Goal: Use online tool/utility: Utilize a website feature to perform a specific function

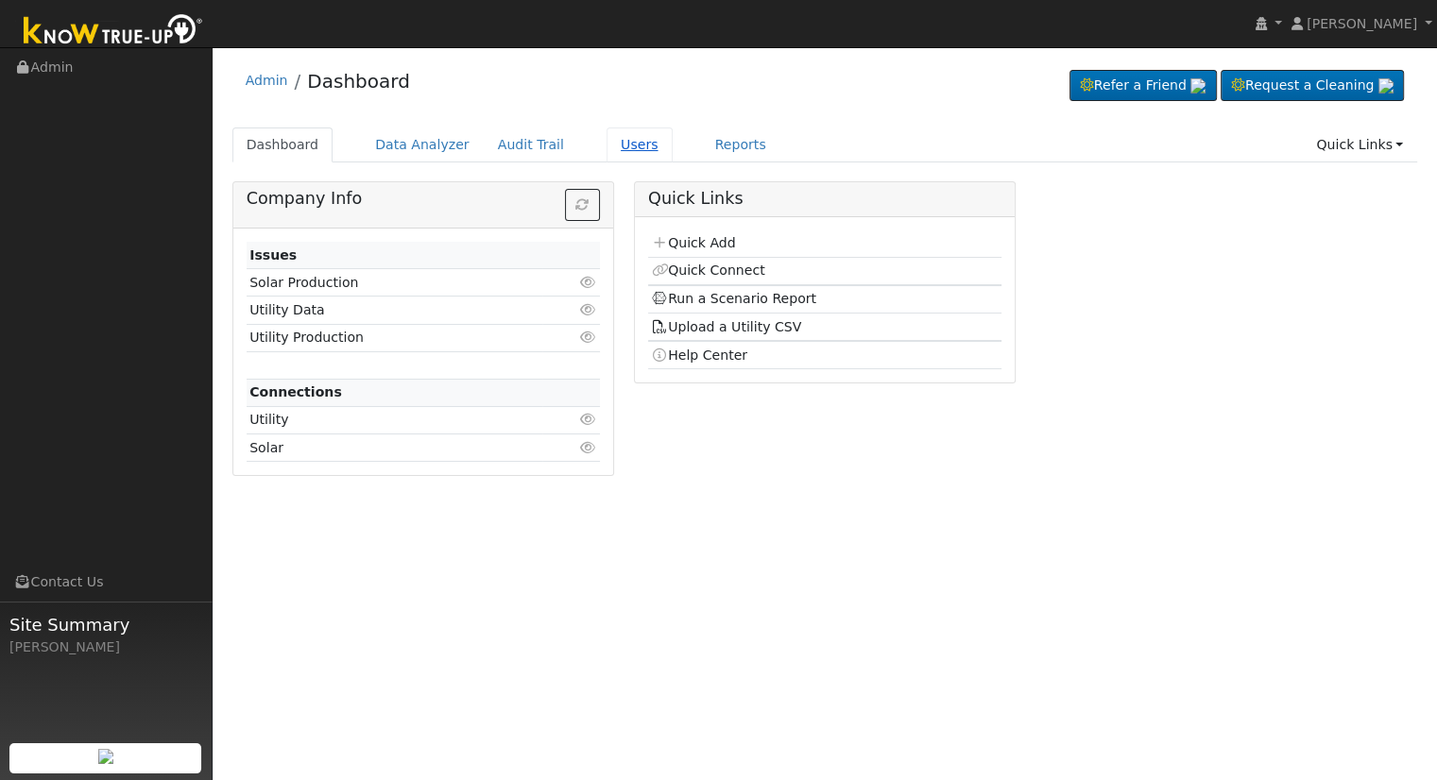
click at [609, 150] on link "Users" at bounding box center [640, 145] width 66 height 35
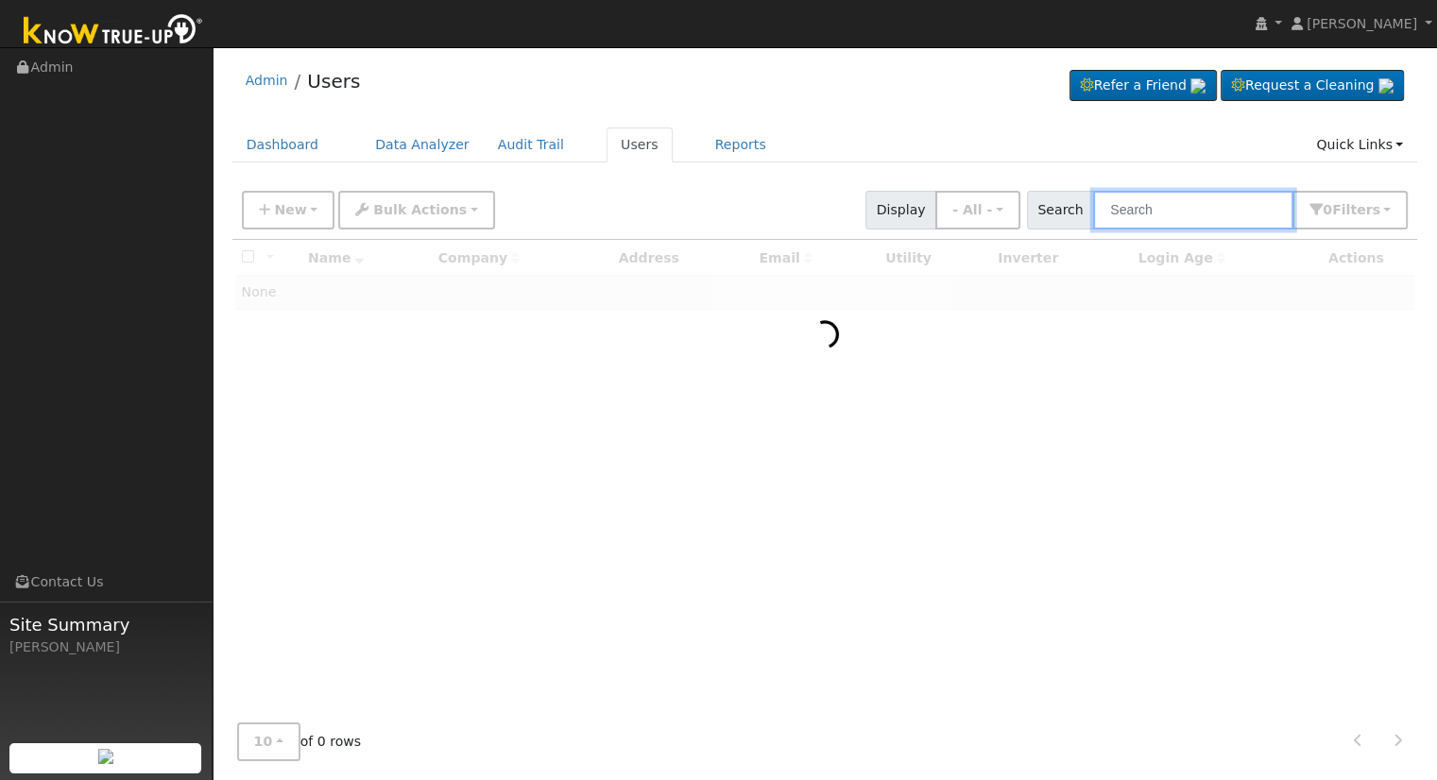
click at [1174, 213] on input "text" at bounding box center [1193, 210] width 200 height 39
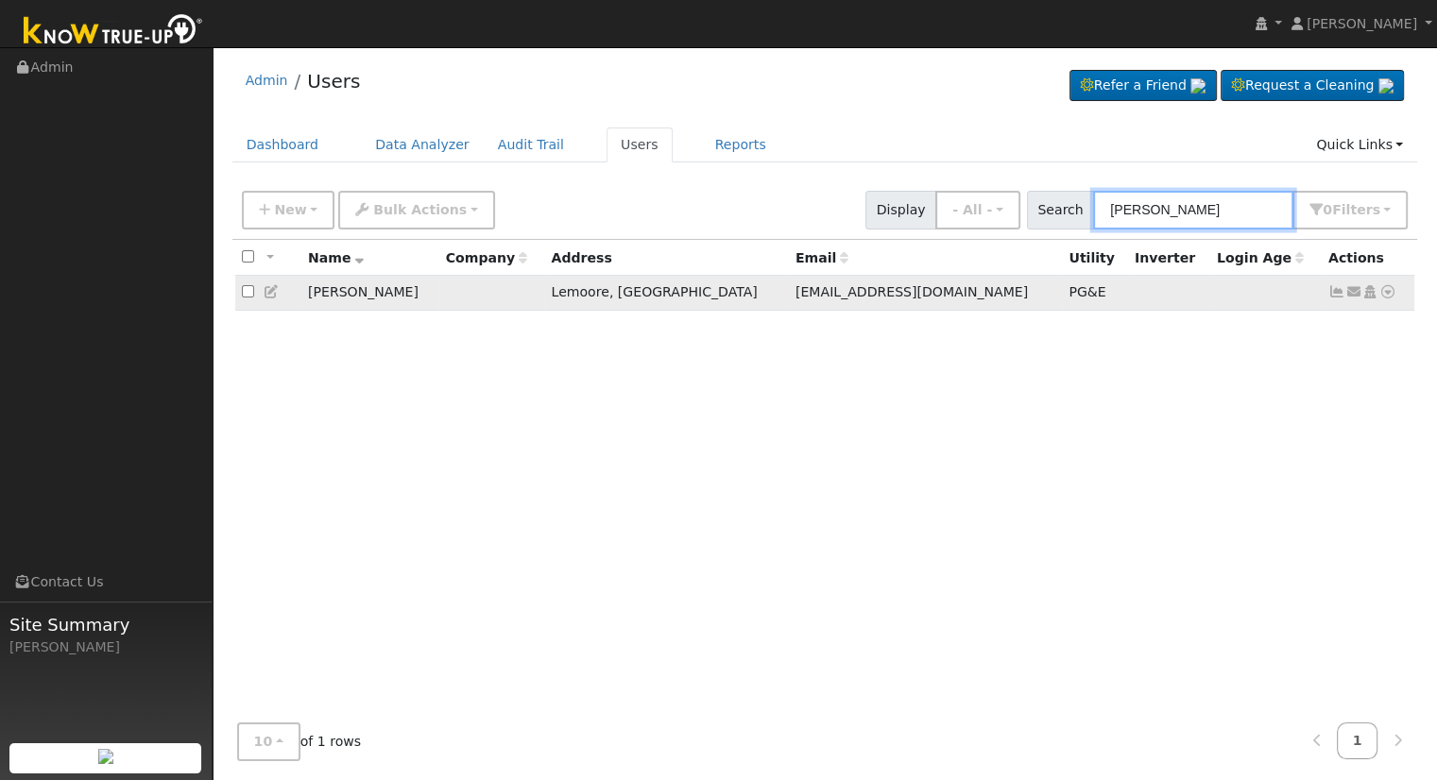
type input "anita baga"
click at [1388, 295] on icon at bounding box center [1387, 291] width 17 height 13
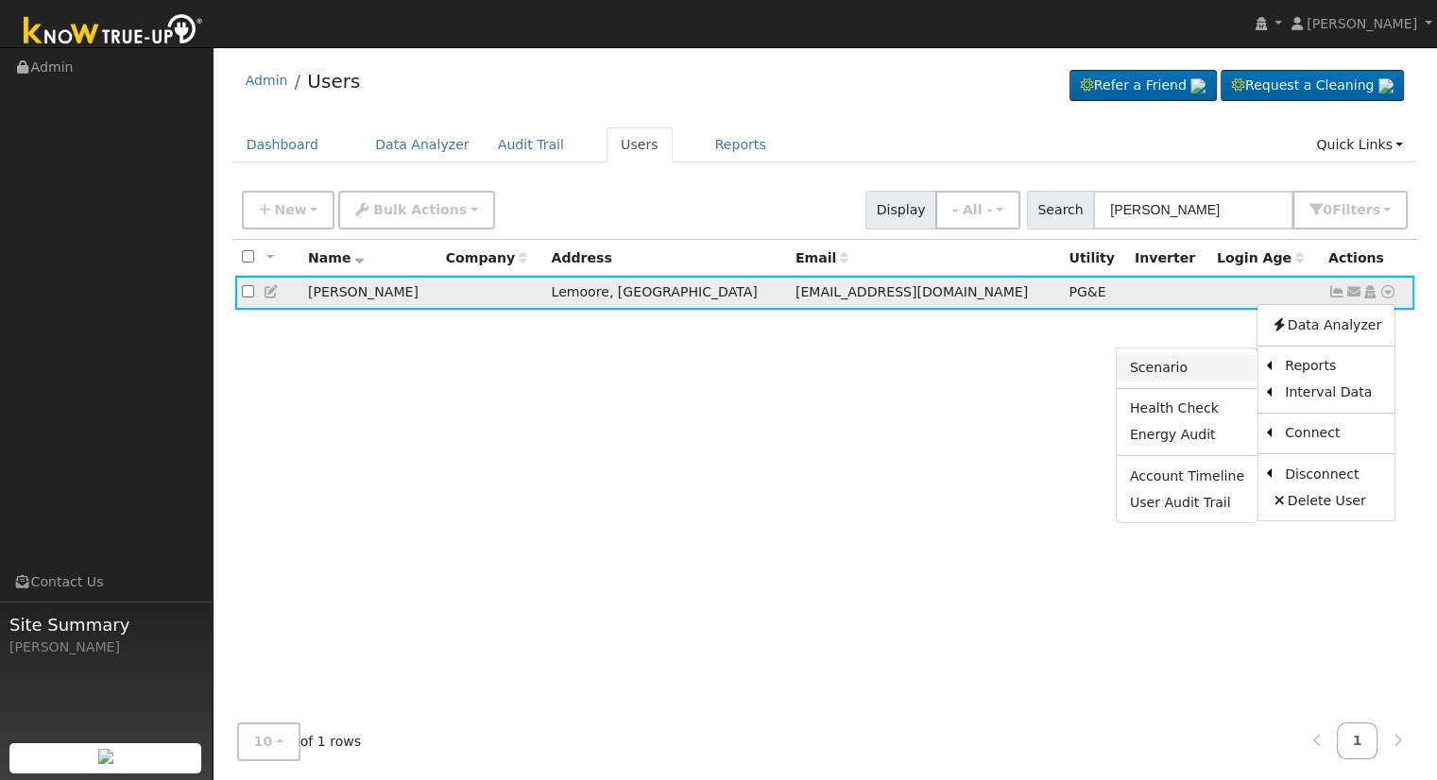
click at [1173, 369] on link "Scenario" at bounding box center [1187, 368] width 141 height 26
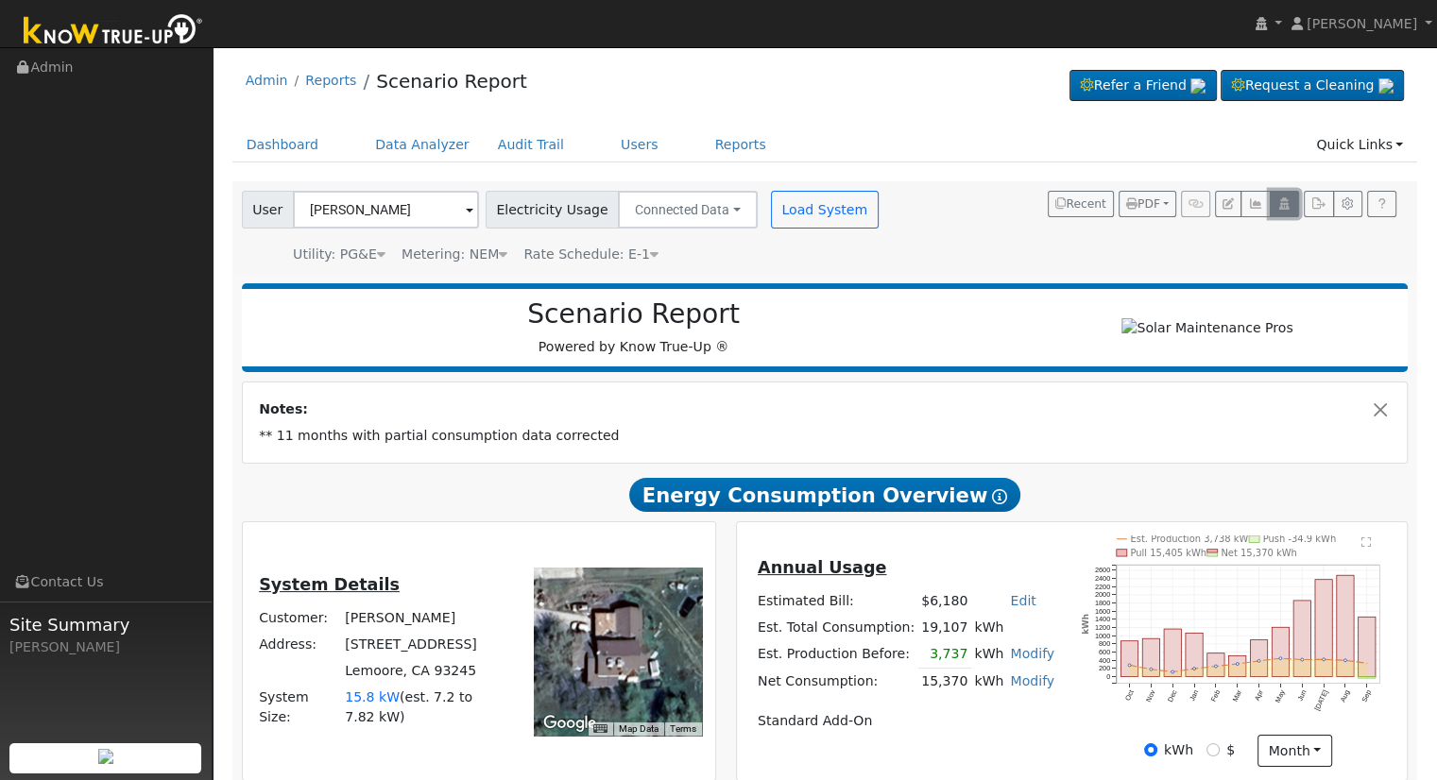
click at [1286, 205] on icon "button" at bounding box center [1284, 203] width 14 height 11
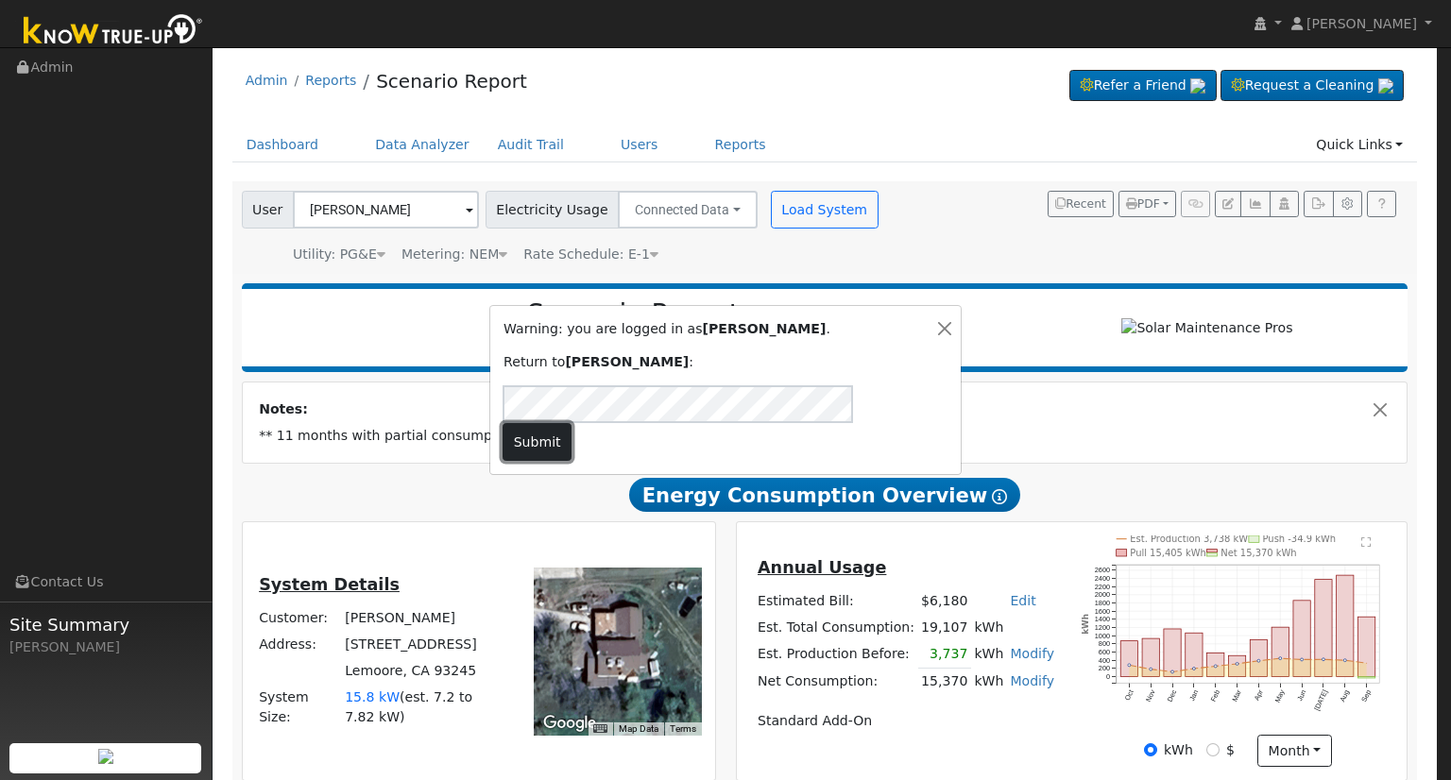
click at [572, 424] on button "Submit" at bounding box center [537, 442] width 69 height 38
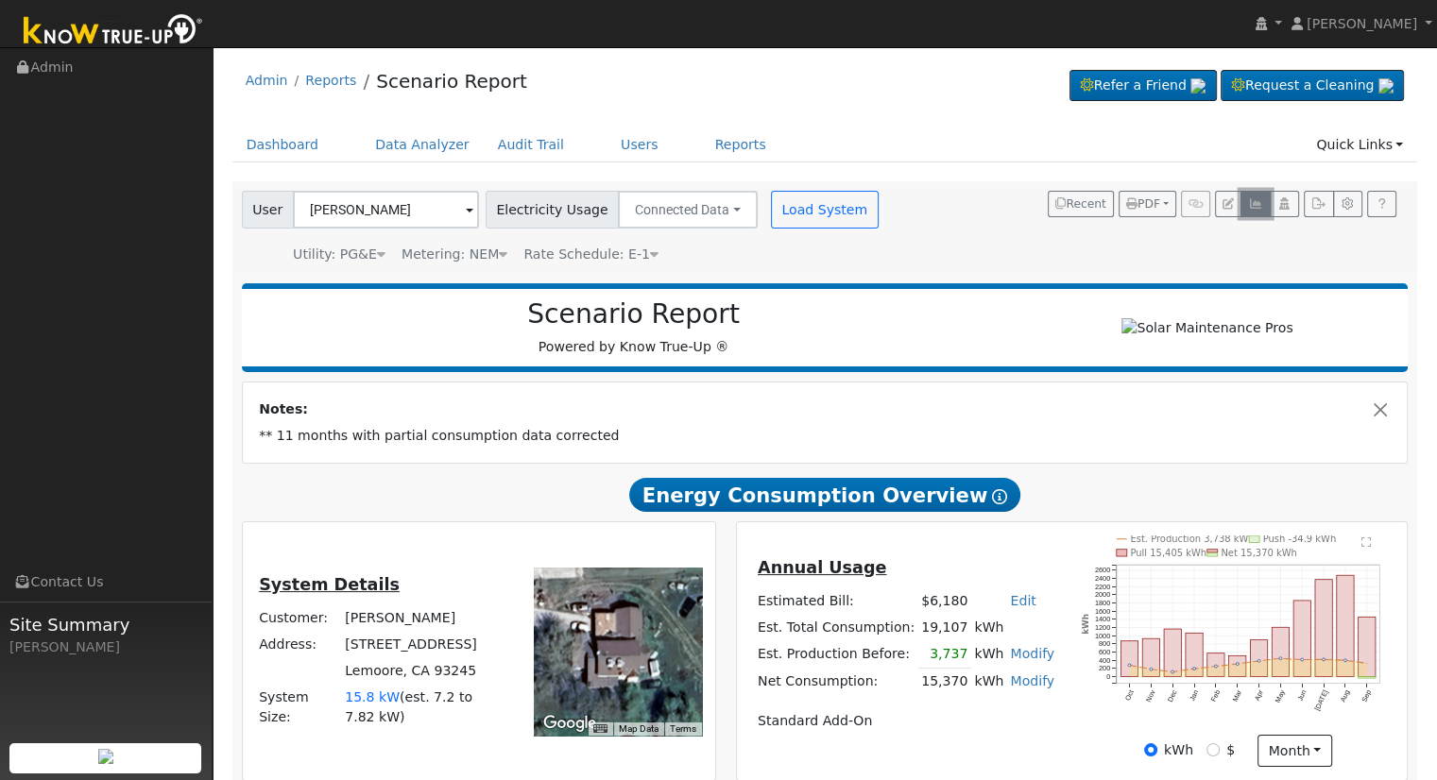
click at [1258, 202] on icon "button" at bounding box center [1255, 203] width 14 height 11
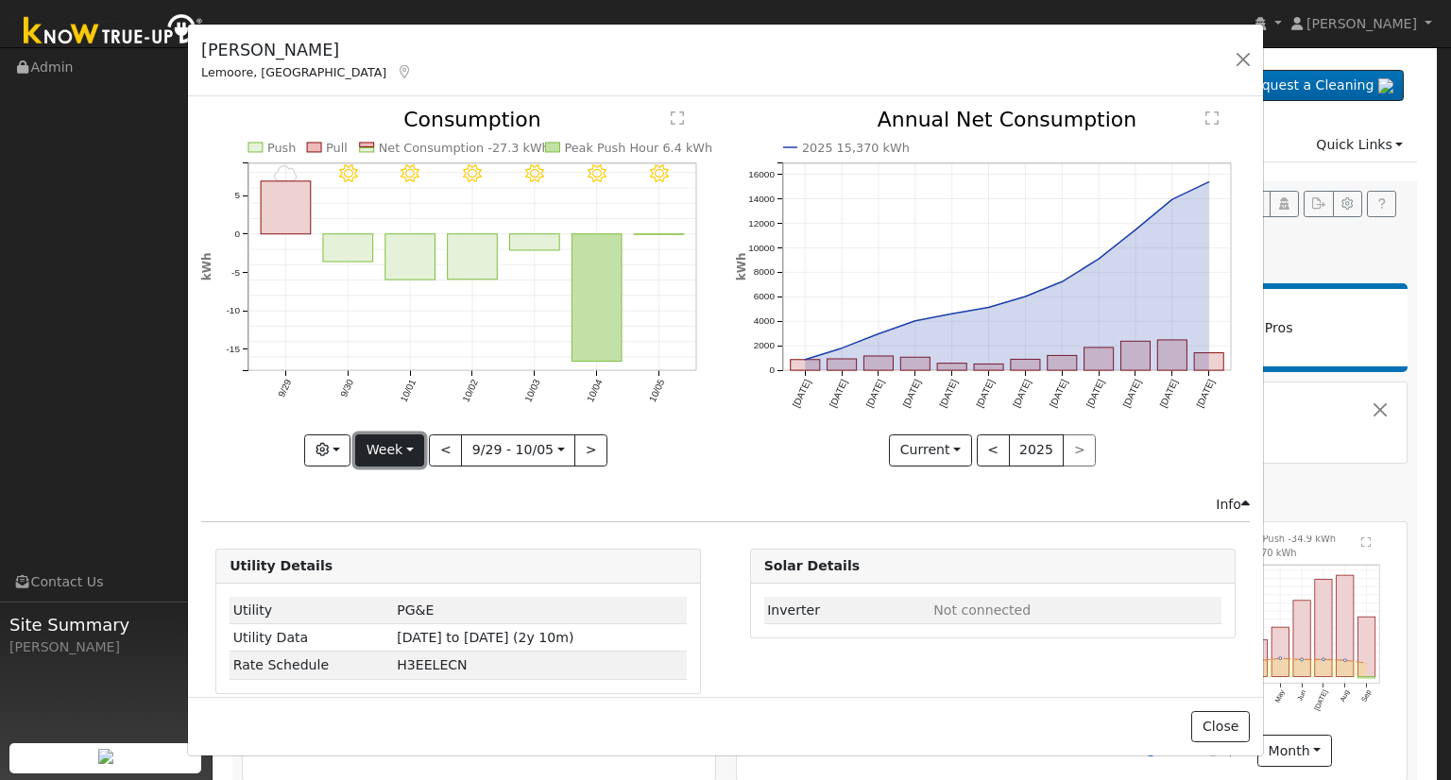
click at [398, 443] on button "Week" at bounding box center [389, 451] width 69 height 32
click at [419, 538] on link "Month" at bounding box center [421, 541] width 131 height 26
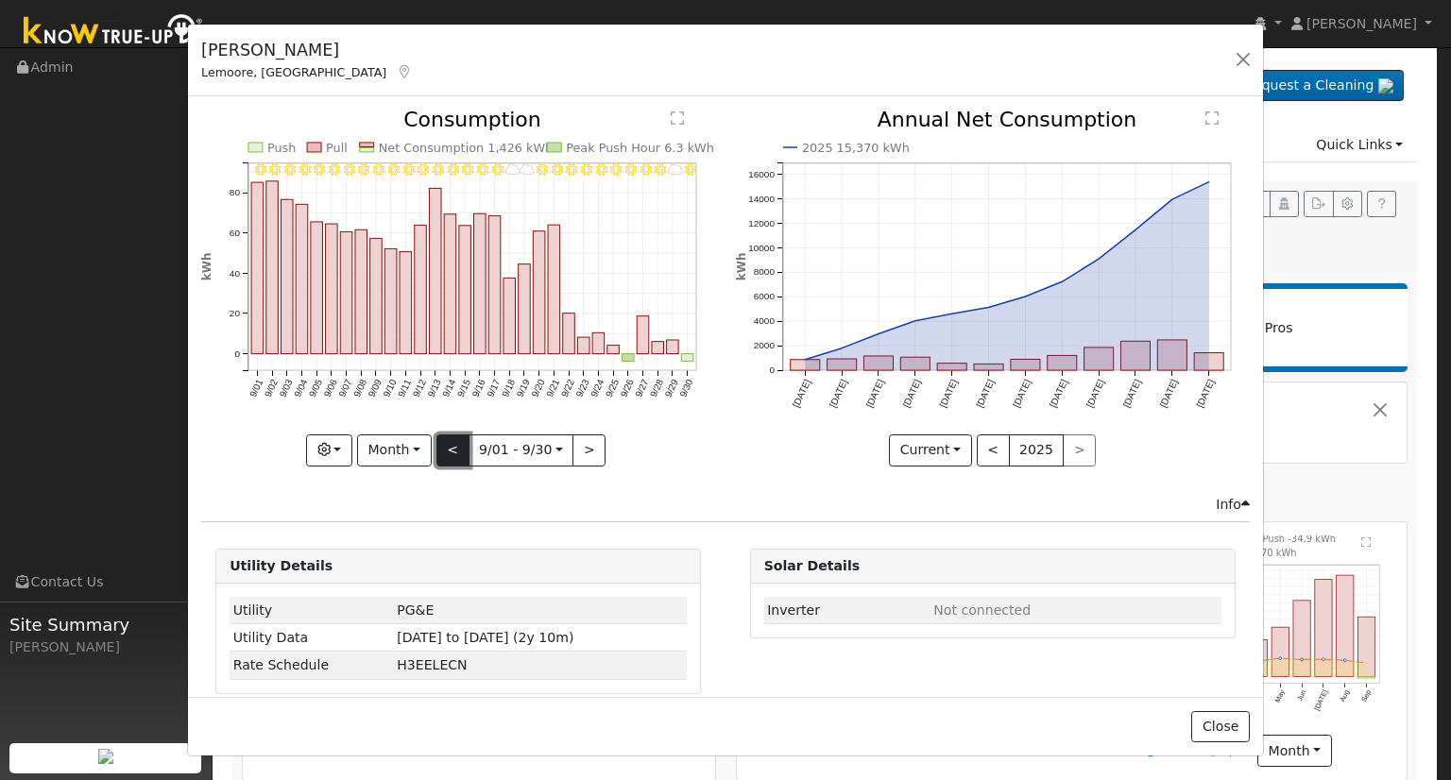
click at [448, 449] on button "<" at bounding box center [453, 451] width 33 height 32
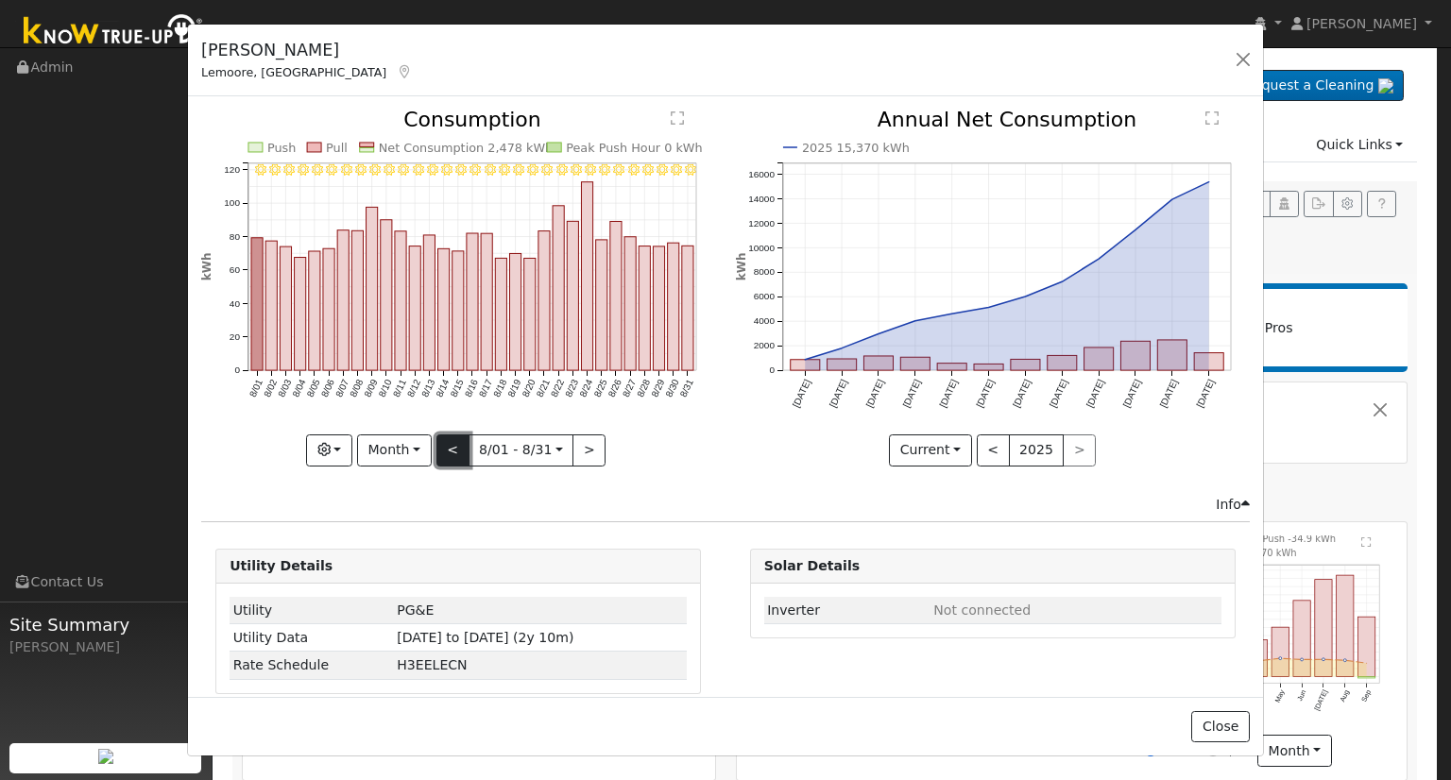
click at [446, 447] on button "<" at bounding box center [453, 451] width 33 height 32
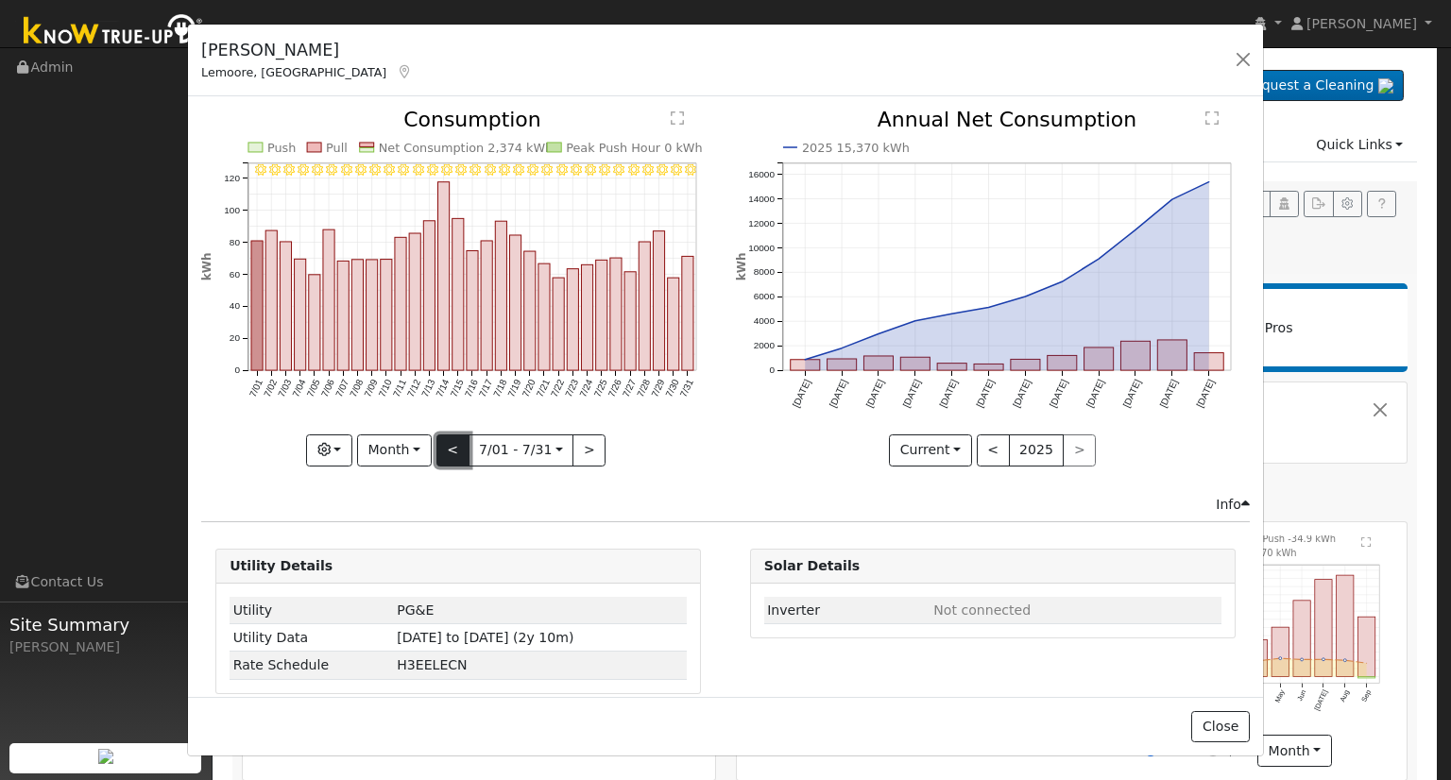
click at [446, 447] on button "<" at bounding box center [453, 451] width 33 height 32
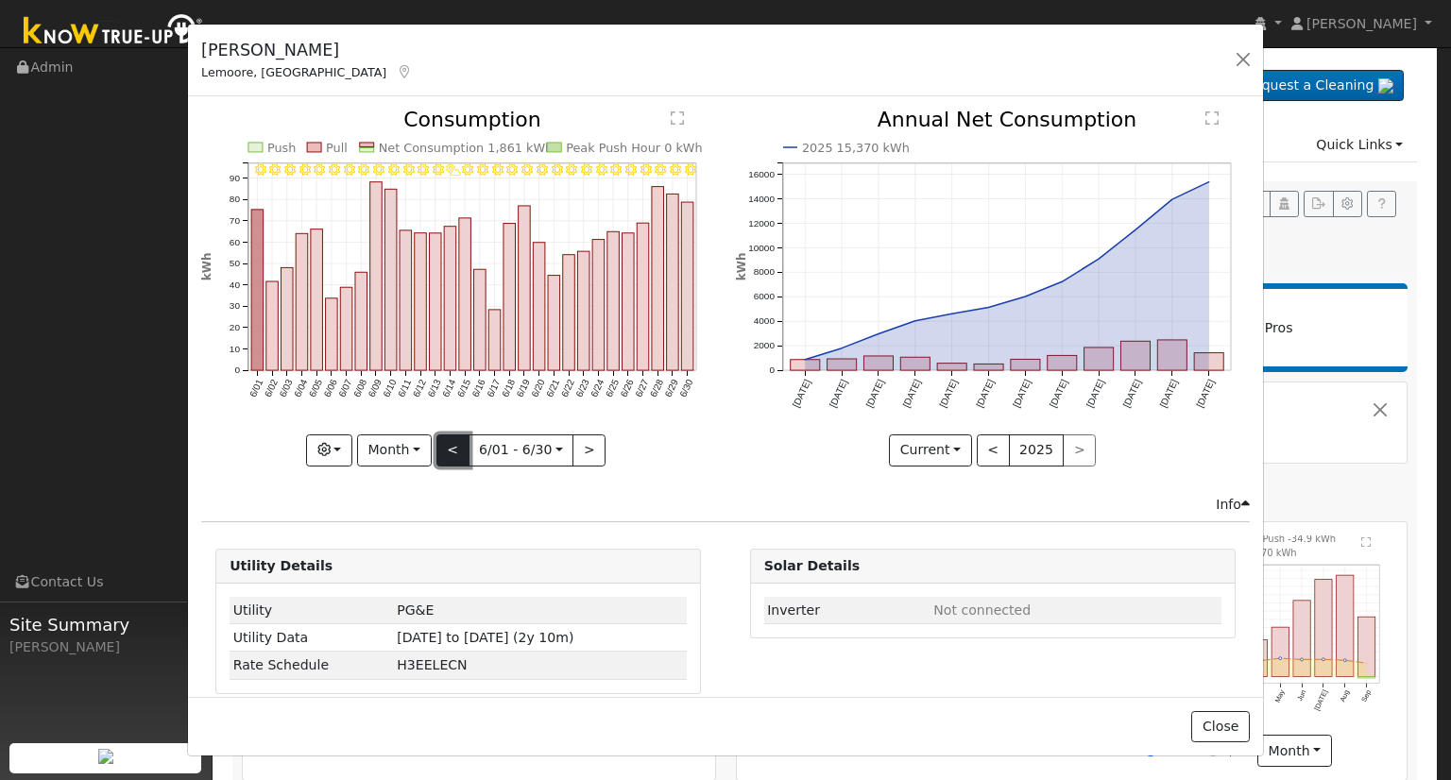
click at [446, 447] on button "<" at bounding box center [453, 451] width 33 height 32
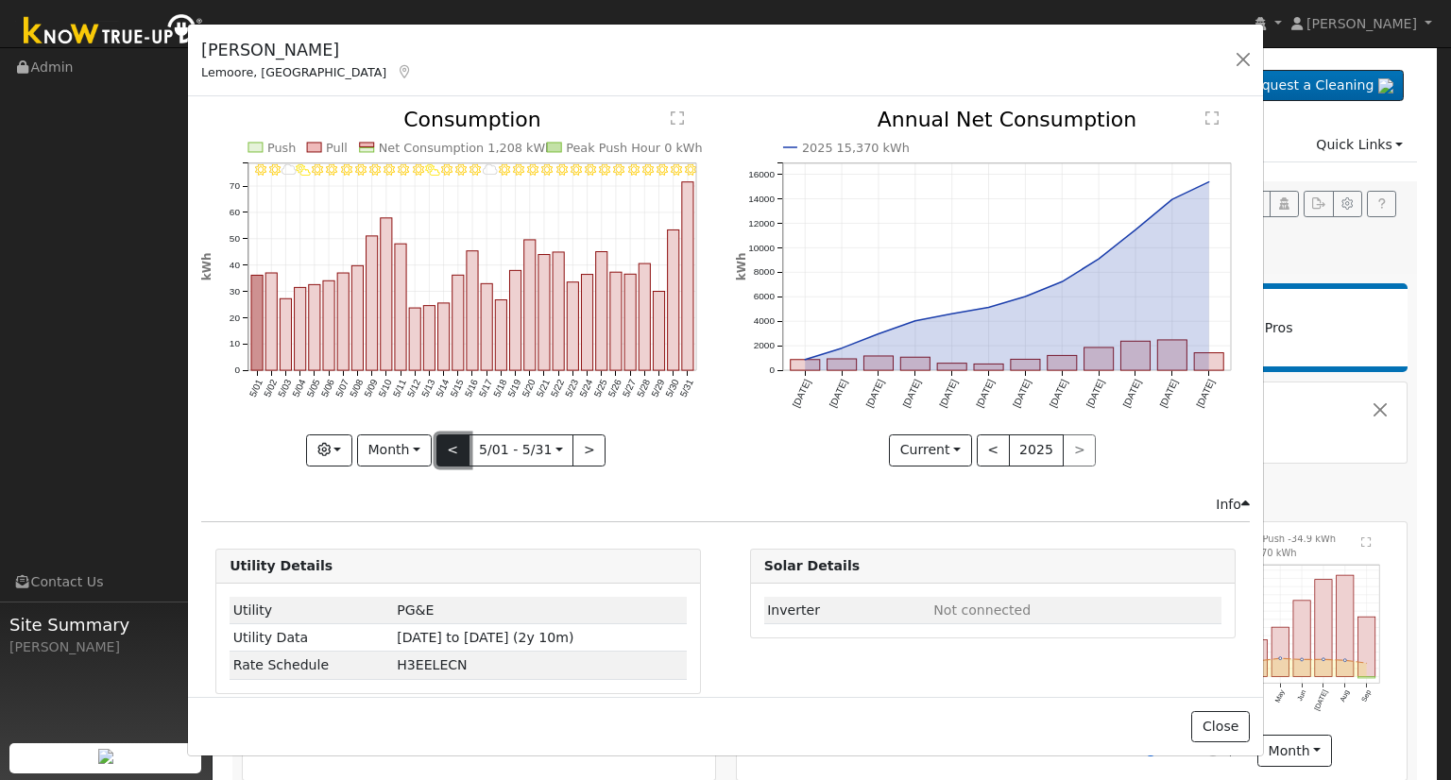
click at [446, 447] on button "<" at bounding box center [453, 451] width 33 height 32
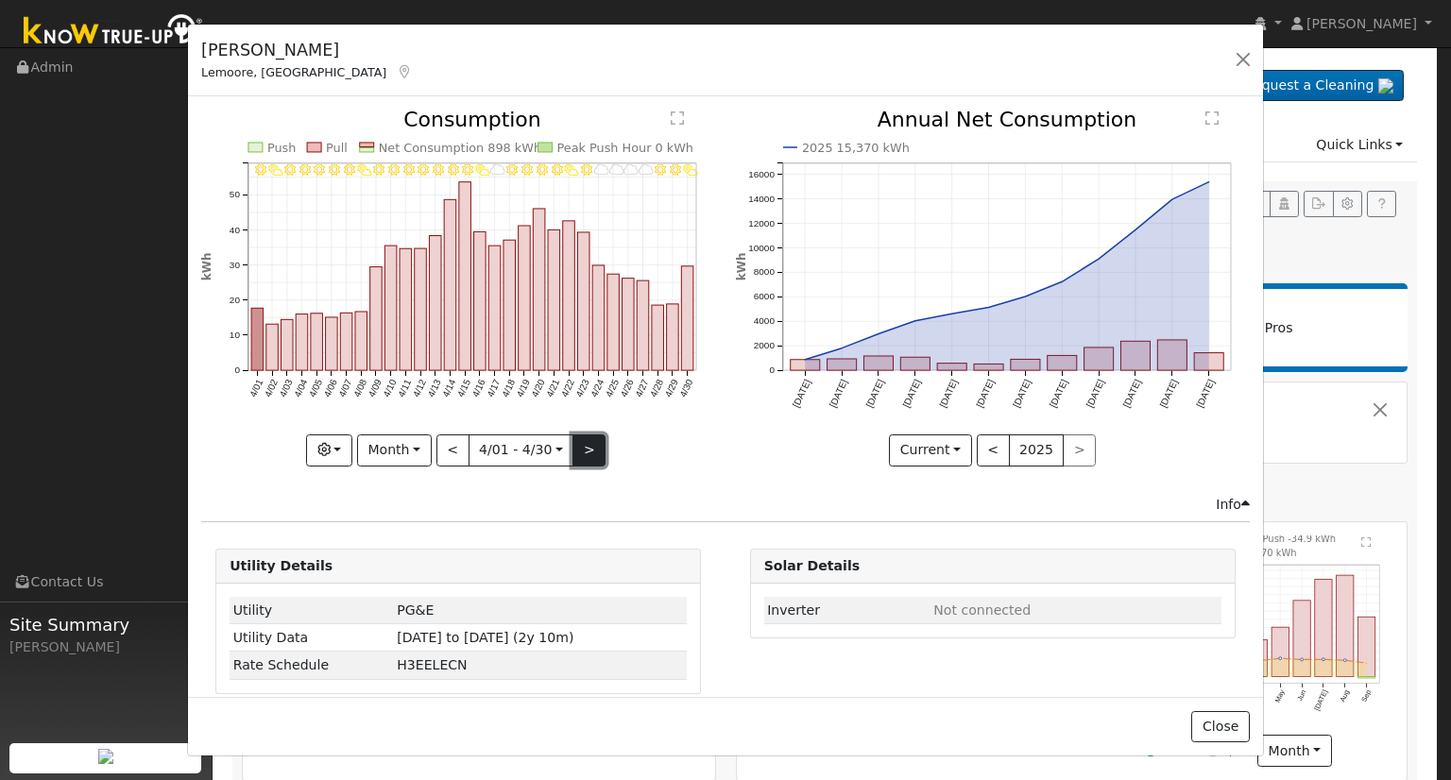
click at [590, 448] on button ">" at bounding box center [589, 451] width 33 height 32
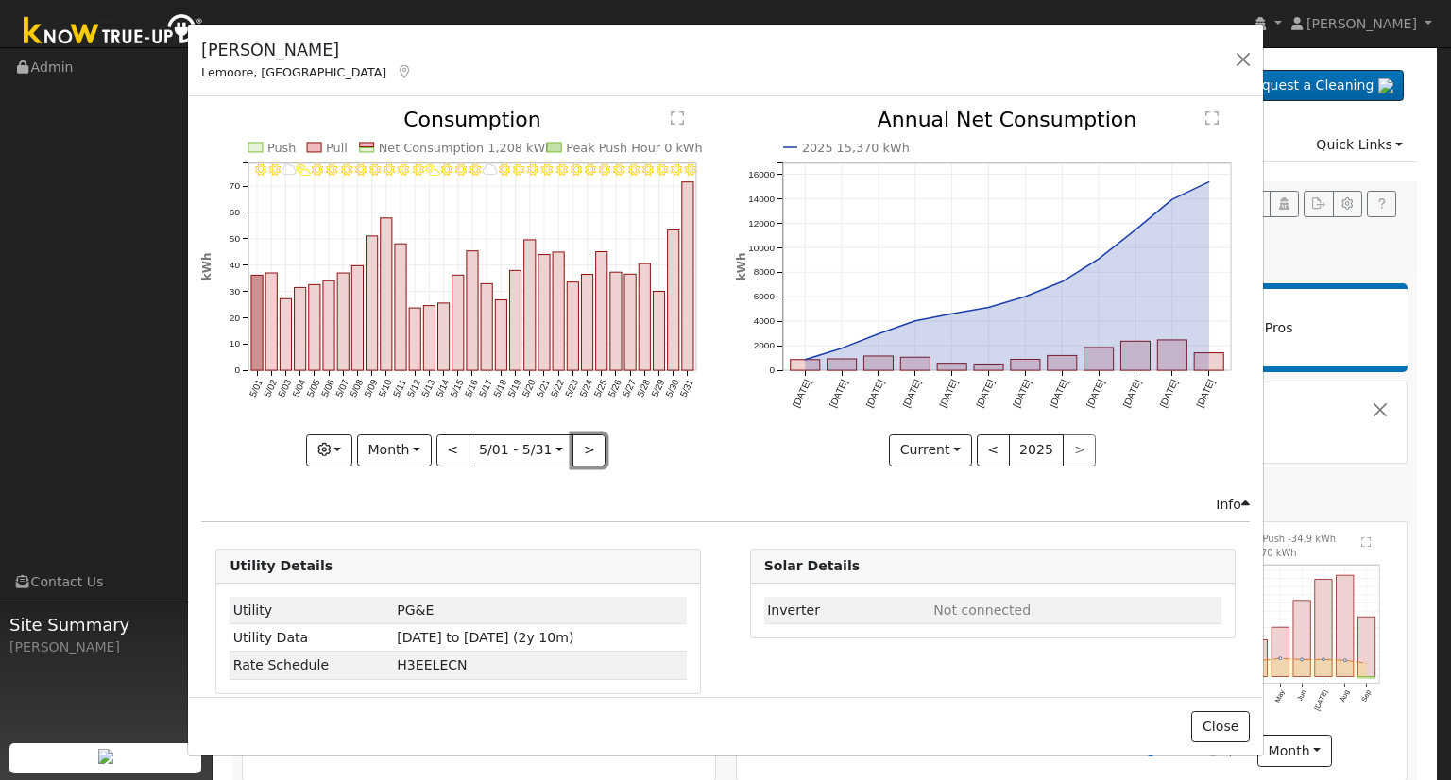
click at [585, 447] on button ">" at bounding box center [589, 451] width 33 height 32
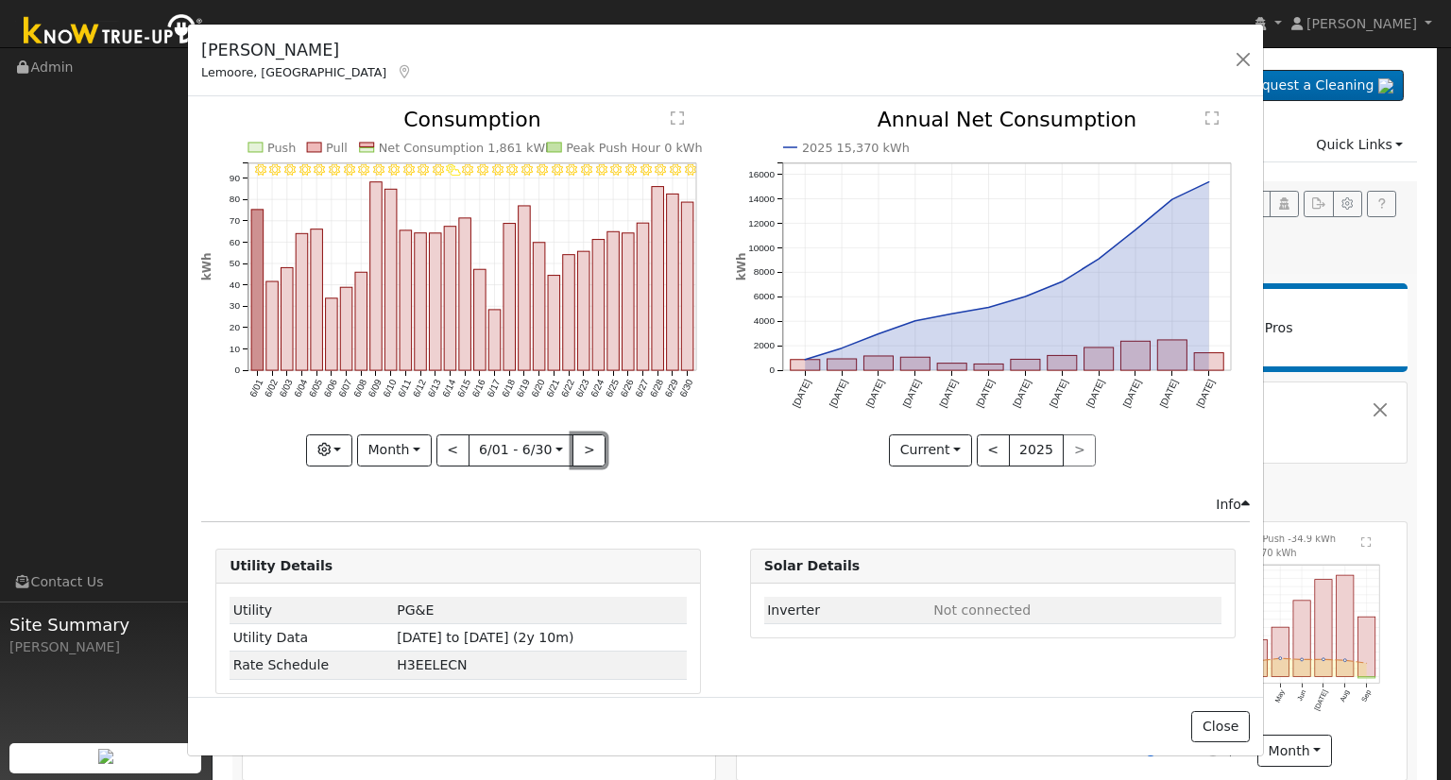
click at [585, 447] on button ">" at bounding box center [589, 451] width 33 height 32
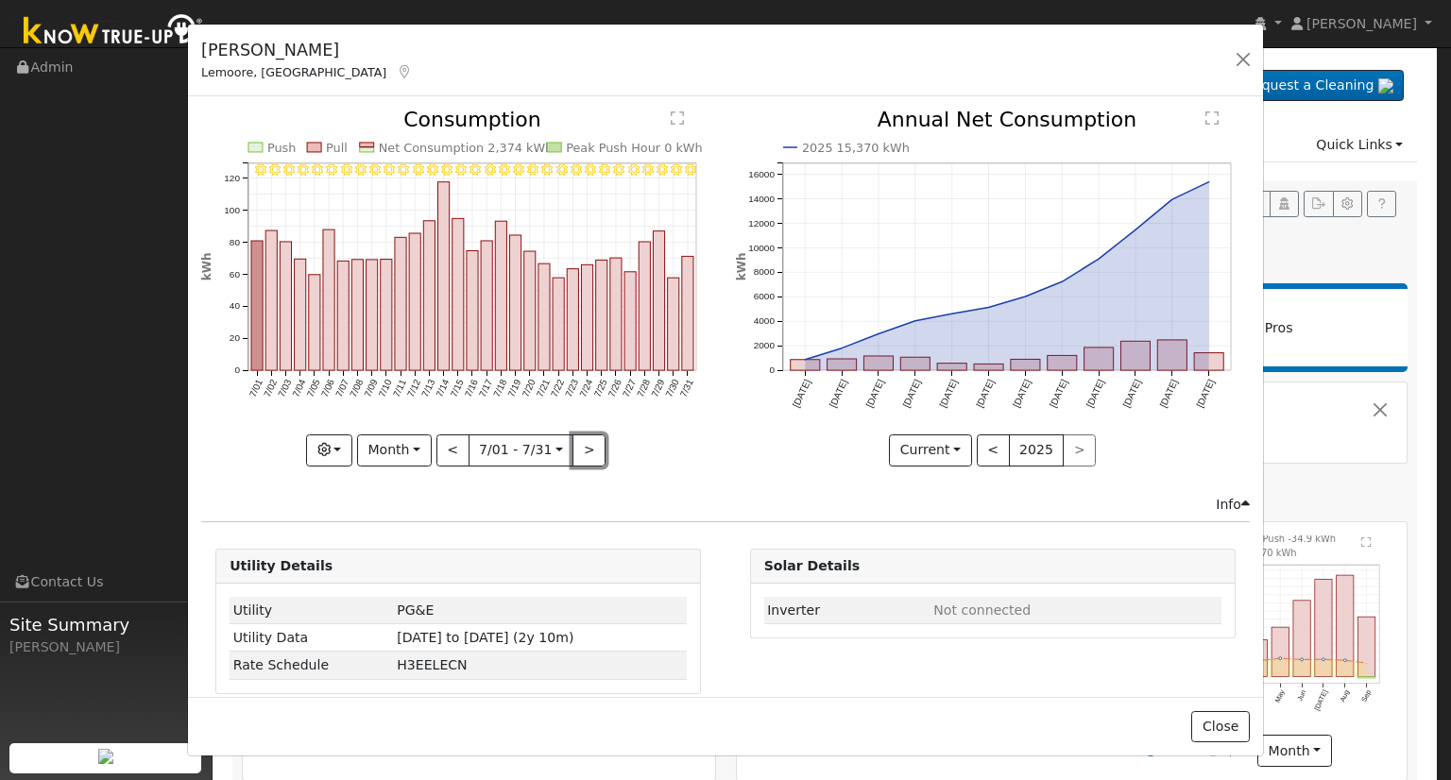
click at [585, 447] on button ">" at bounding box center [589, 451] width 33 height 32
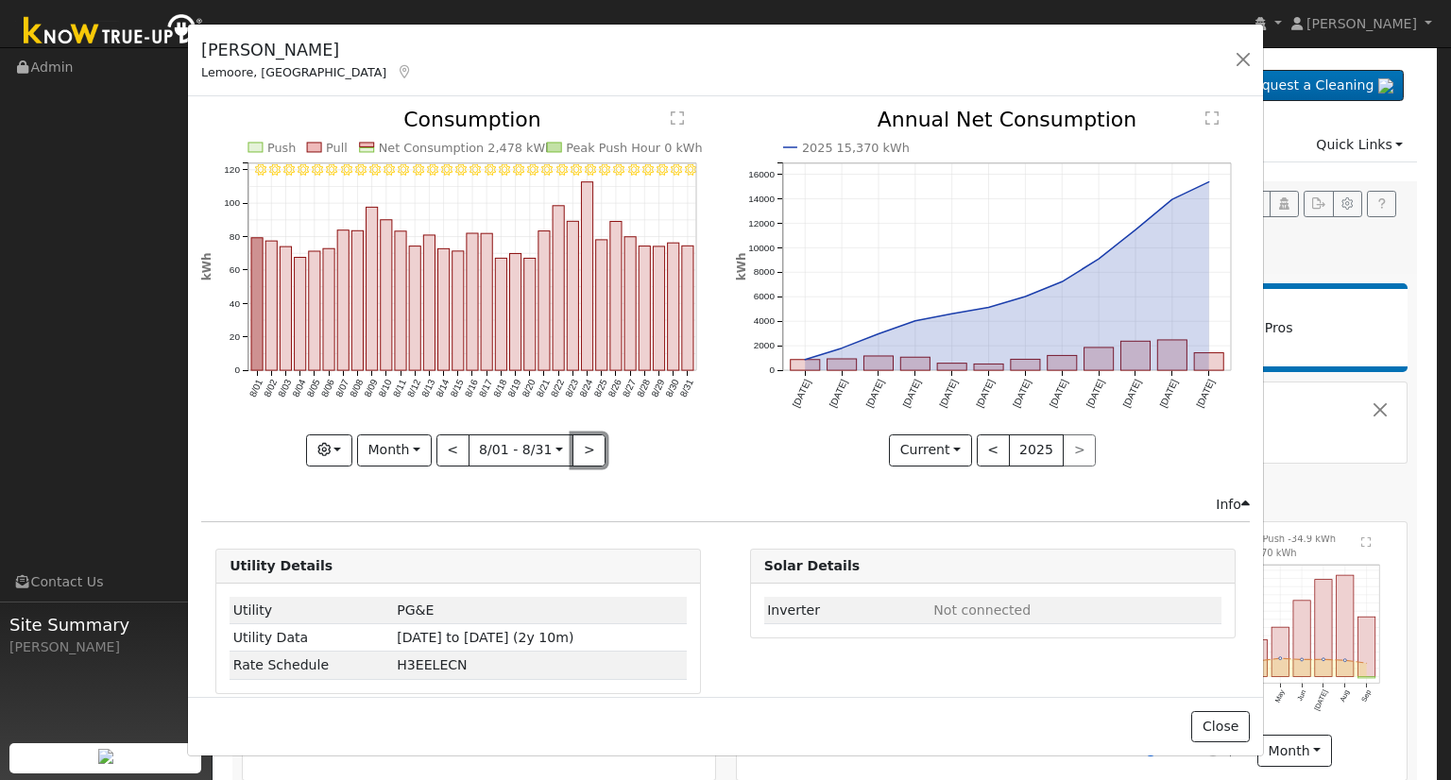
click at [585, 447] on button ">" at bounding box center [589, 451] width 33 height 32
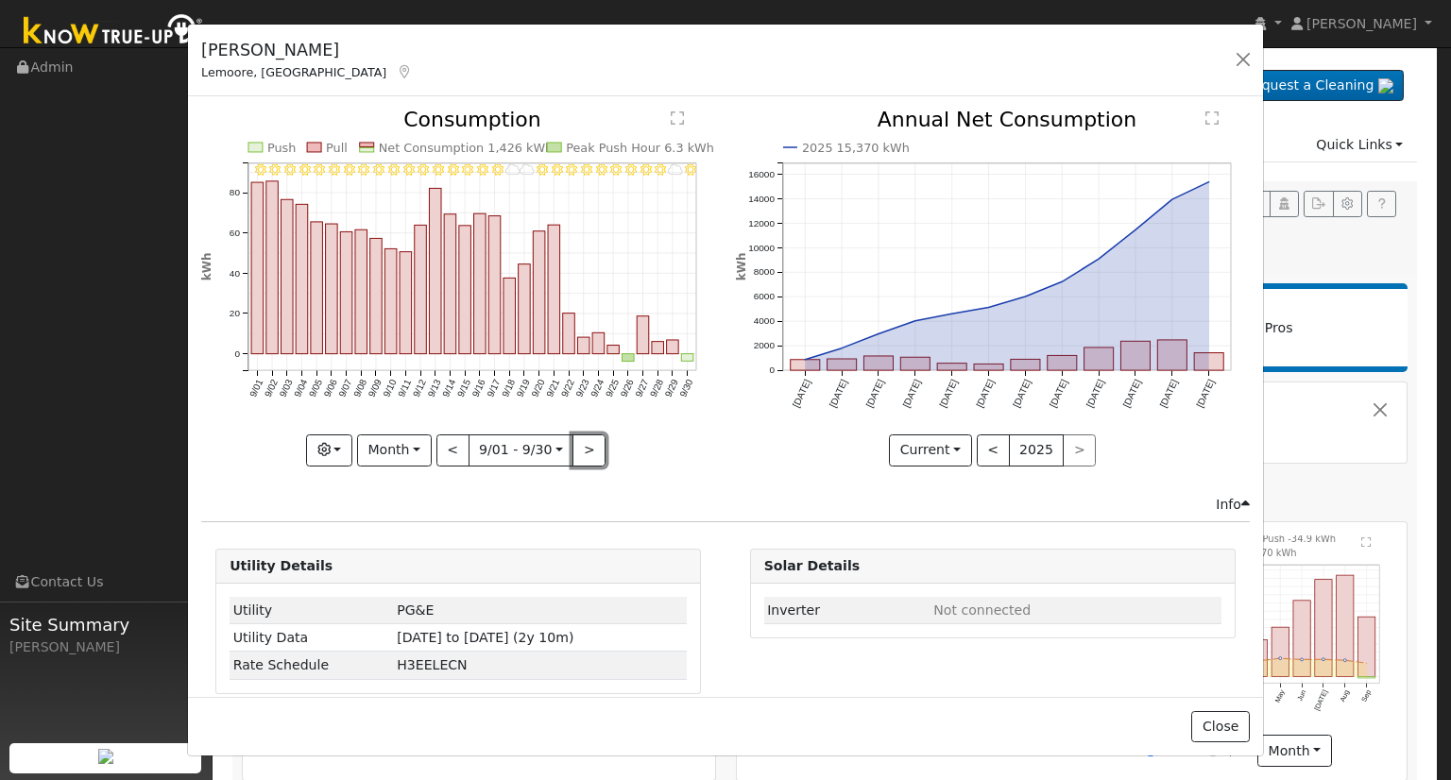
click at [585, 447] on button ">" at bounding box center [589, 451] width 33 height 32
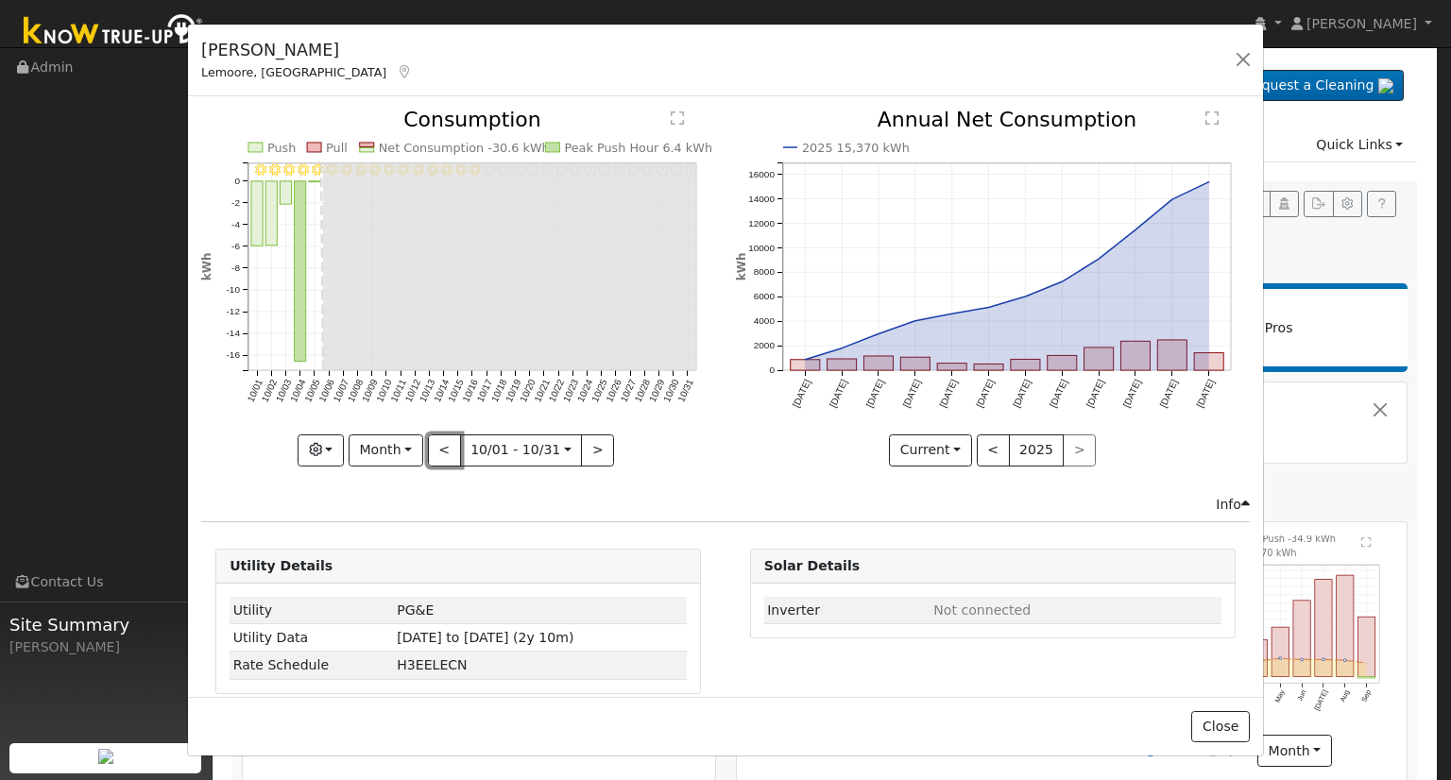
click at [446, 443] on button "<" at bounding box center [444, 451] width 33 height 32
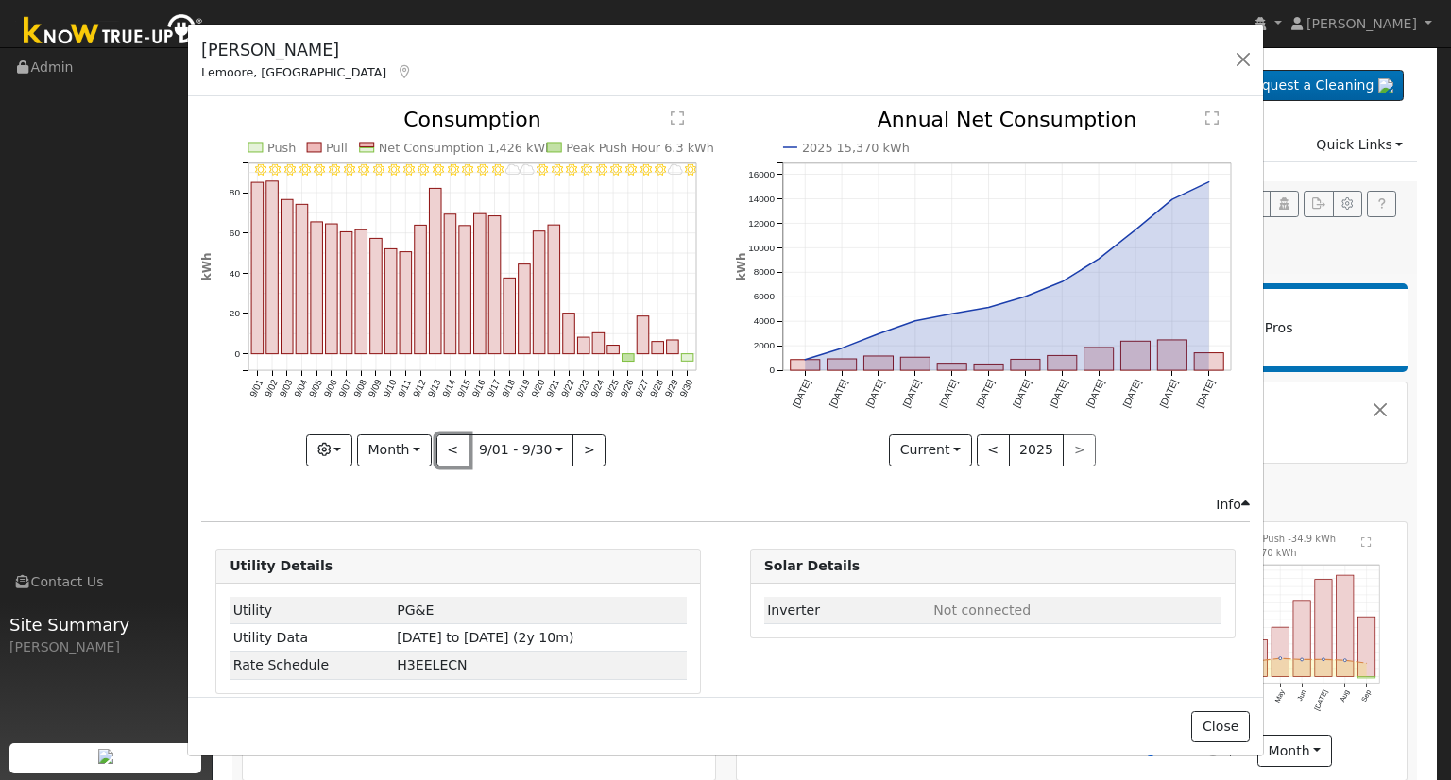
click at [448, 443] on button "<" at bounding box center [453, 451] width 33 height 32
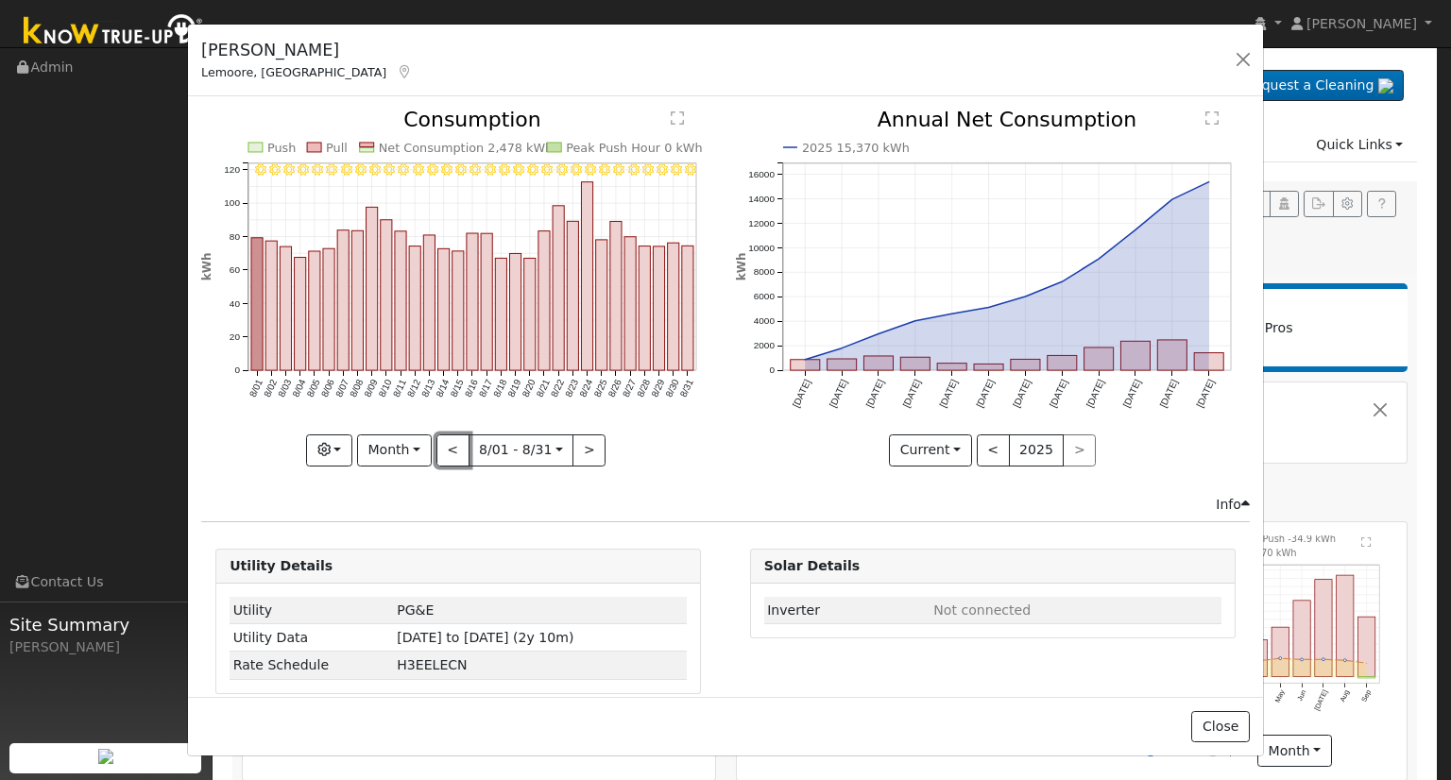
click at [448, 443] on button "<" at bounding box center [453, 451] width 33 height 32
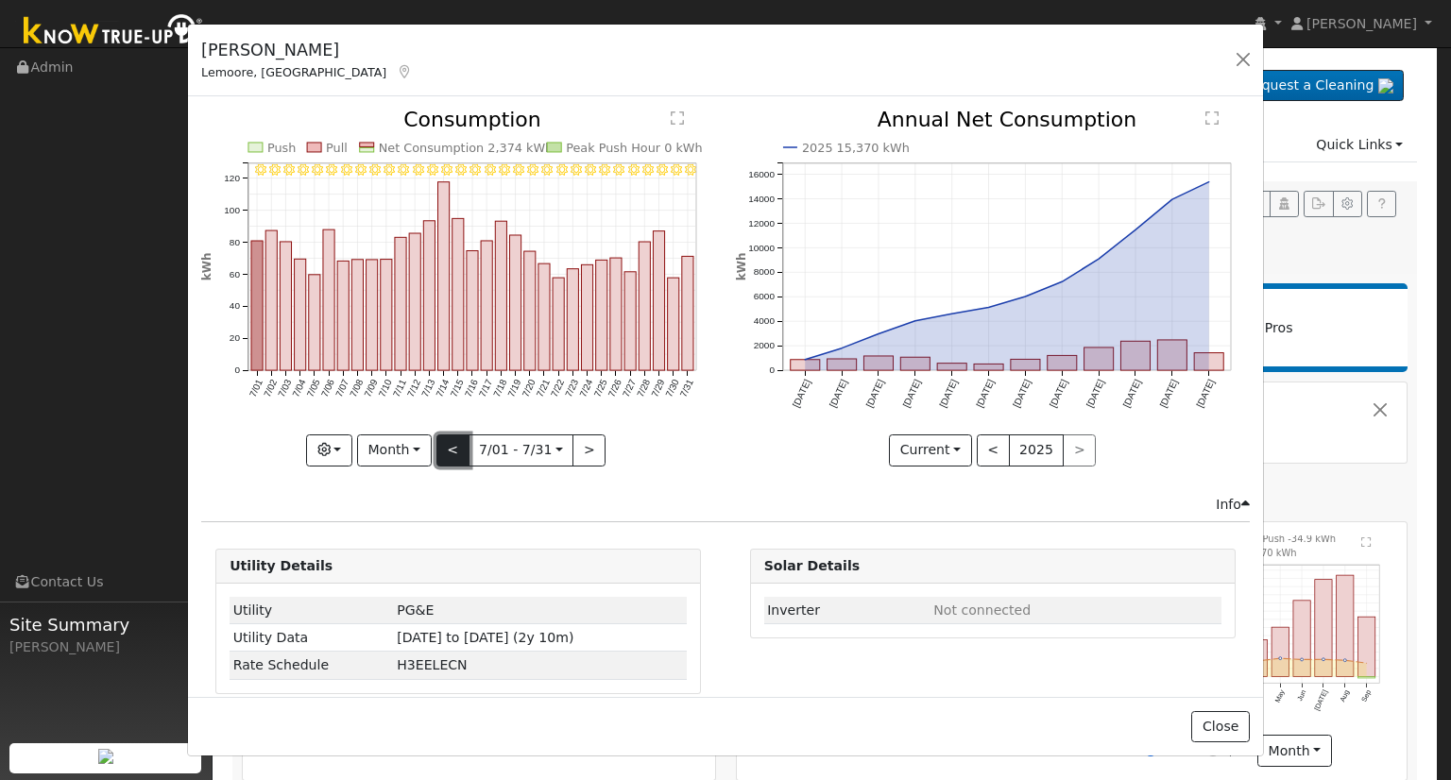
click at [450, 441] on button "<" at bounding box center [453, 451] width 33 height 32
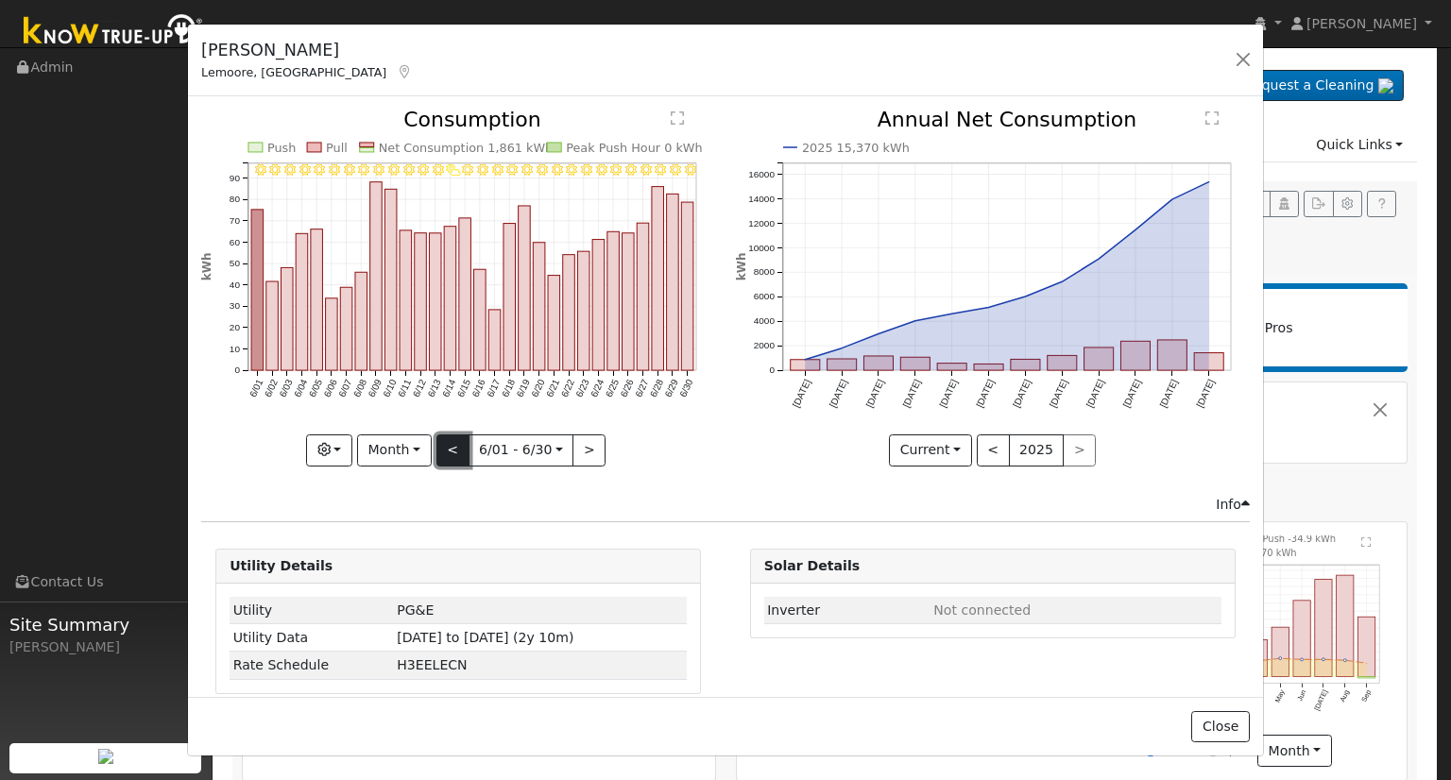
click at [450, 441] on button "<" at bounding box center [453, 451] width 33 height 32
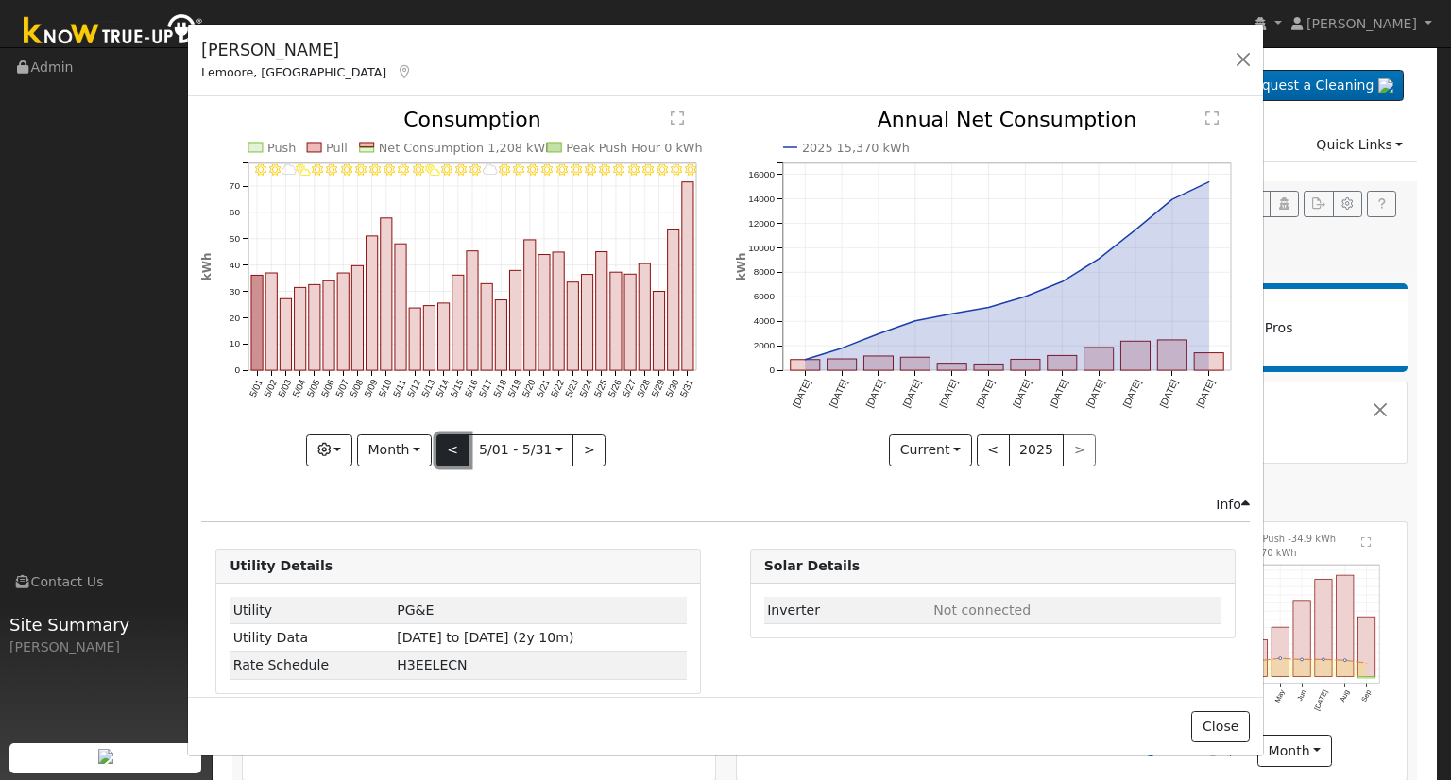
click at [450, 441] on button "<" at bounding box center [453, 451] width 33 height 32
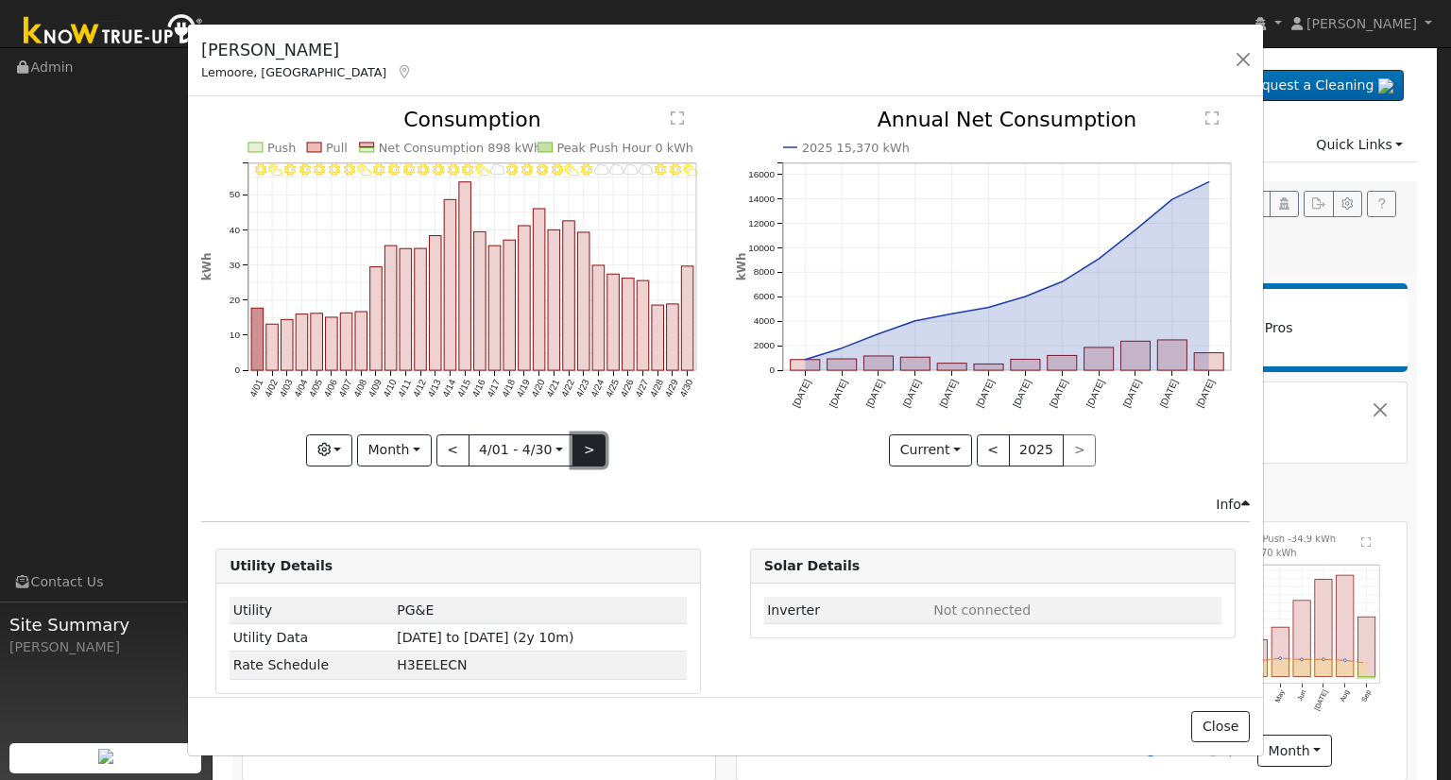
click at [585, 442] on button ">" at bounding box center [589, 451] width 33 height 32
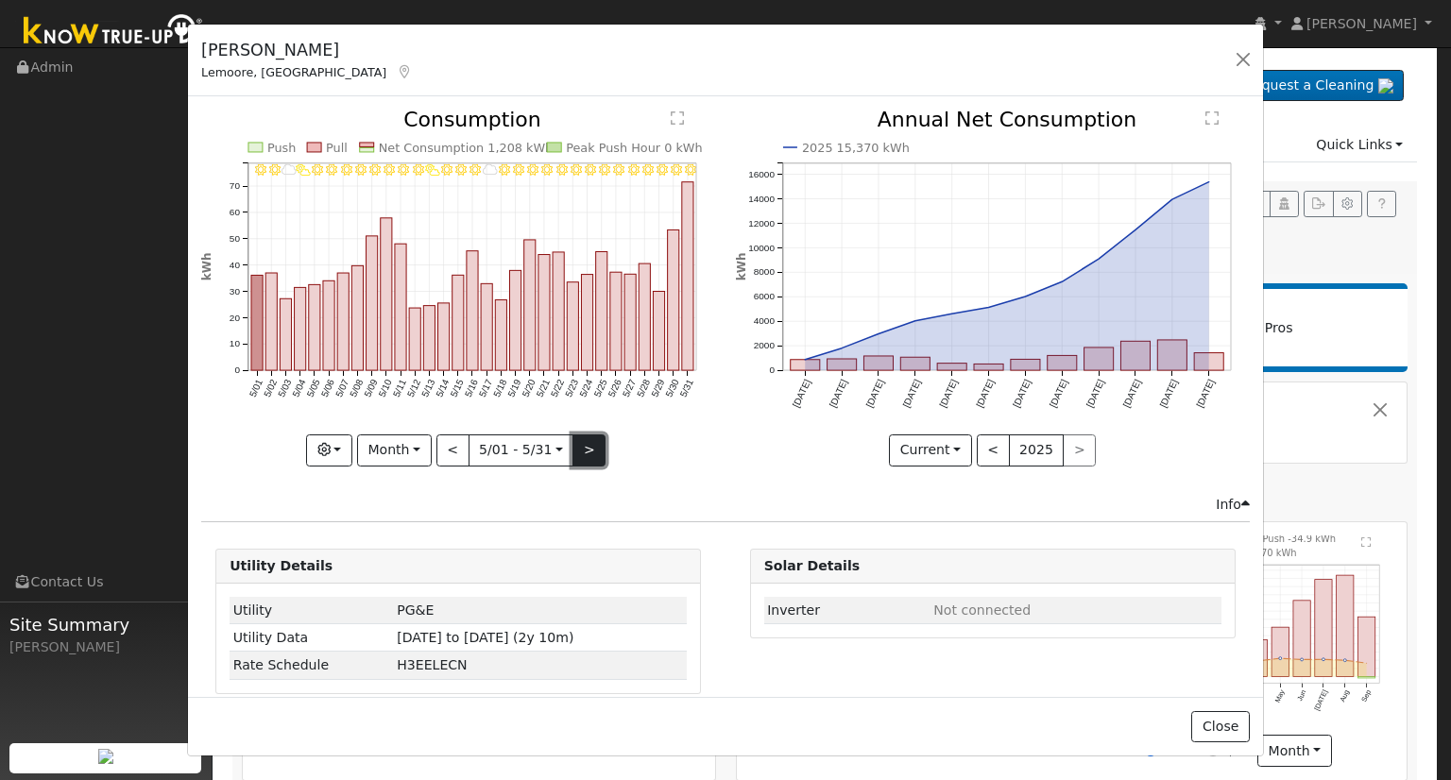
click at [584, 443] on button ">" at bounding box center [589, 451] width 33 height 32
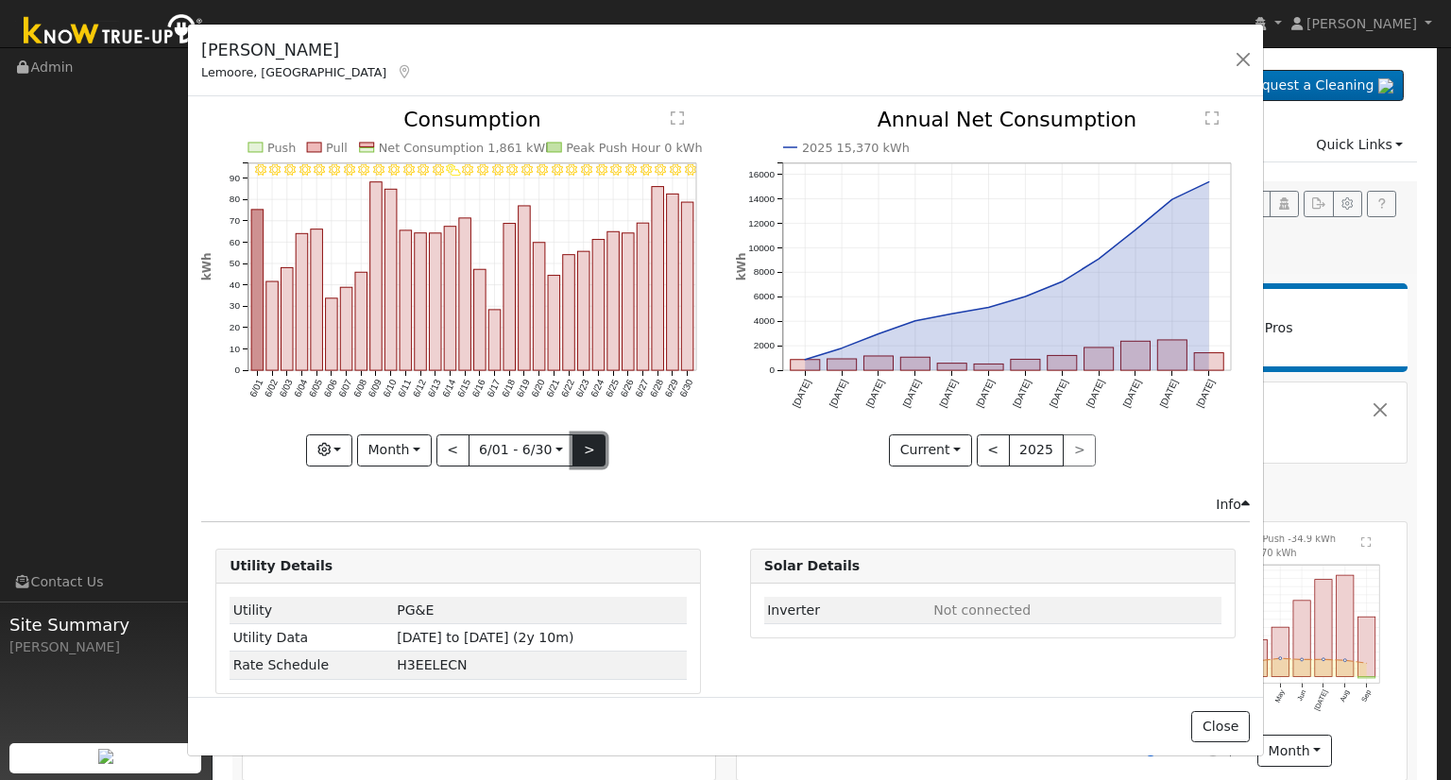
click at [584, 443] on button ">" at bounding box center [589, 451] width 33 height 32
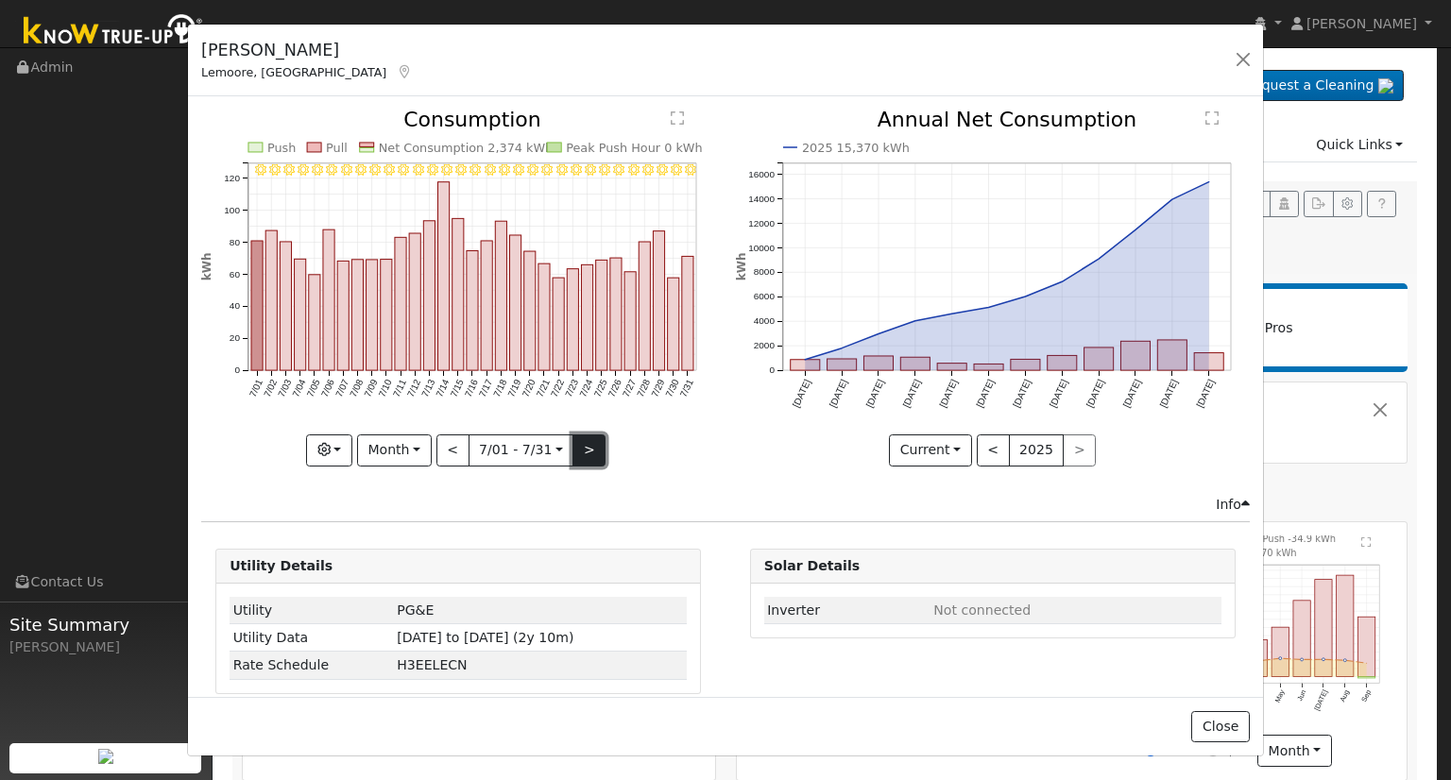
click at [584, 443] on button ">" at bounding box center [589, 451] width 33 height 32
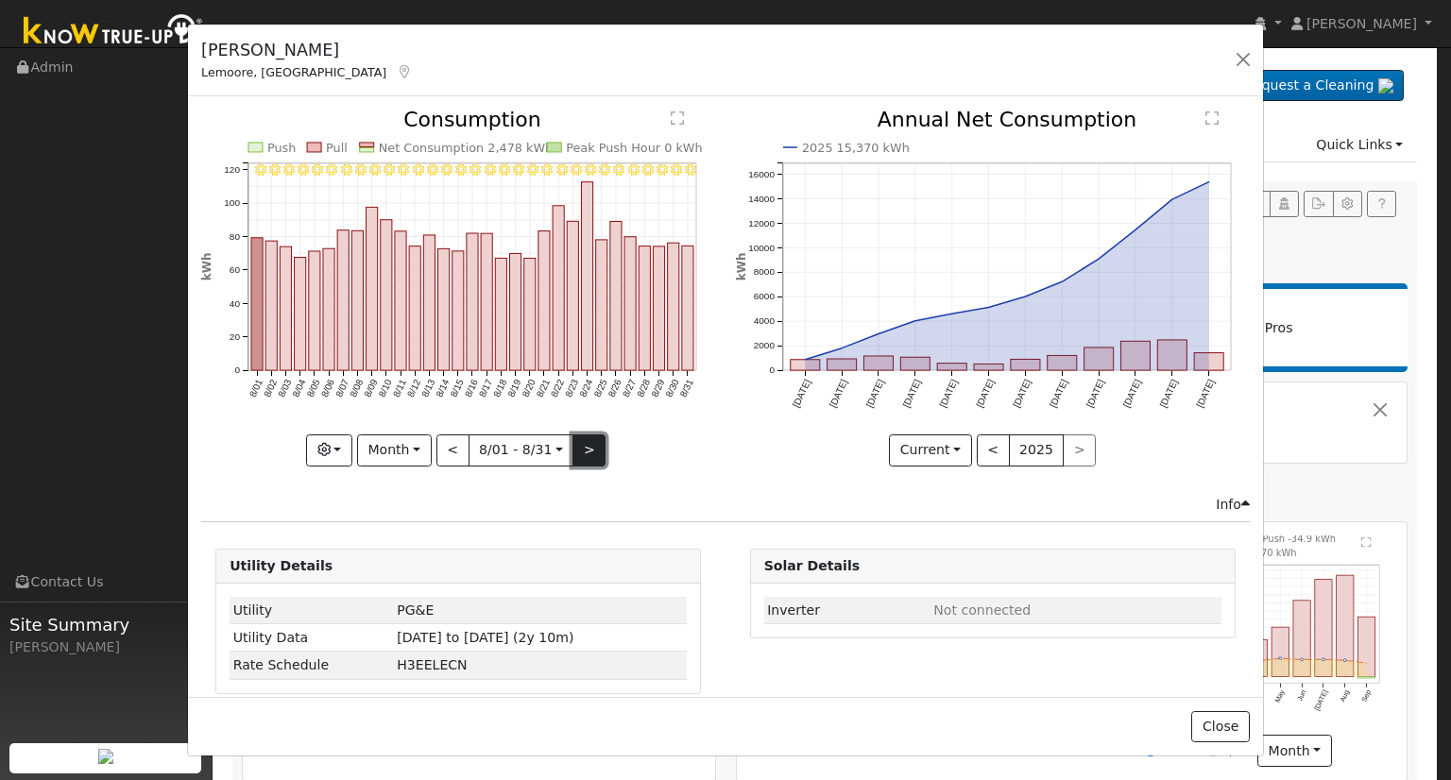
click at [584, 443] on button ">" at bounding box center [589, 451] width 33 height 32
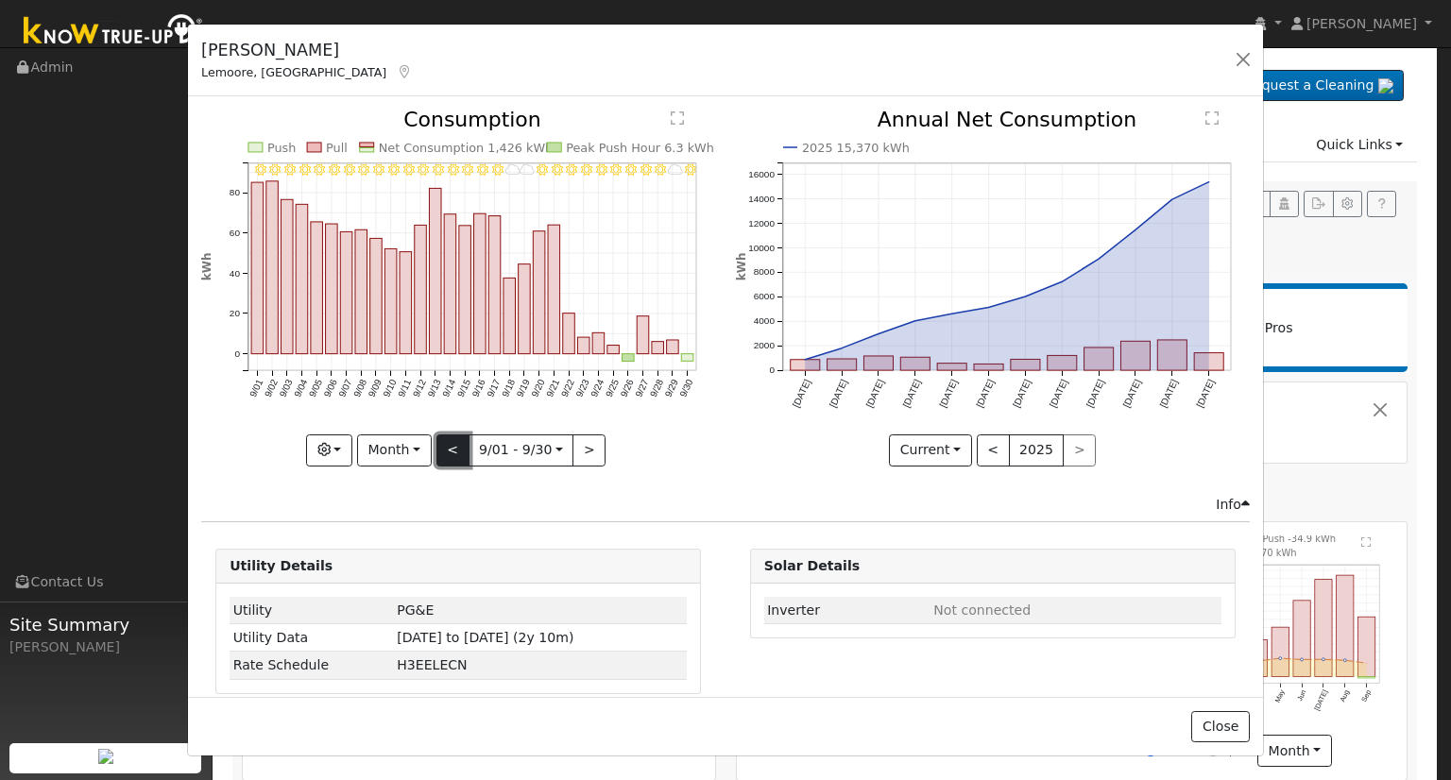
click at [445, 447] on button "<" at bounding box center [453, 451] width 33 height 32
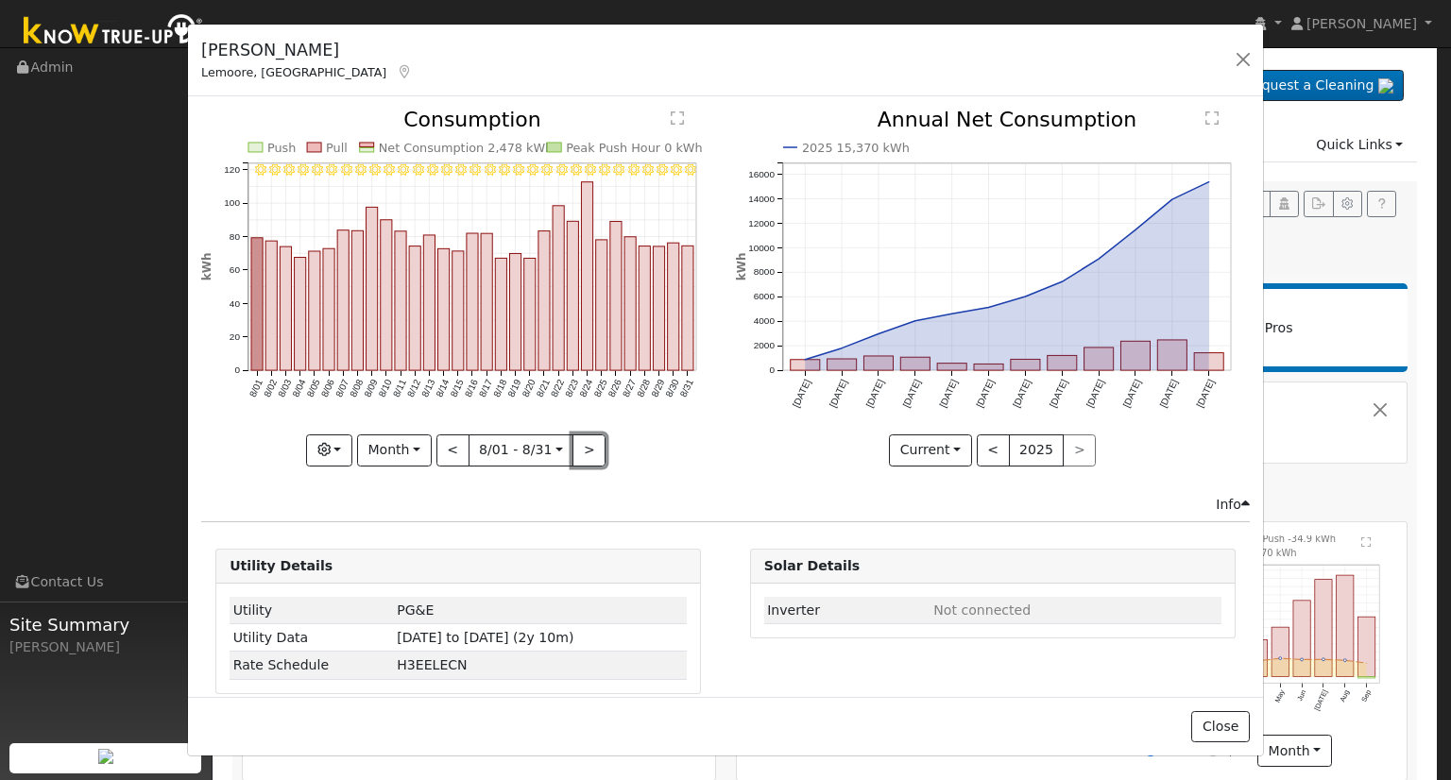
click at [578, 447] on button ">" at bounding box center [589, 451] width 33 height 32
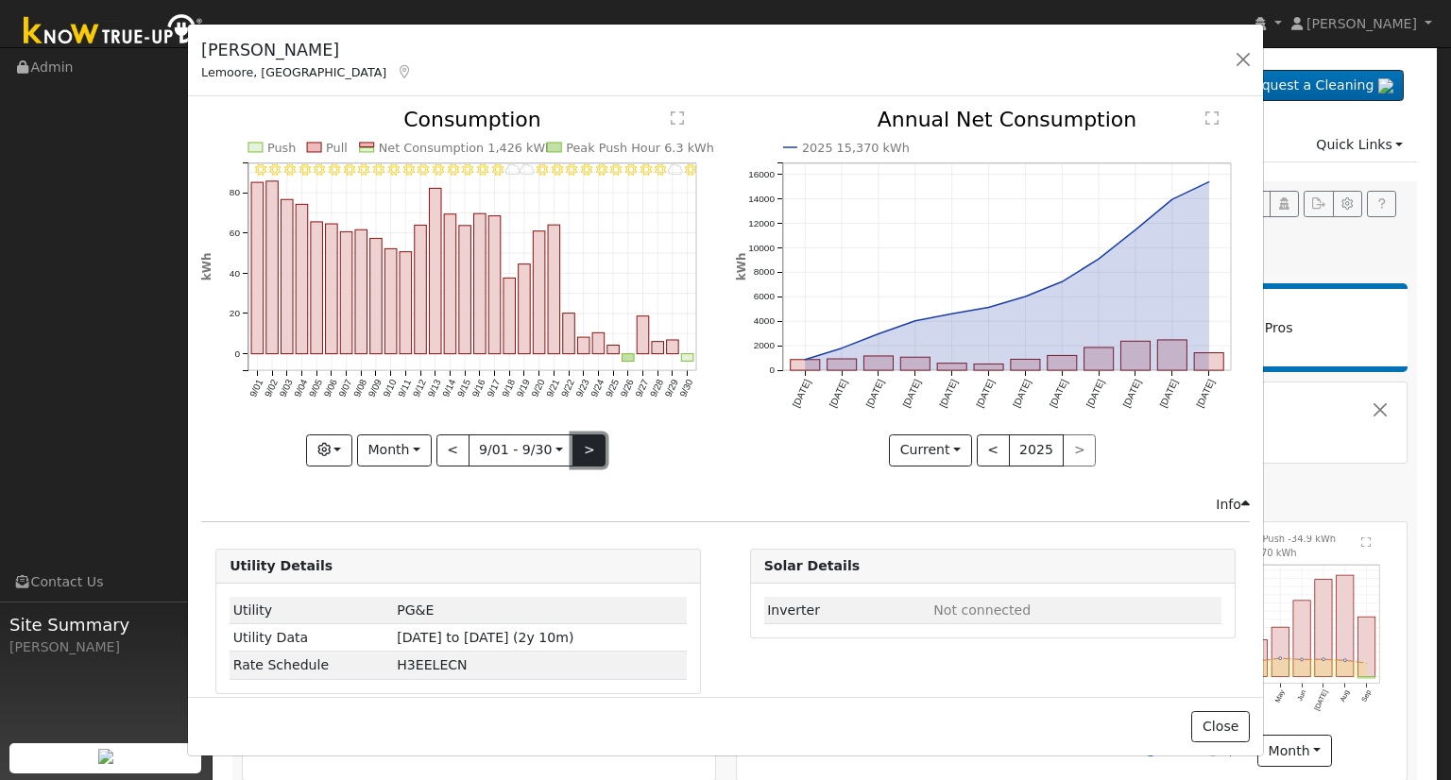
click at [583, 437] on button ">" at bounding box center [589, 451] width 33 height 32
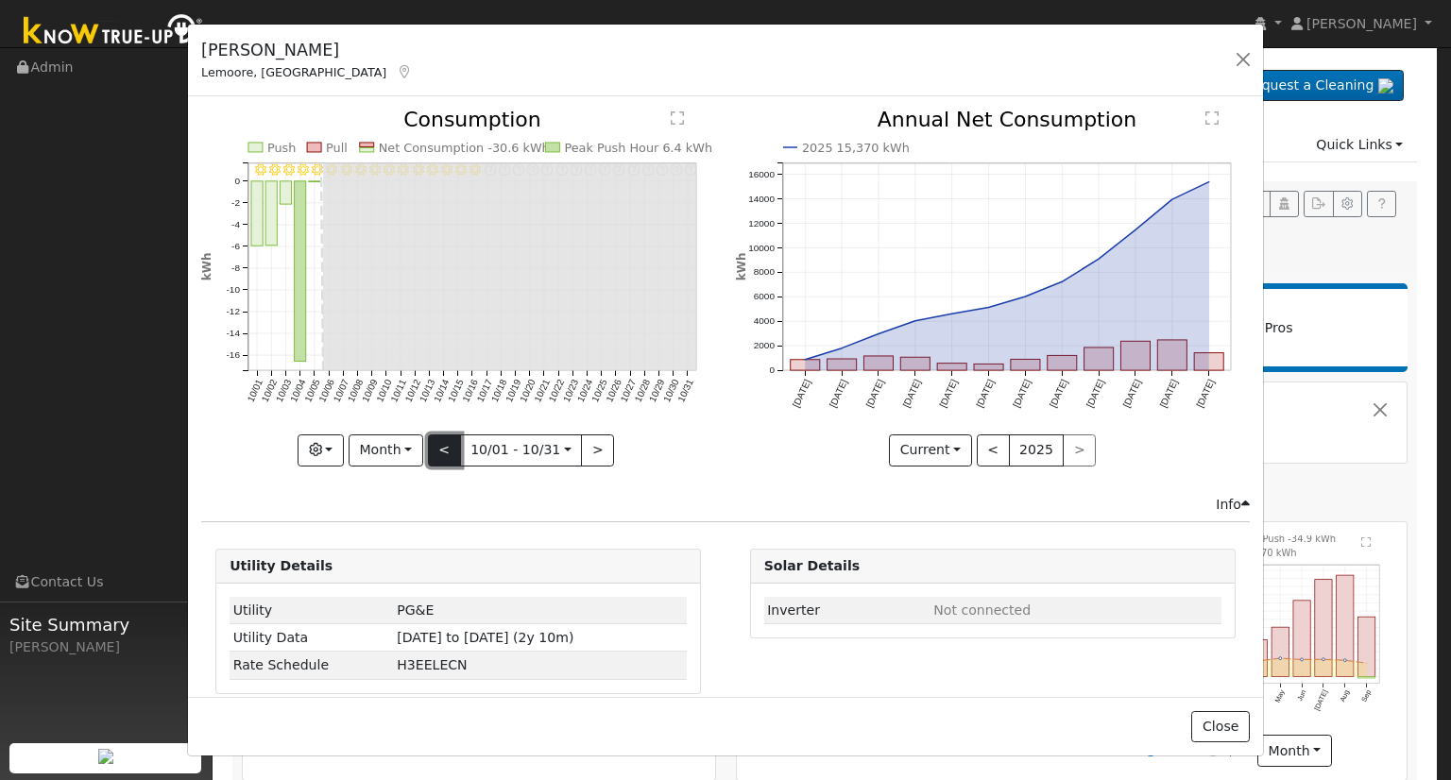
click at [445, 442] on button "<" at bounding box center [444, 451] width 33 height 32
type input "2025-09-01"
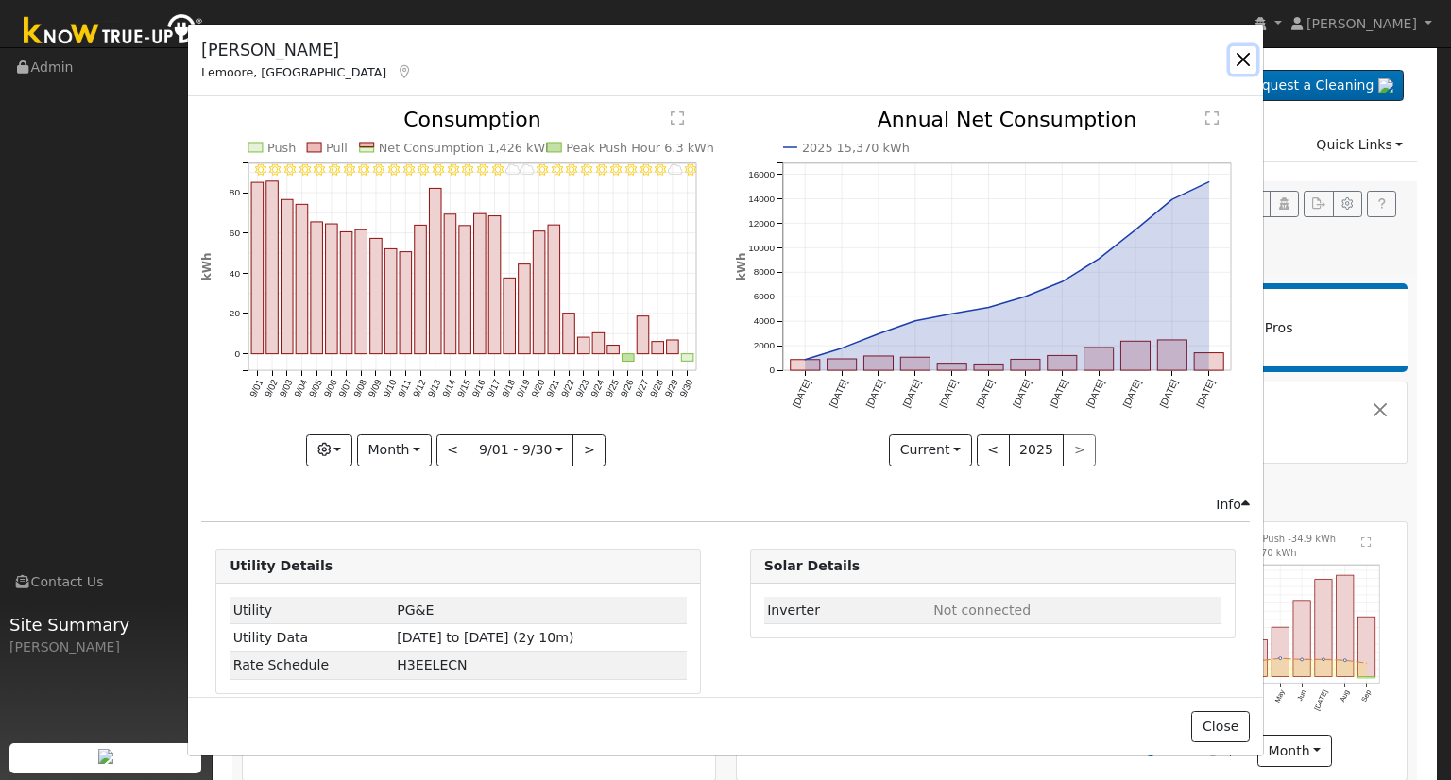
click at [1240, 54] on button "button" at bounding box center [1243, 59] width 26 height 26
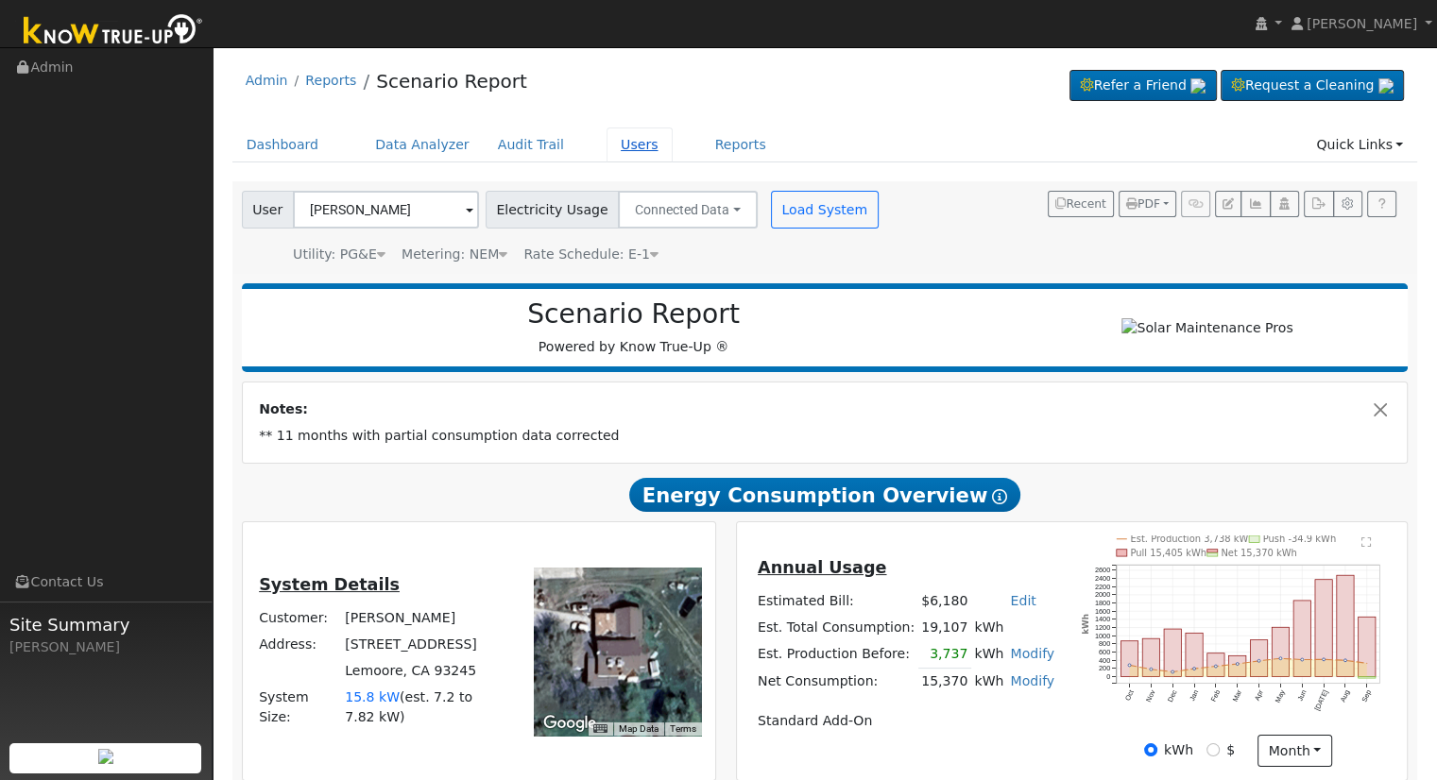
click at [607, 146] on link "Users" at bounding box center [640, 145] width 66 height 35
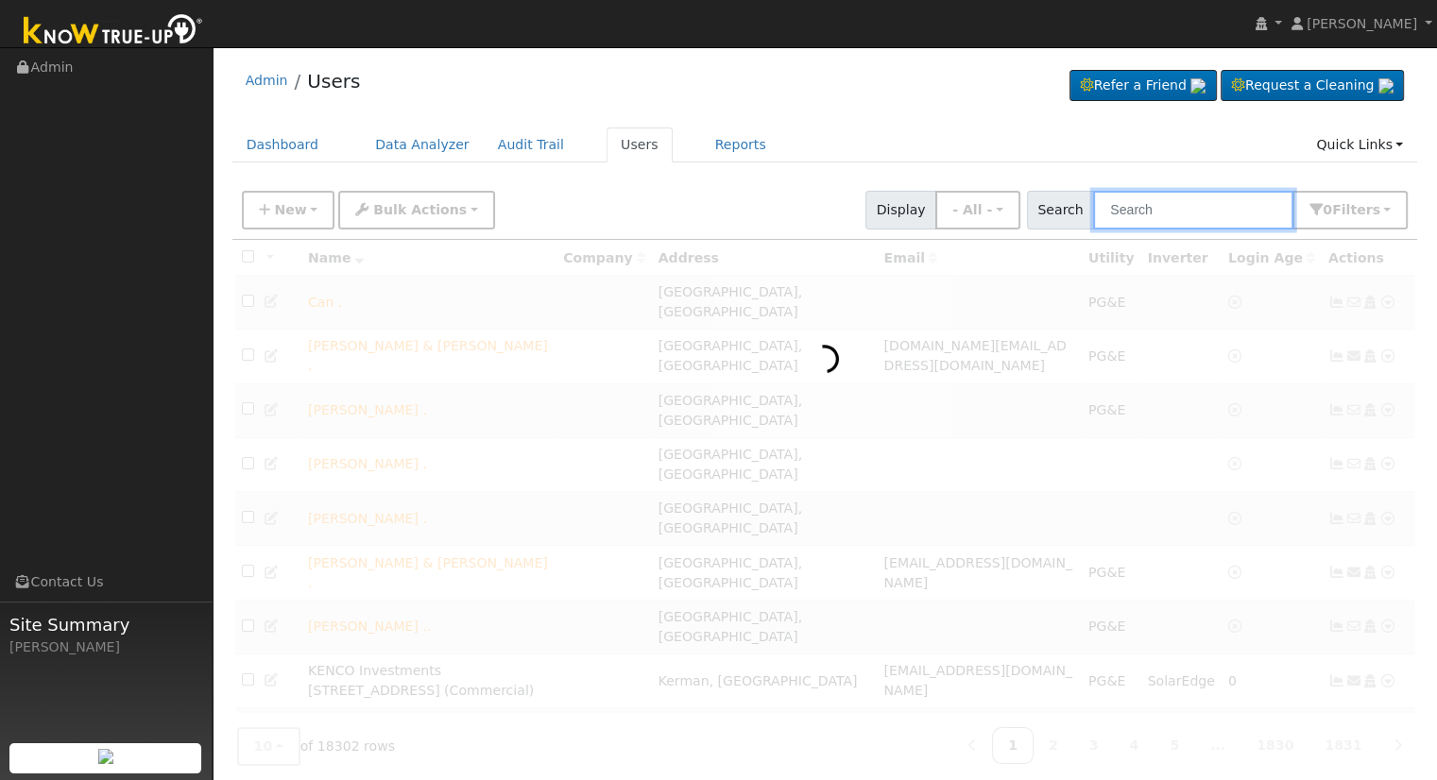
click at [1176, 209] on input "text" at bounding box center [1193, 210] width 200 height 39
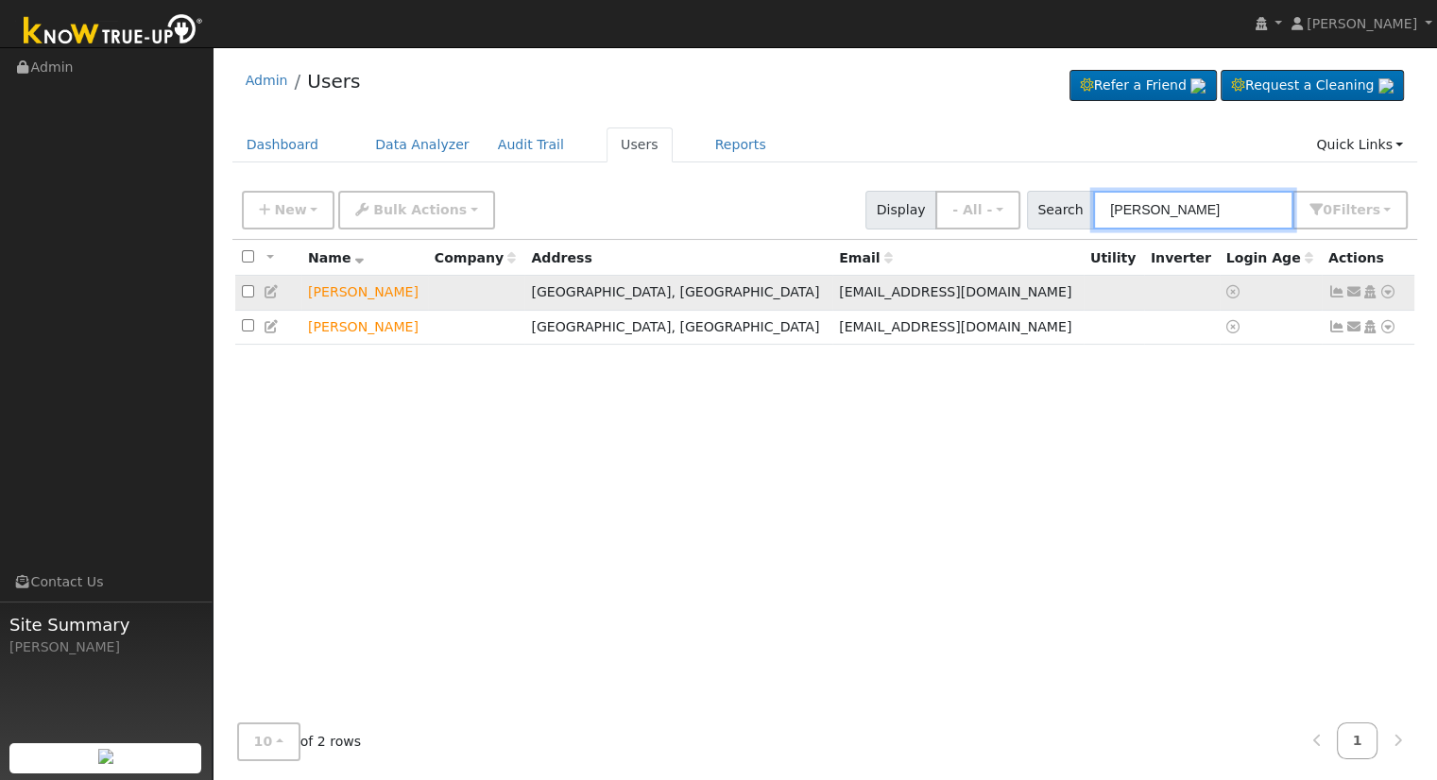
type input "michael cook"
click at [1387, 292] on icon at bounding box center [1387, 291] width 17 height 13
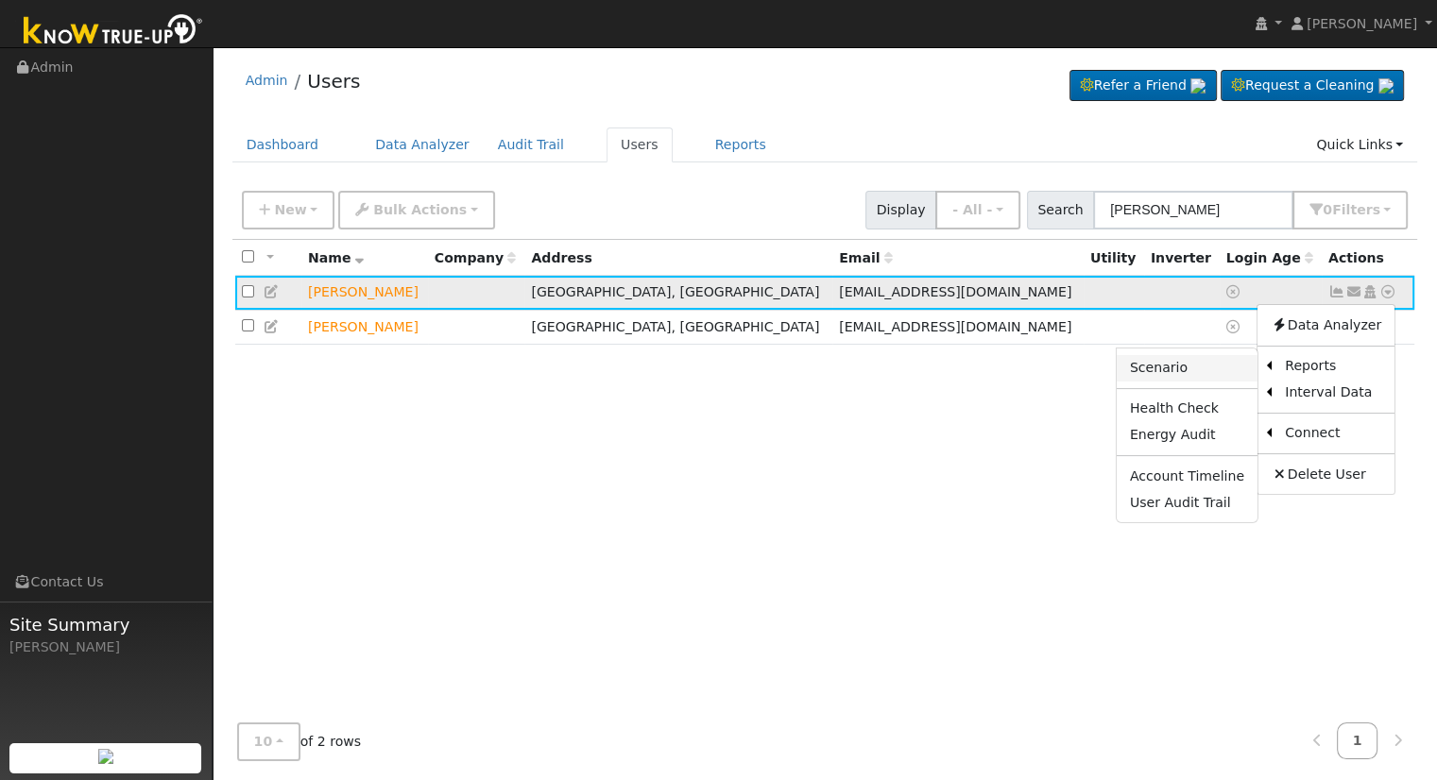
click at [1170, 365] on link "Scenario" at bounding box center [1187, 368] width 141 height 26
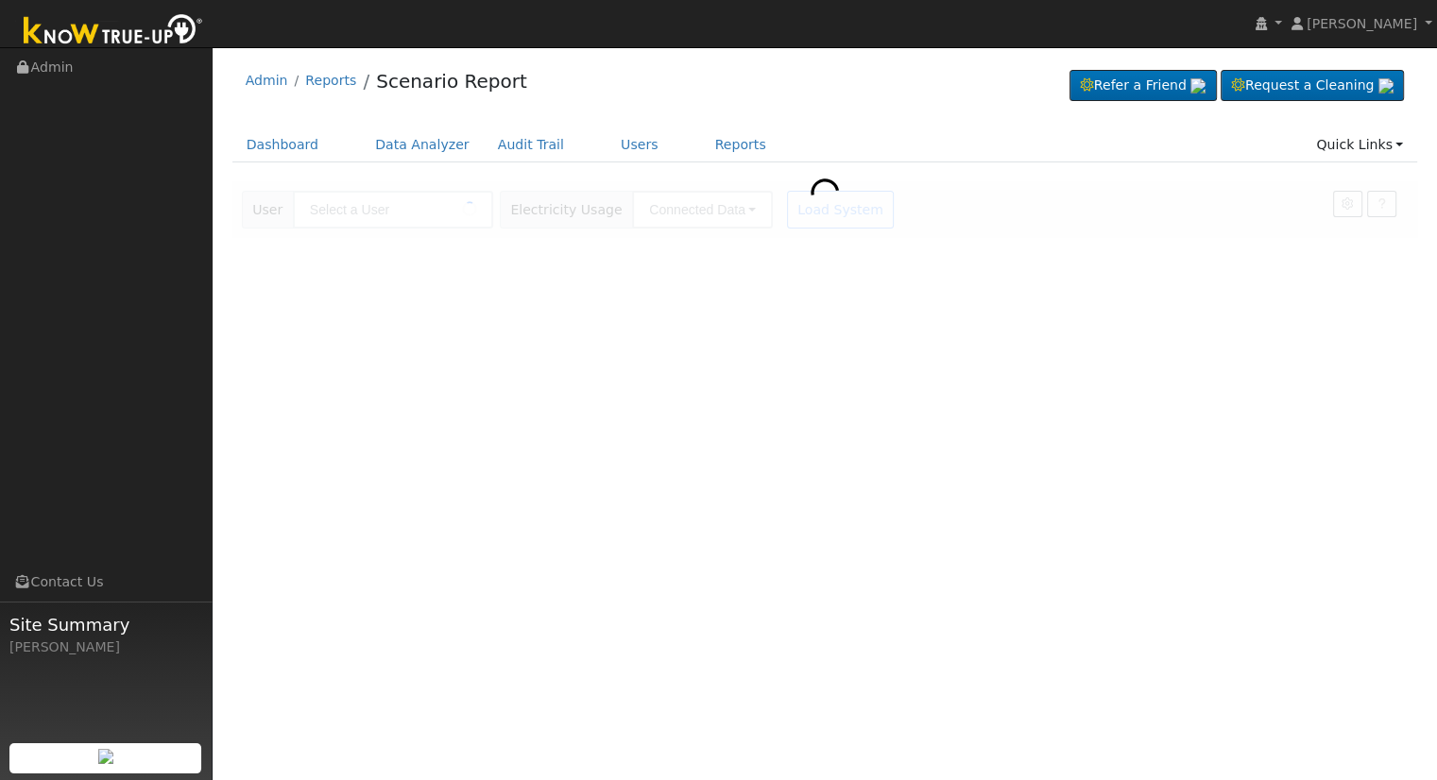
type input "[PERSON_NAME]"
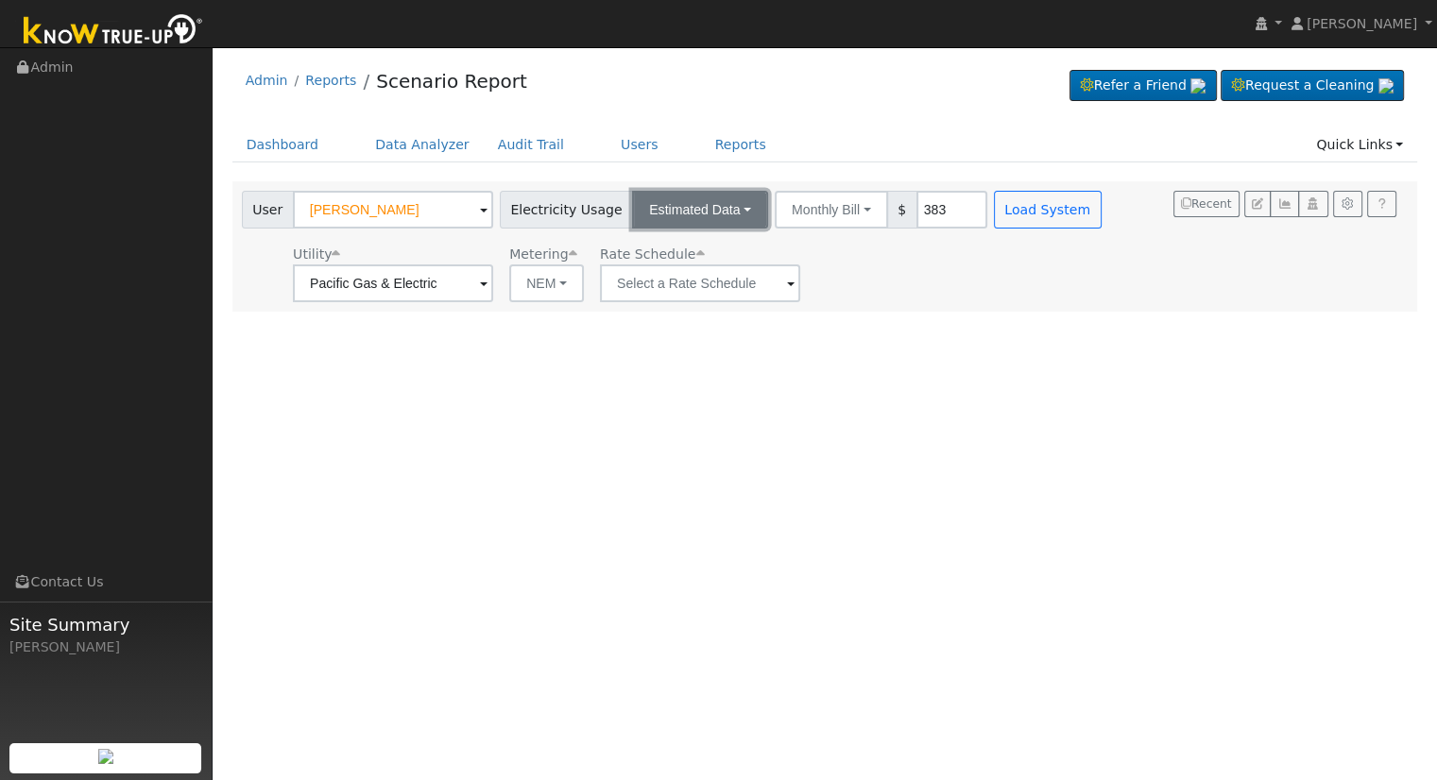
click at [702, 200] on button "Estimated Data" at bounding box center [700, 210] width 136 height 38
click at [688, 254] on link "Connected Data" at bounding box center [701, 251] width 134 height 26
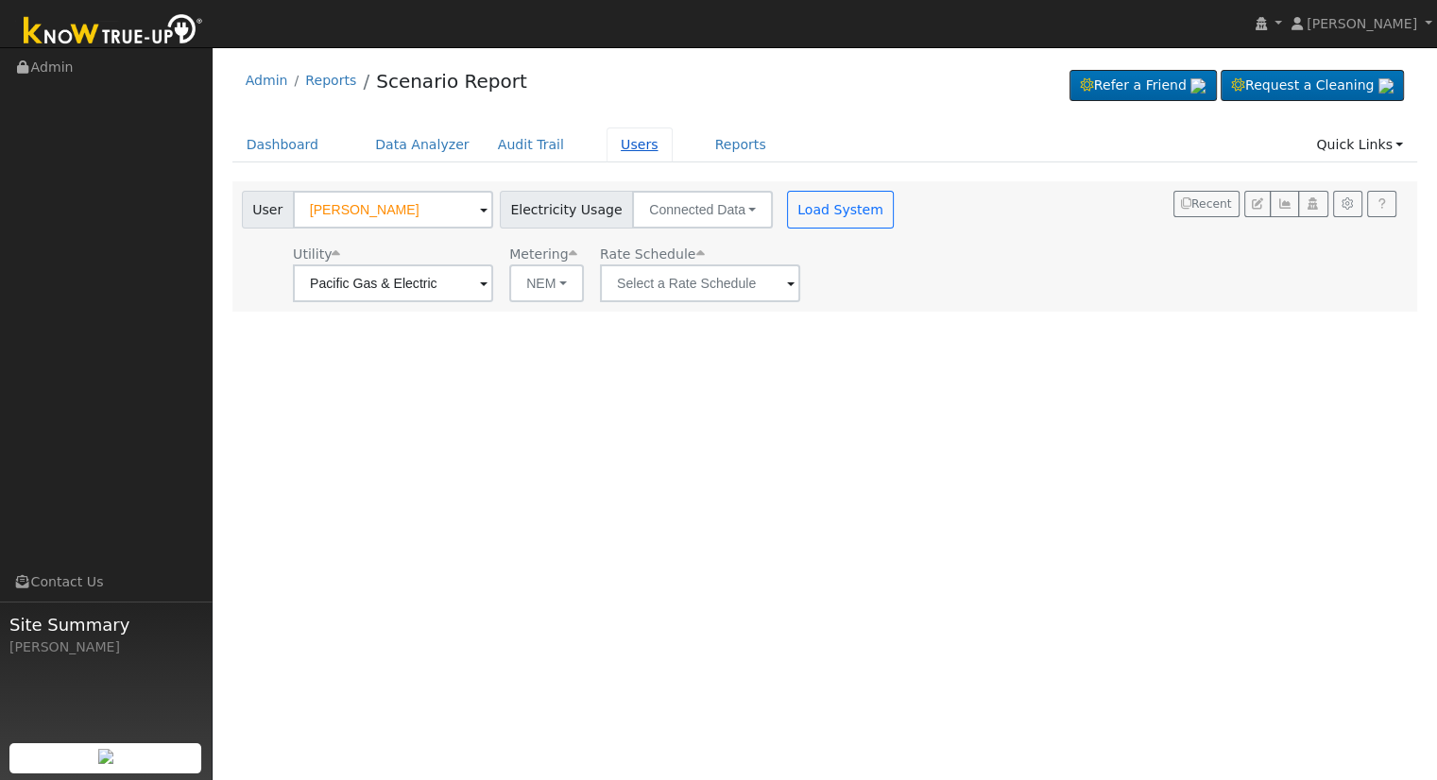
click at [612, 144] on link "Users" at bounding box center [640, 145] width 66 height 35
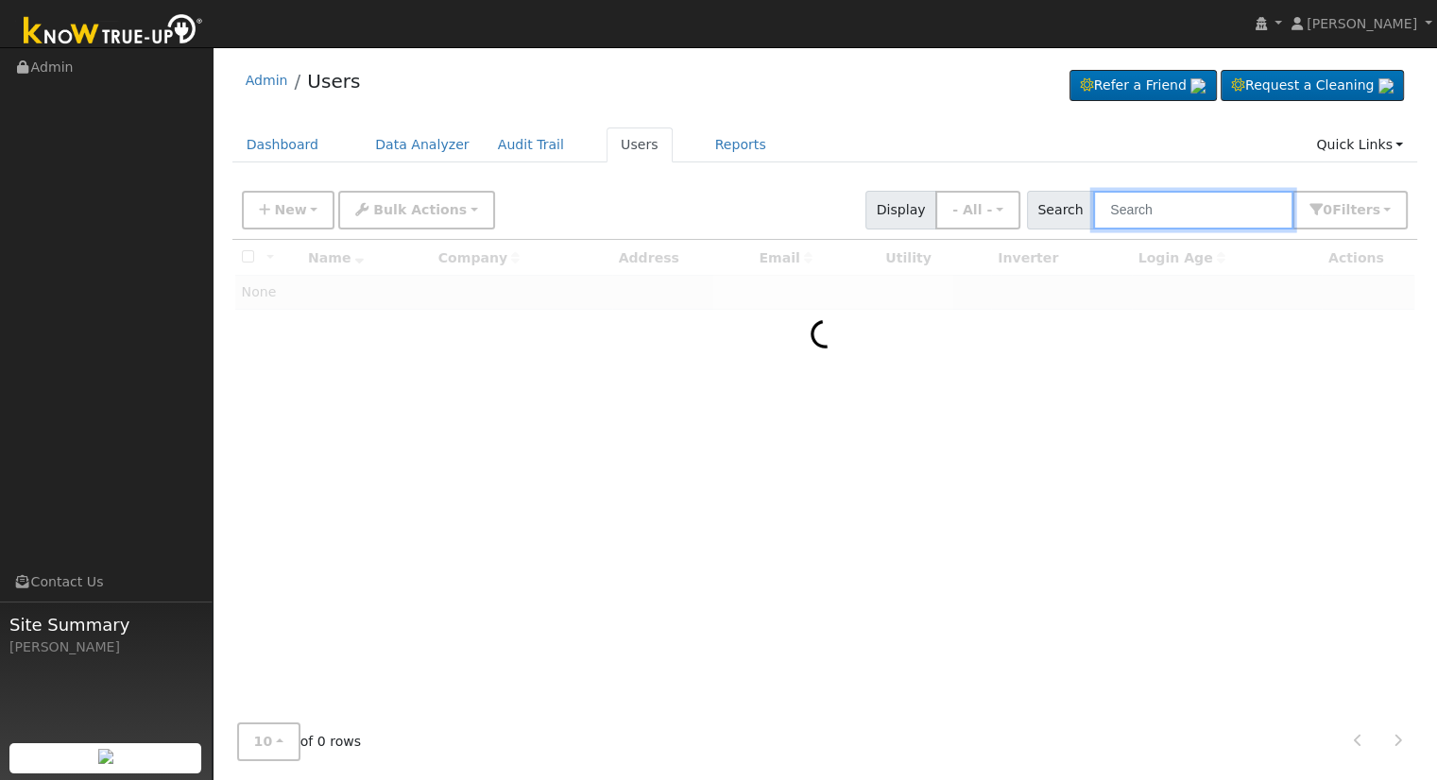
click at [1221, 215] on input "text" at bounding box center [1193, 210] width 200 height 39
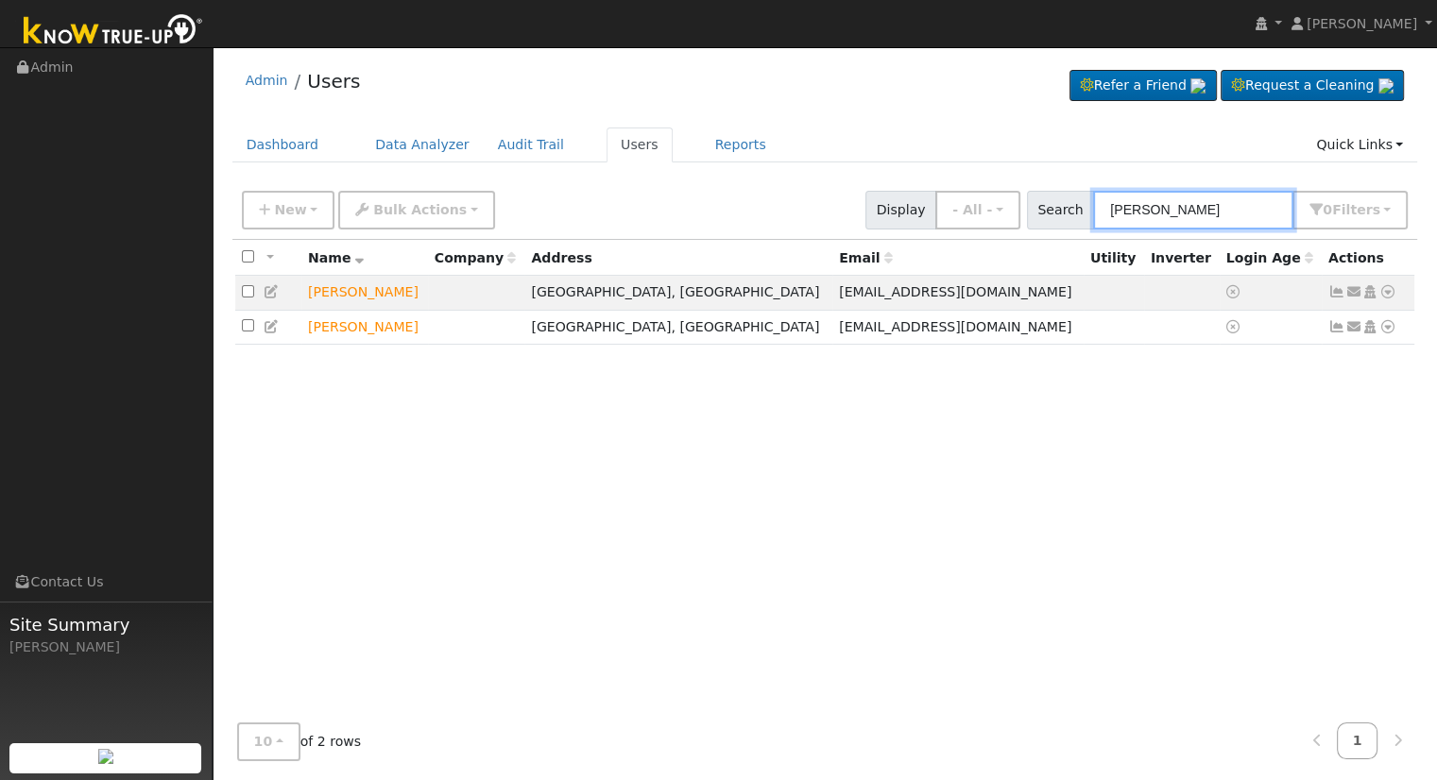
type input "michael cook"
drag, startPoint x: 716, startPoint y: 498, endPoint x: 808, endPoint y: 523, distance: 95.1
click at [716, 498] on div "All None All on page None on page Name Company Address Email Utility Inverter L…" at bounding box center [825, 474] width 1186 height 469
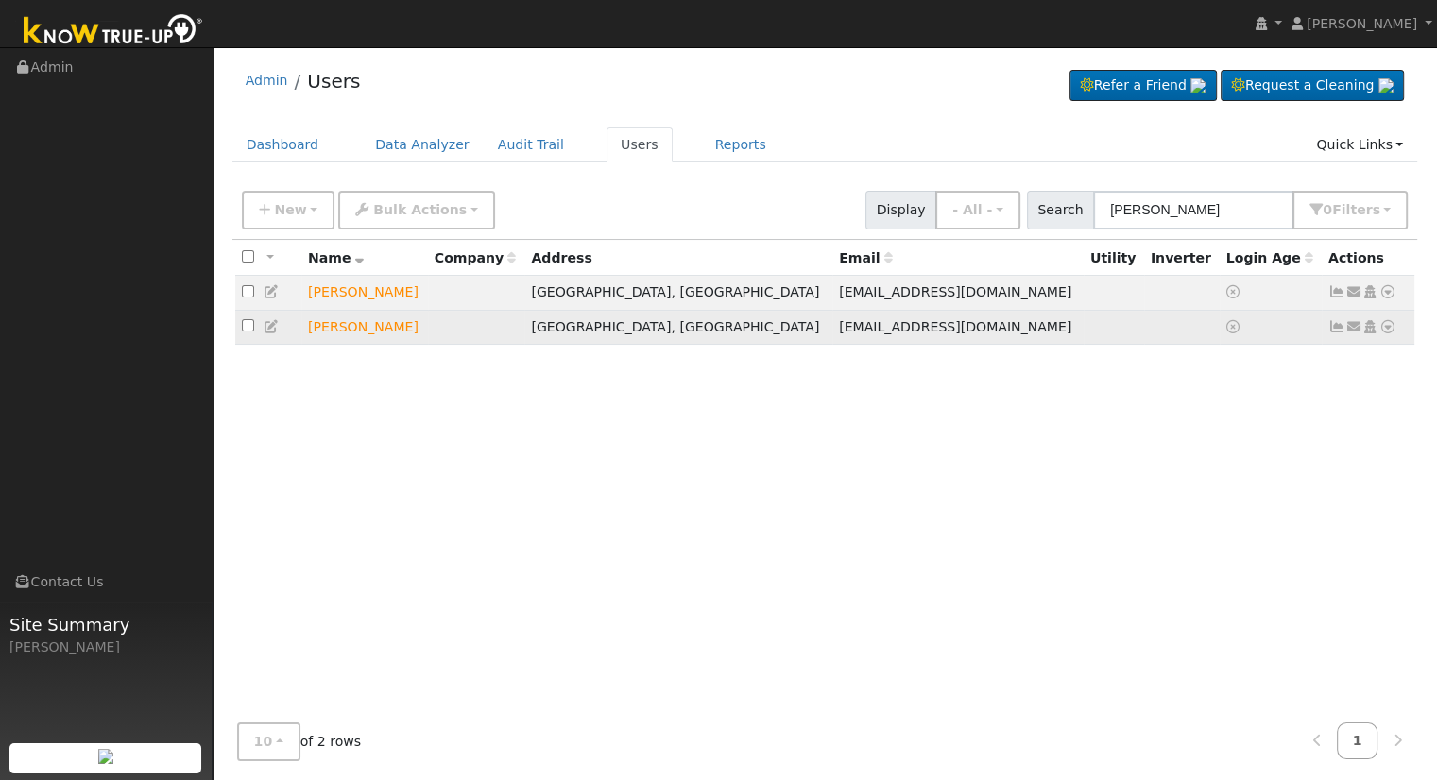
click at [1389, 329] on icon at bounding box center [1387, 326] width 17 height 13
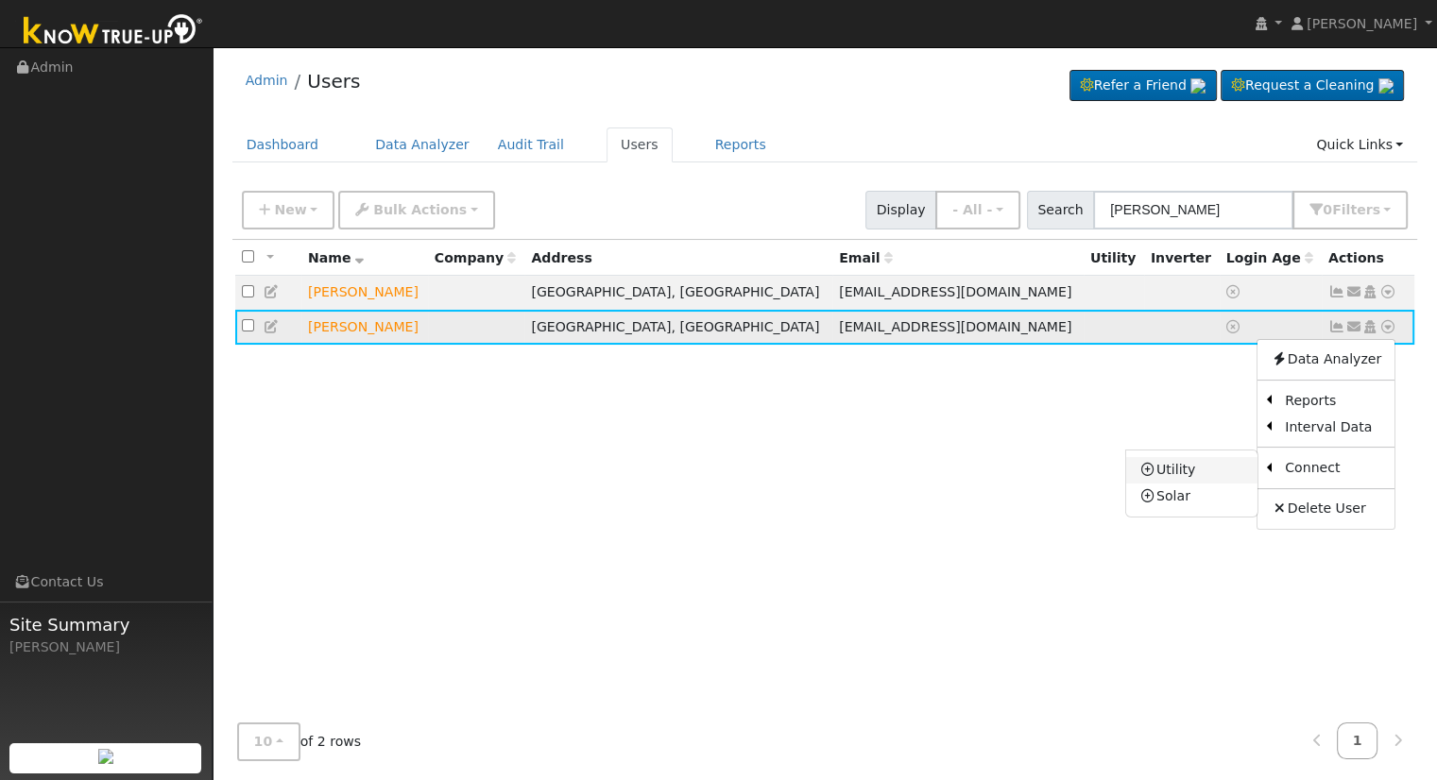
click at [1187, 471] on link "Utility" at bounding box center [1191, 470] width 131 height 26
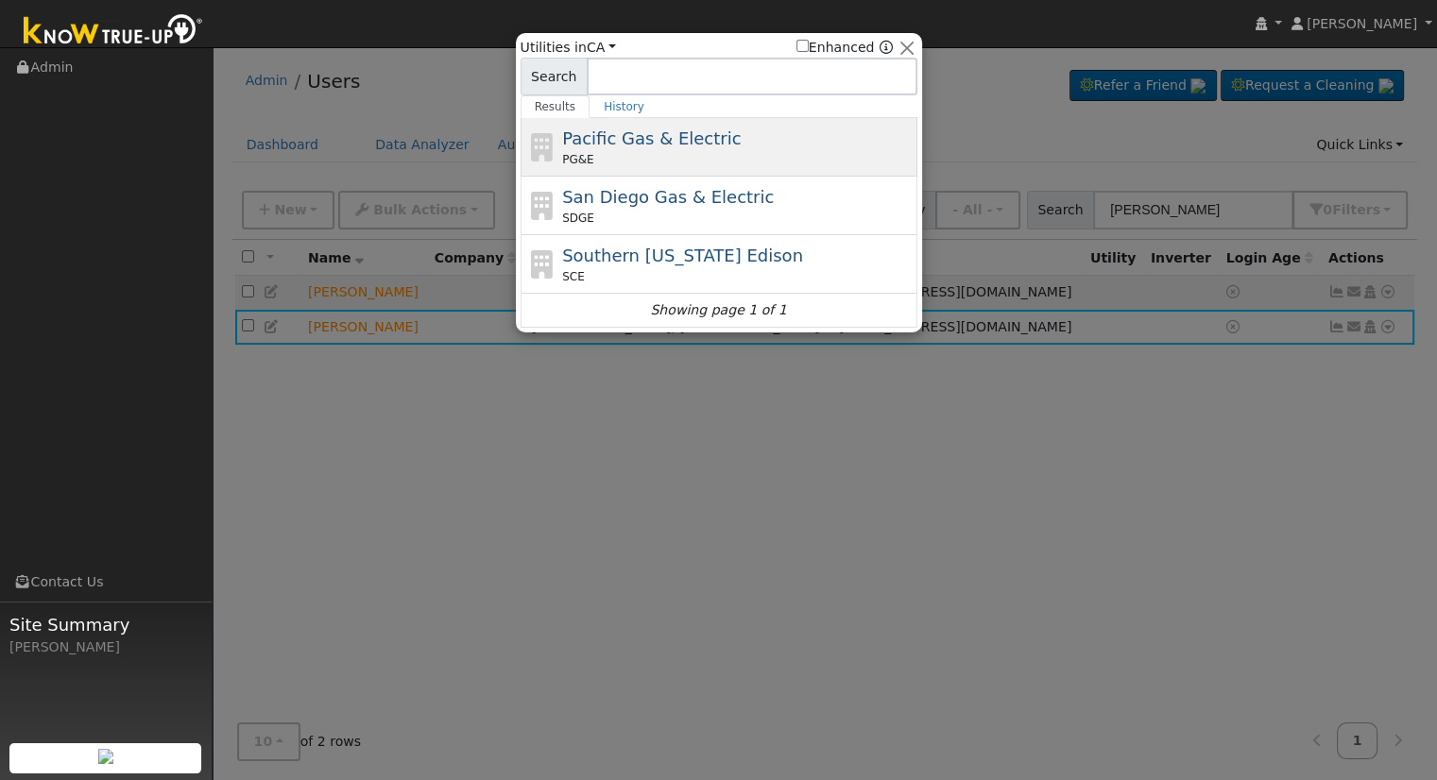
click at [722, 152] on div "PG&E" at bounding box center [737, 159] width 351 height 17
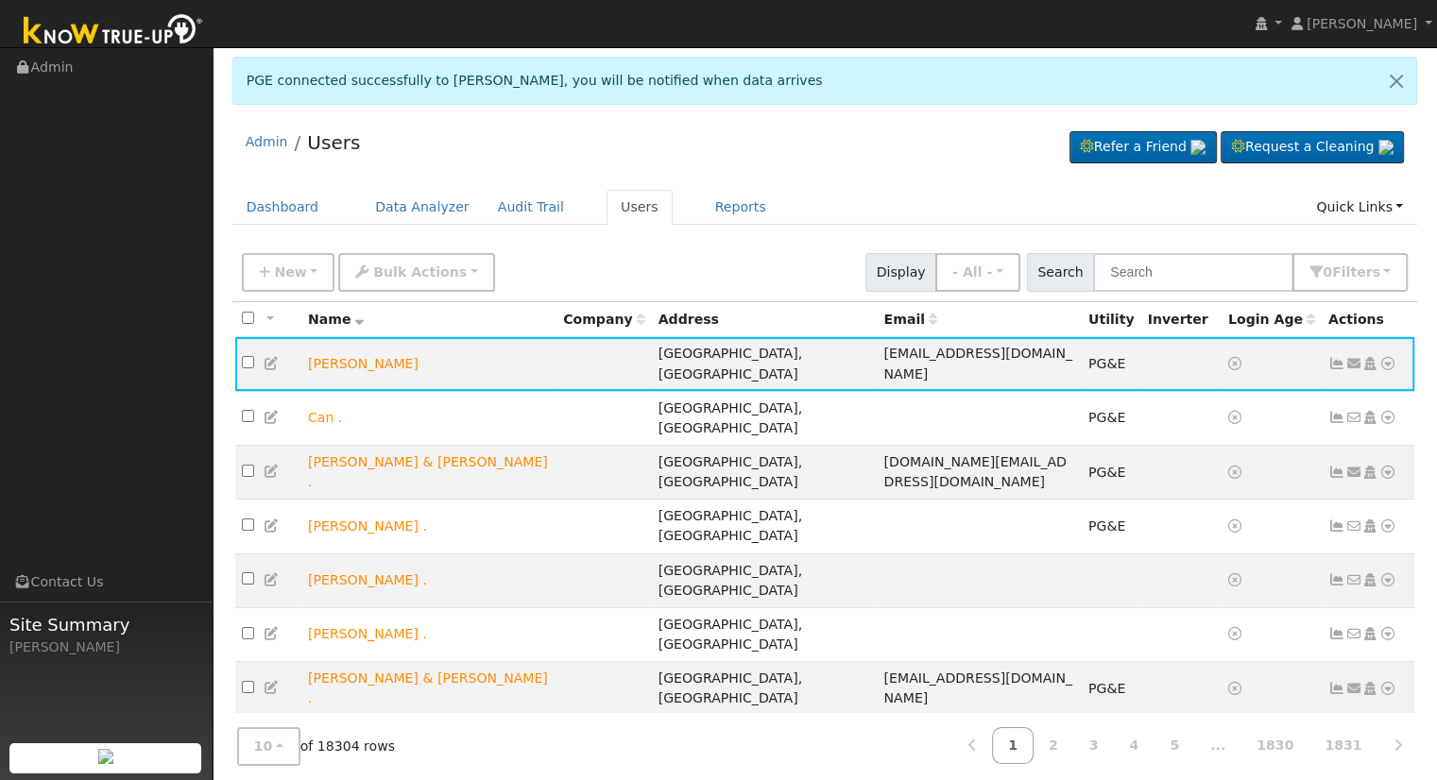
click at [762, 134] on div "Admin Users Refer a Friend Request a Cleaning" at bounding box center [825, 147] width 1186 height 58
click at [1398, 356] on td "Send Email... Copy a Link Reset Password Open Access Data Analyzer Reports Scen…" at bounding box center [1369, 364] width 94 height 54
click at [1390, 361] on icon at bounding box center [1387, 363] width 17 height 13
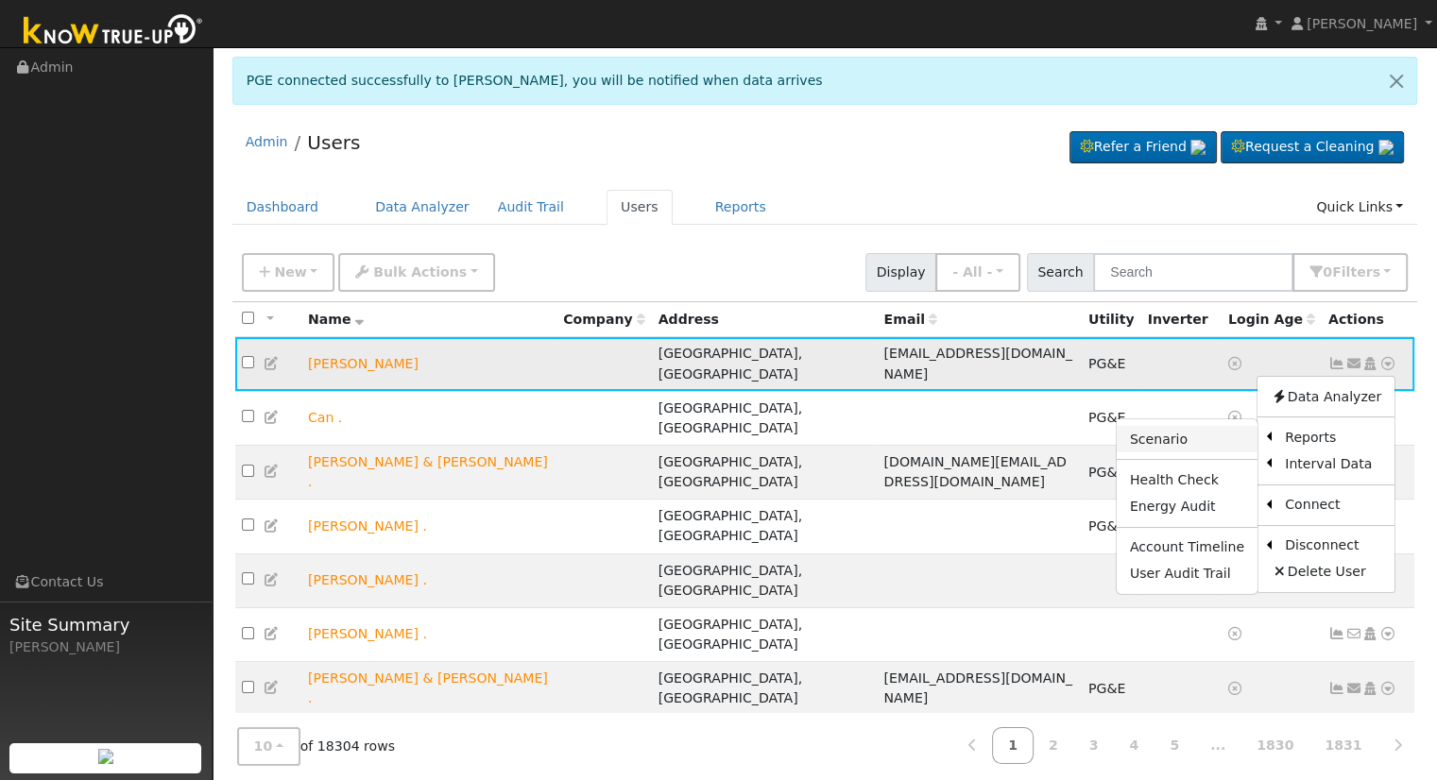
click at [1202, 436] on link "Scenario" at bounding box center [1187, 439] width 141 height 26
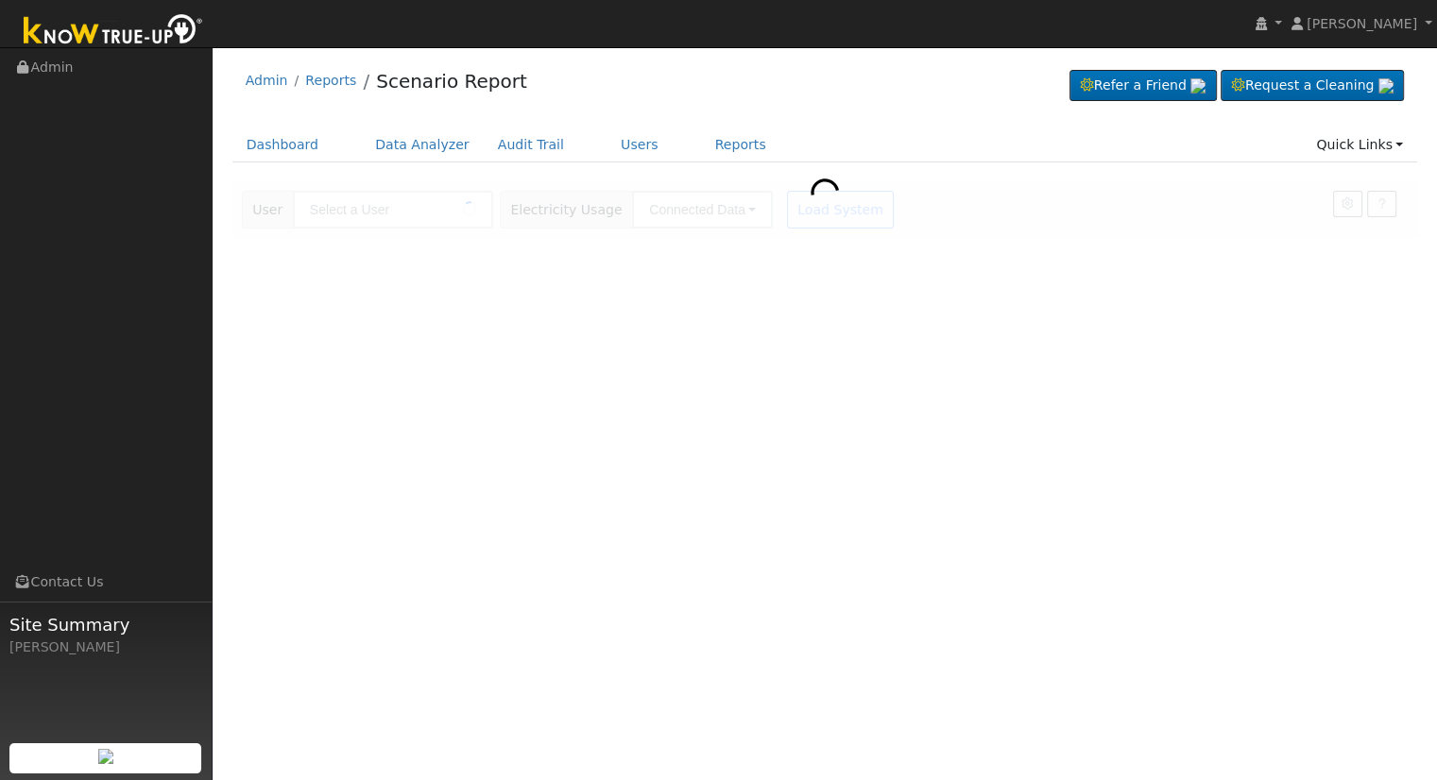
type input "[PERSON_NAME]"
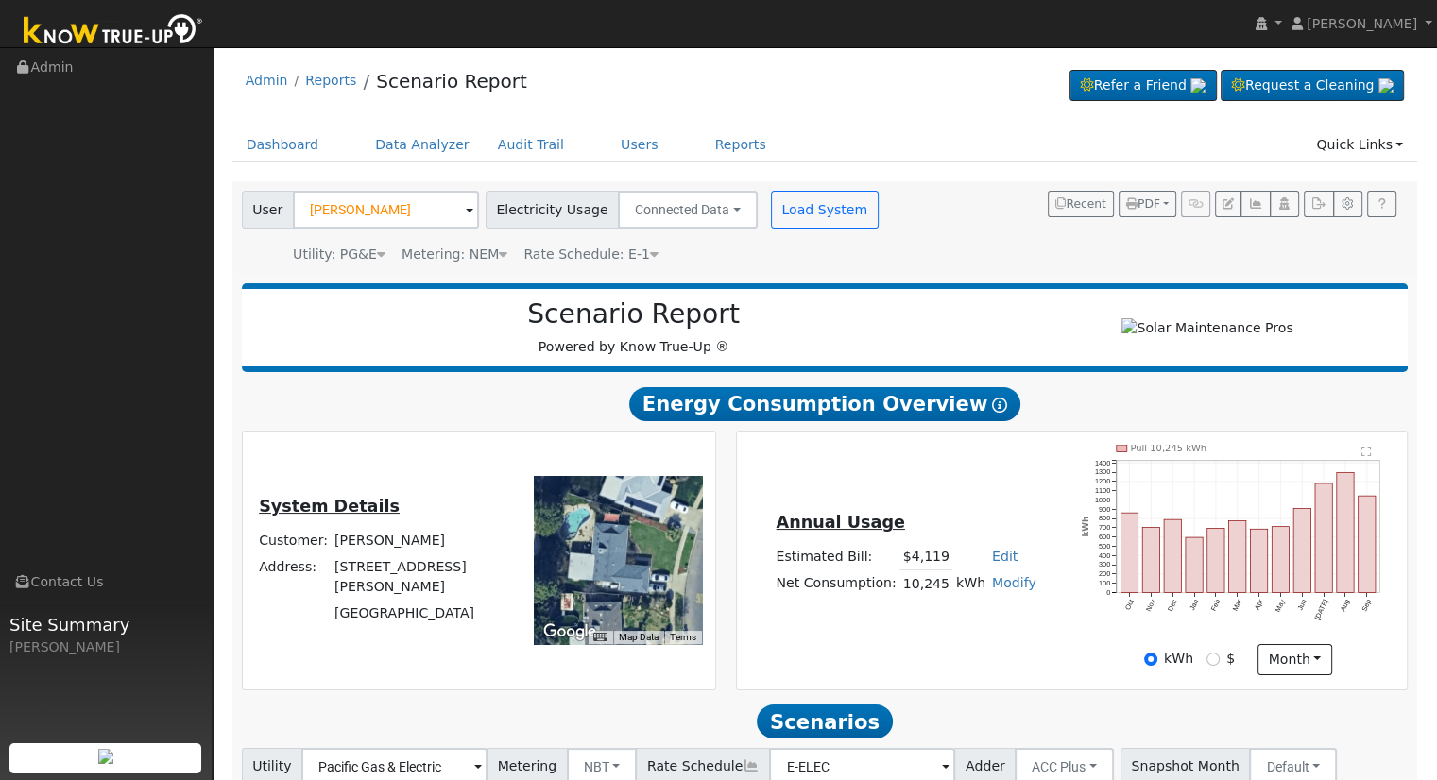
click at [992, 564] on link "Edit" at bounding box center [1005, 556] width 26 height 15
type input "4712"
click at [967, 480] on div "Annual Usage Estimated Bill: $4,712 Edit Estimated Bill $ 4712 Annual Net Consu…" at bounding box center [1072, 560] width 664 height 231
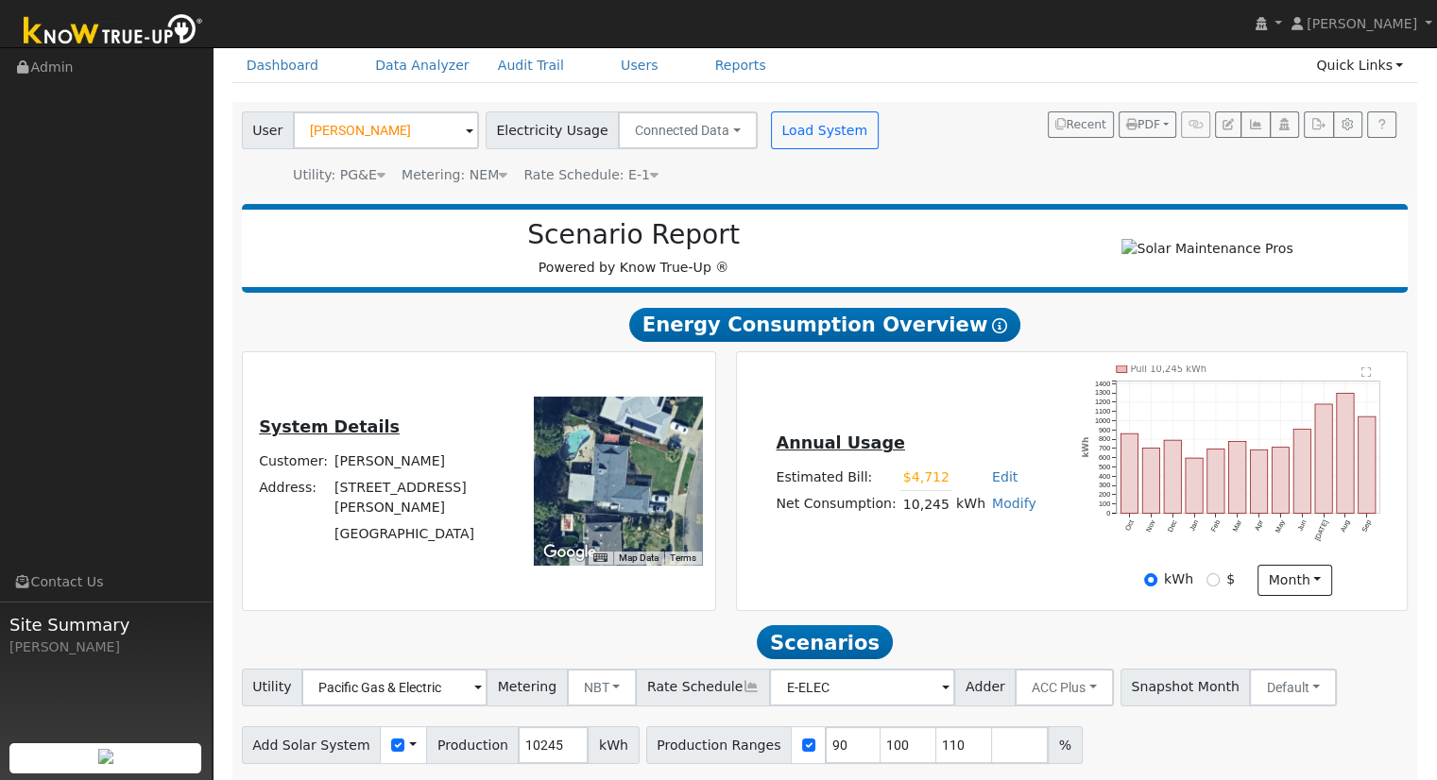
scroll to position [147, 0]
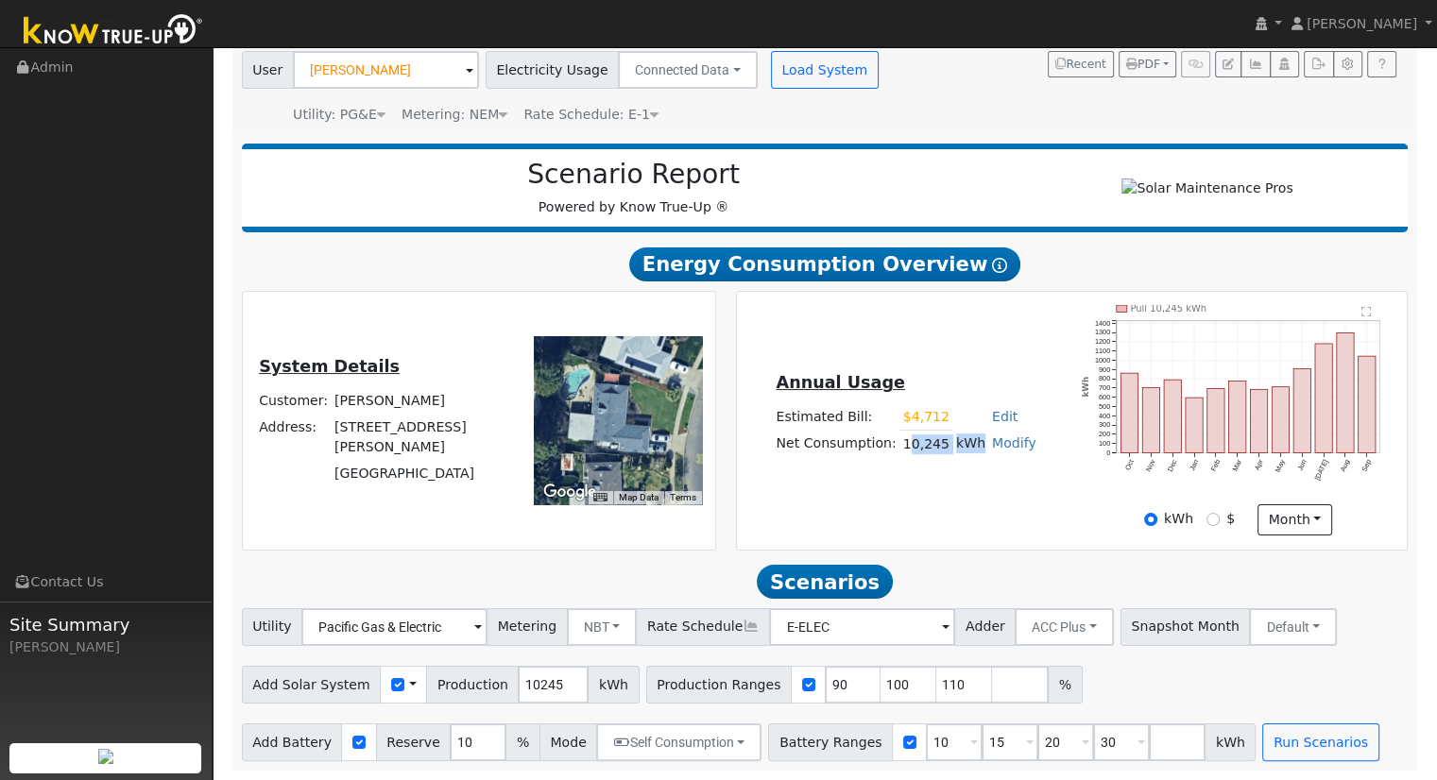
drag, startPoint x: 907, startPoint y: 442, endPoint x: 976, endPoint y: 445, distance: 69.0
click at [976, 445] on tr "Net Consumption: 10,245 kWh Modify Add Consumption Add Electric Vehicle Add Con…" at bounding box center [906, 444] width 266 height 27
click at [914, 460] on div "Annual Usage Estimated Bill: $4,712 Edit Estimated Bill $ 4712 Annual Net Consu…" at bounding box center [906, 420] width 332 height 101
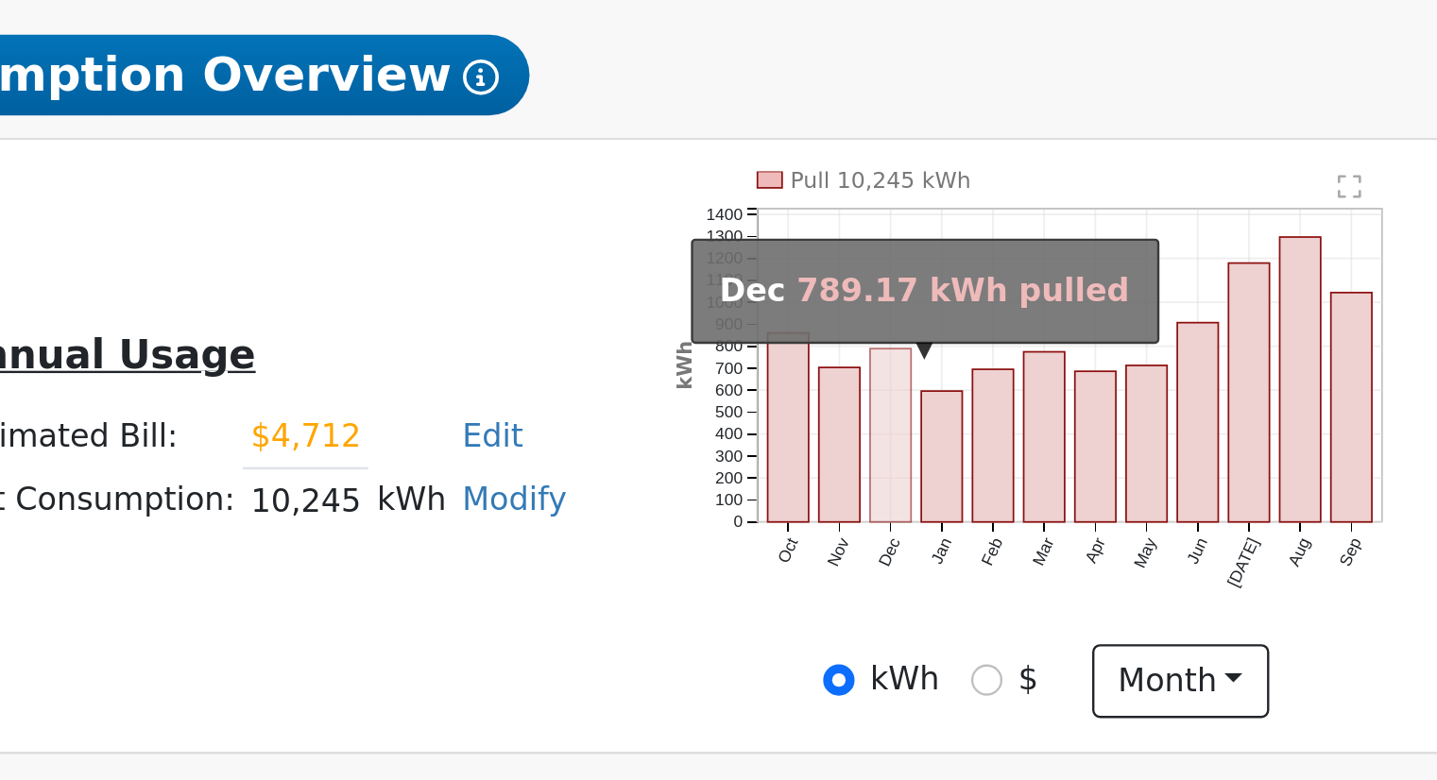
scroll to position [144, 0]
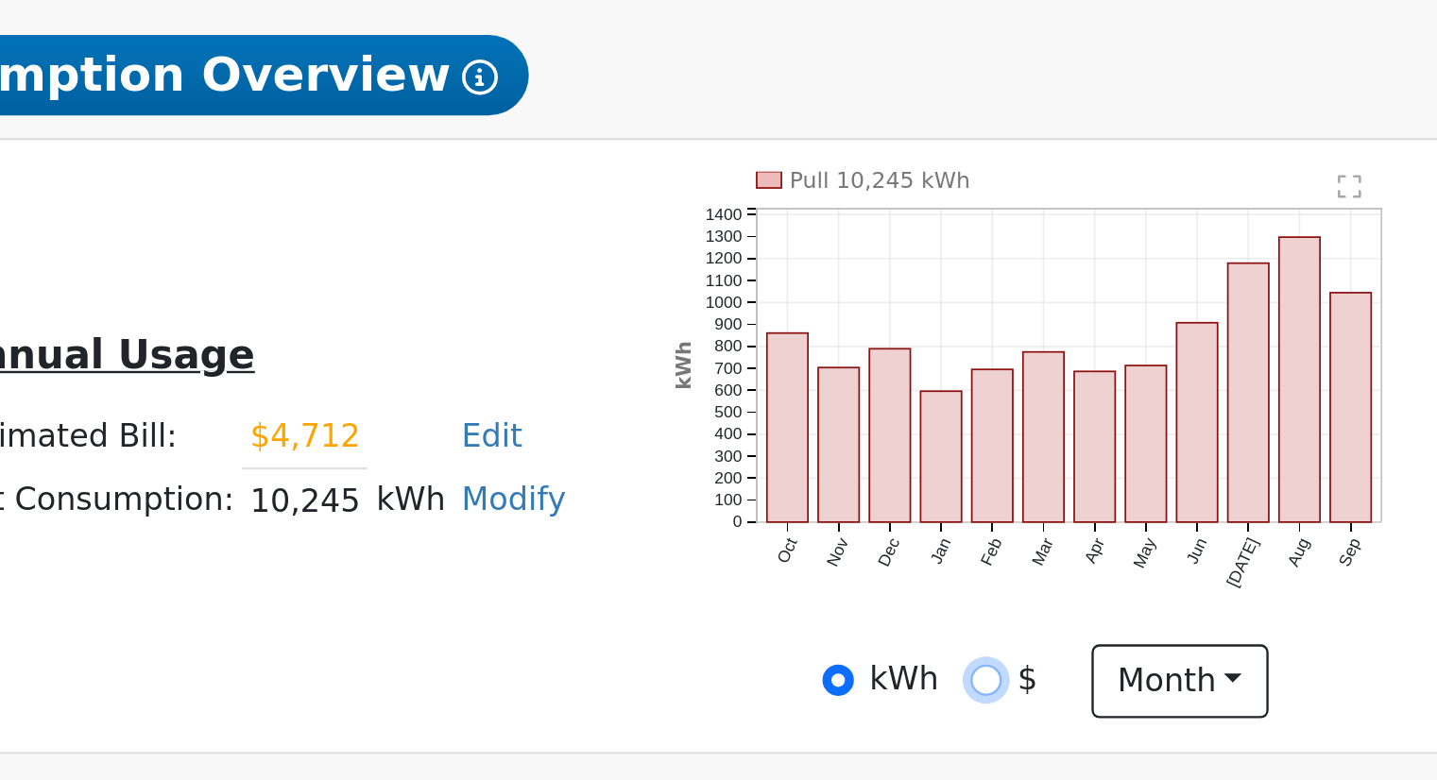
click at [1219, 522] on input "$" at bounding box center [1213, 519] width 13 height 13
radio input "true"
radio input "false"
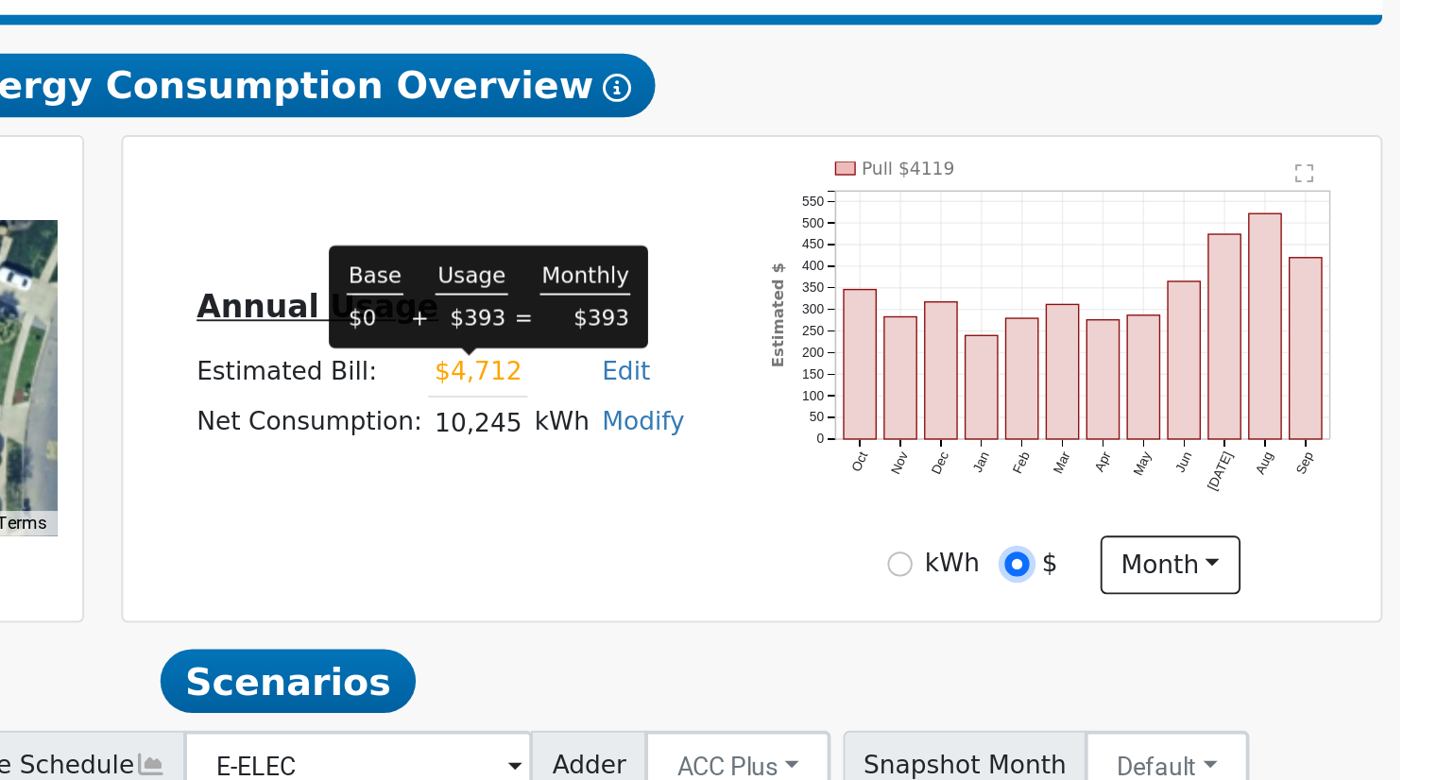
scroll to position [33, 0]
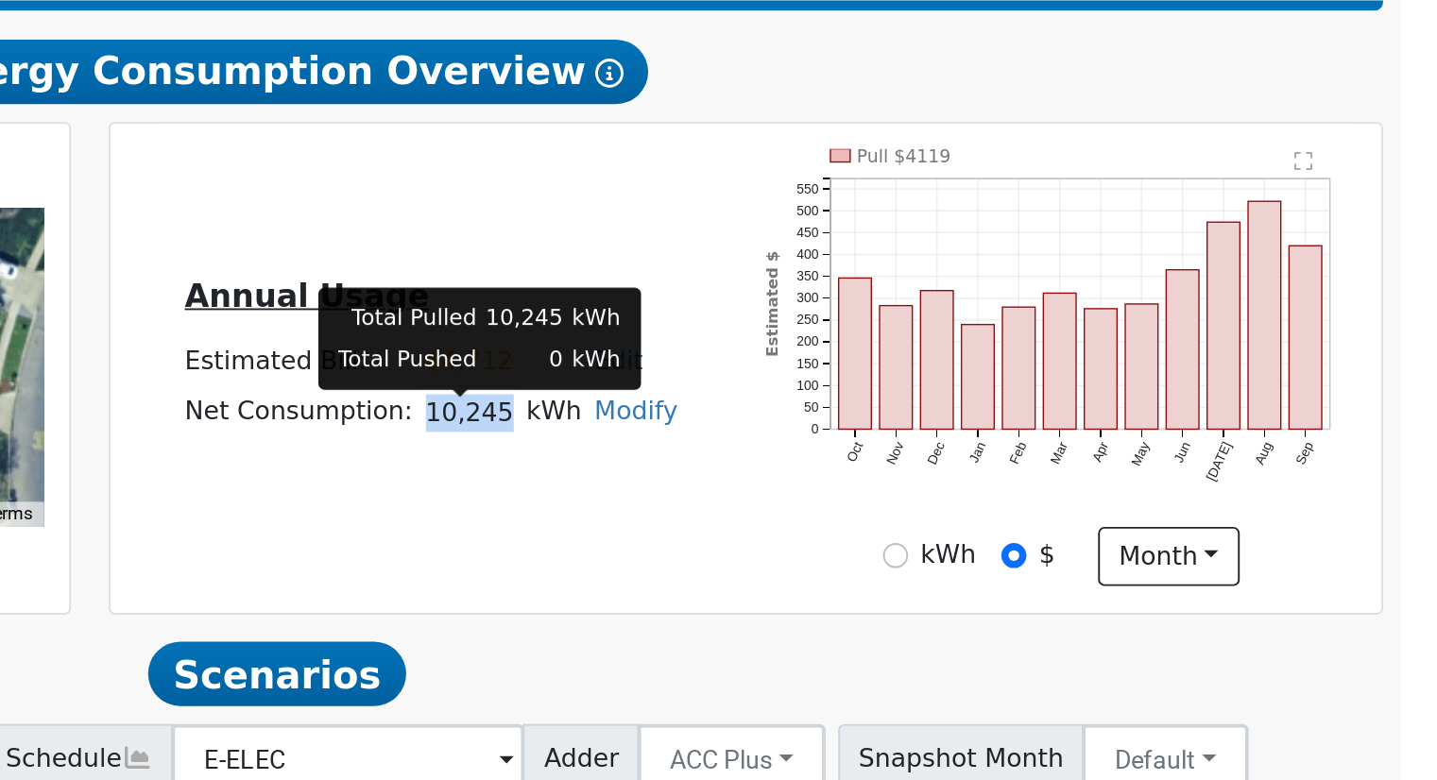
drag, startPoint x: 901, startPoint y: 560, endPoint x: 939, endPoint y: 560, distance: 37.8
click at [939, 560] on td "10,245" at bounding box center [925, 551] width 53 height 27
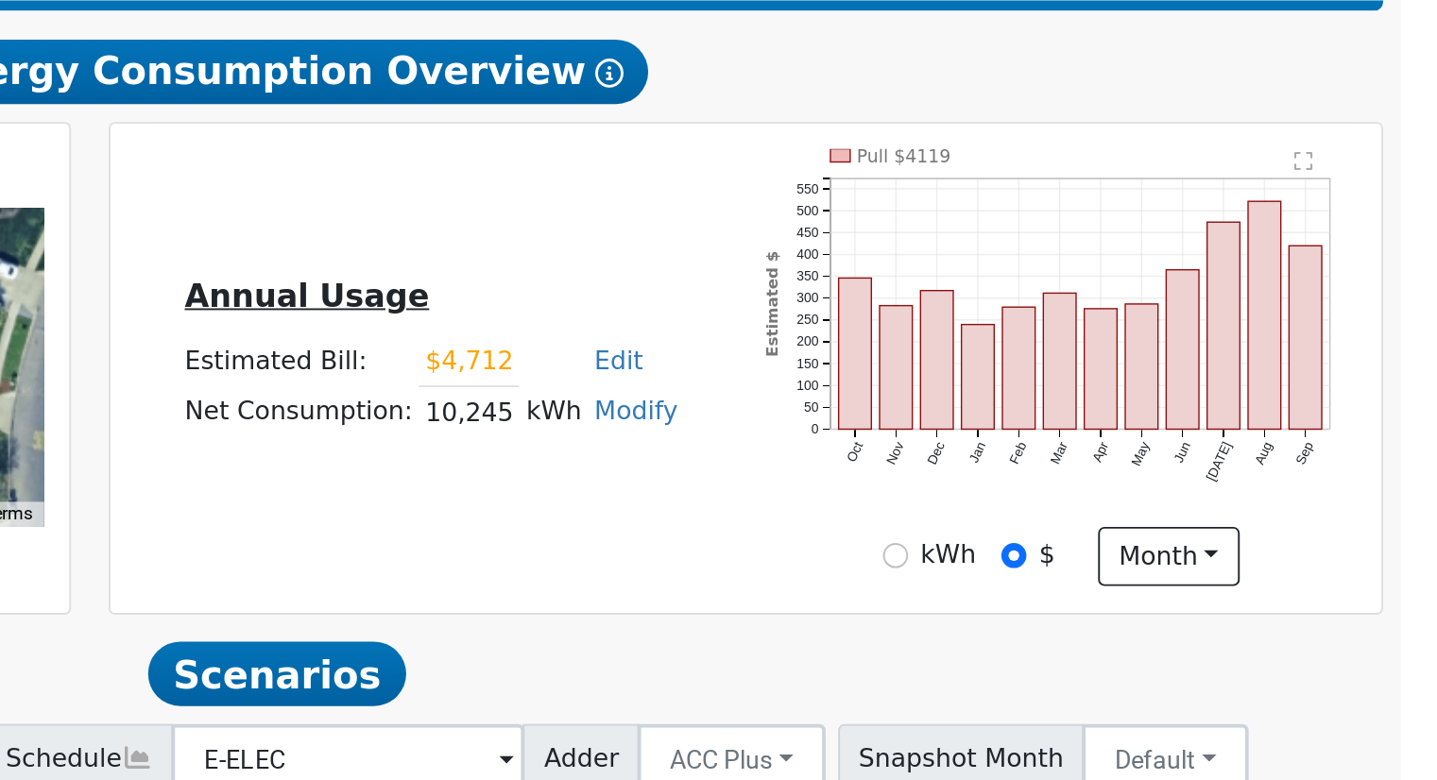
click at [991, 483] on div "Annual Usage Estimated Bill: $4,712 Edit Estimated Bill $ 4712 Annual Net Consu…" at bounding box center [1072, 527] width 664 height 231
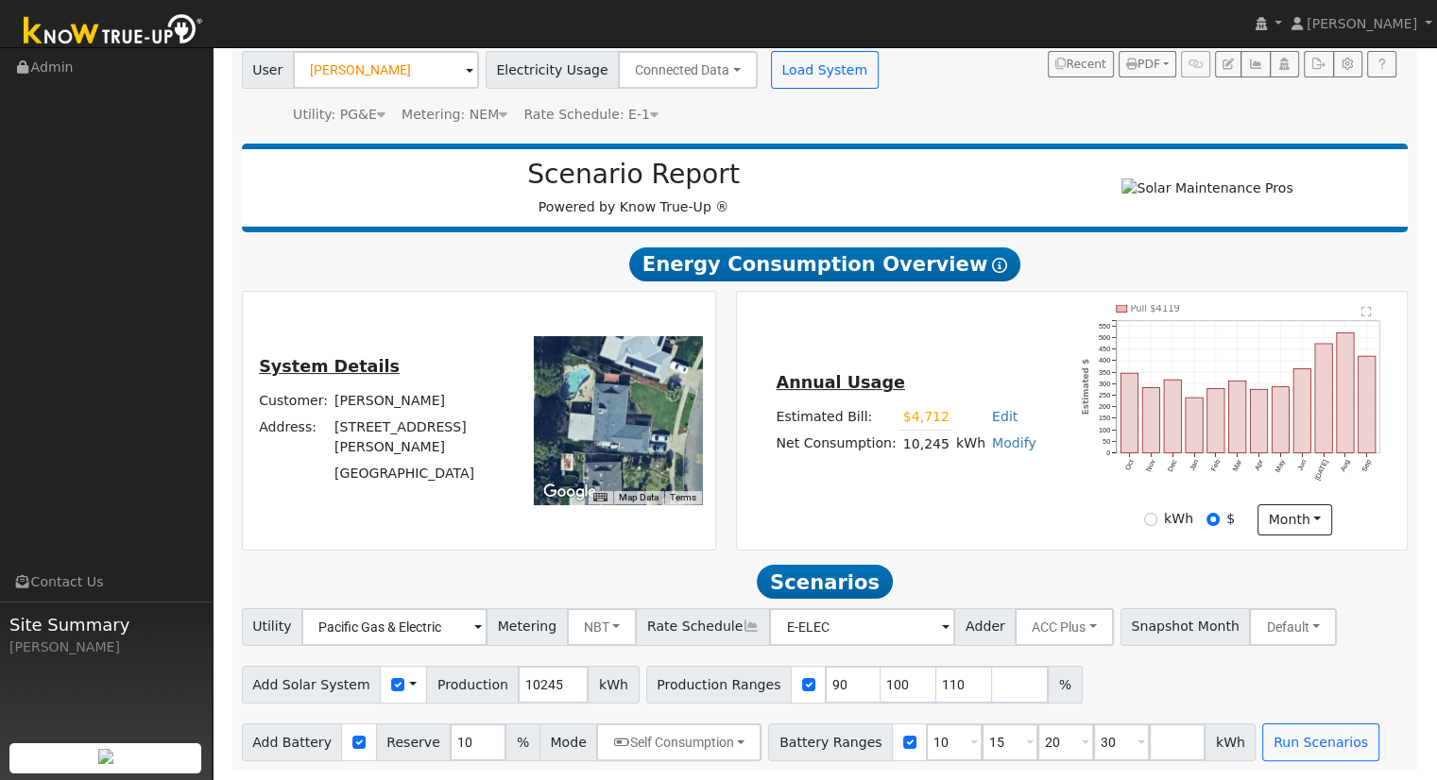
scroll to position [147, 0]
click at [936, 680] on input "110" at bounding box center [964, 685] width 57 height 38
type input "1"
type input "128.189361"
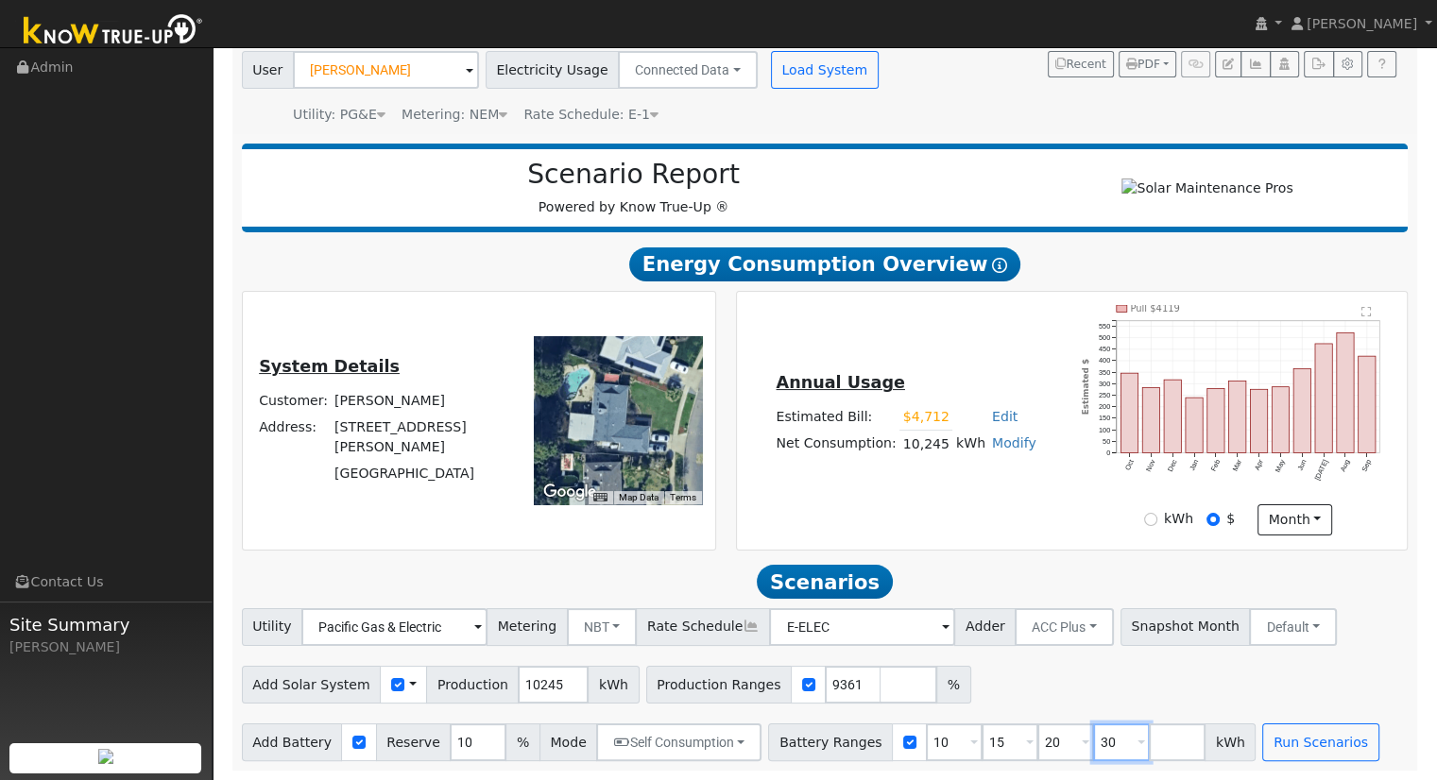
click at [1093, 733] on input "30" at bounding box center [1121, 743] width 57 height 38
type input "3"
type input "20"
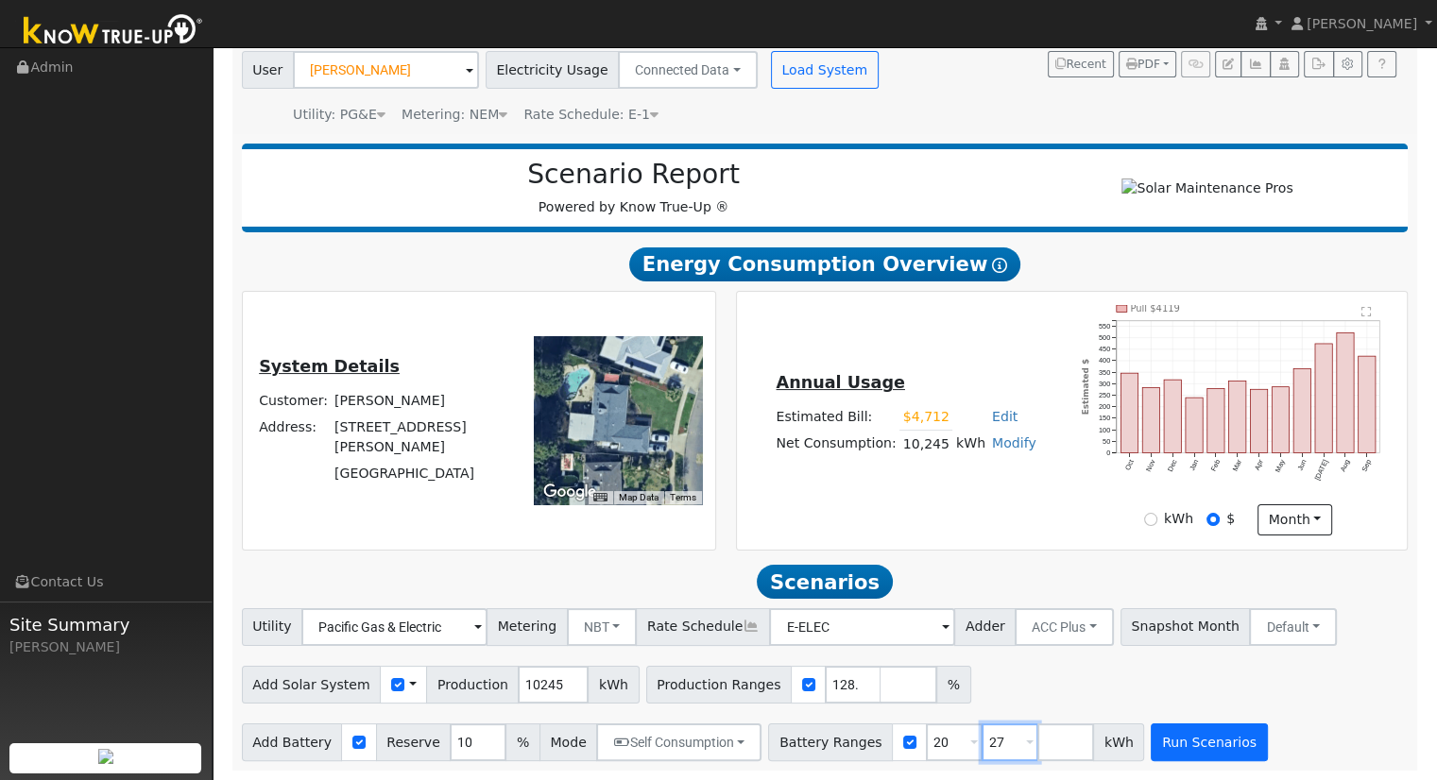
type input "27"
click at [1168, 742] on button "Run Scenarios" at bounding box center [1209, 743] width 116 height 38
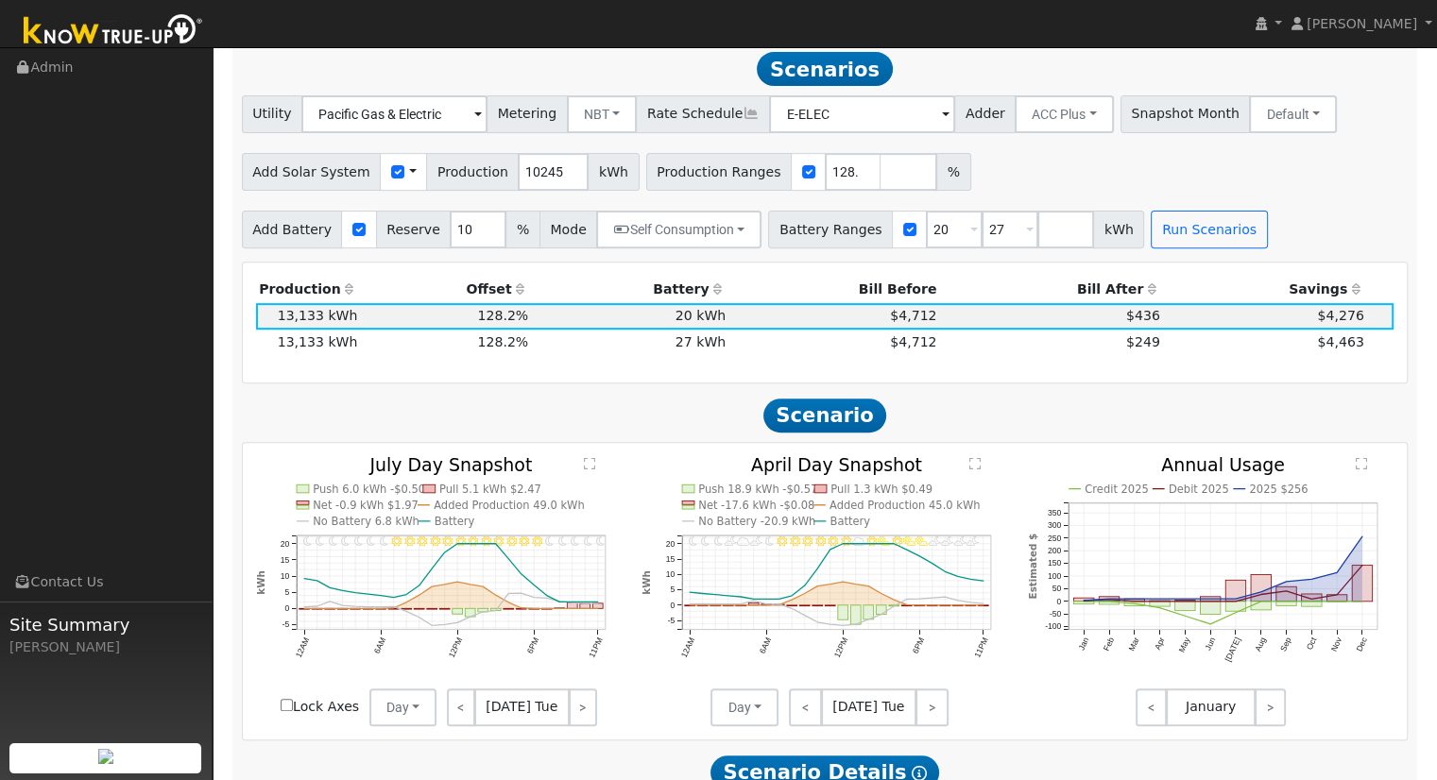
scroll to position [654, 0]
click at [881, 184] on input "number" at bounding box center [909, 171] width 57 height 38
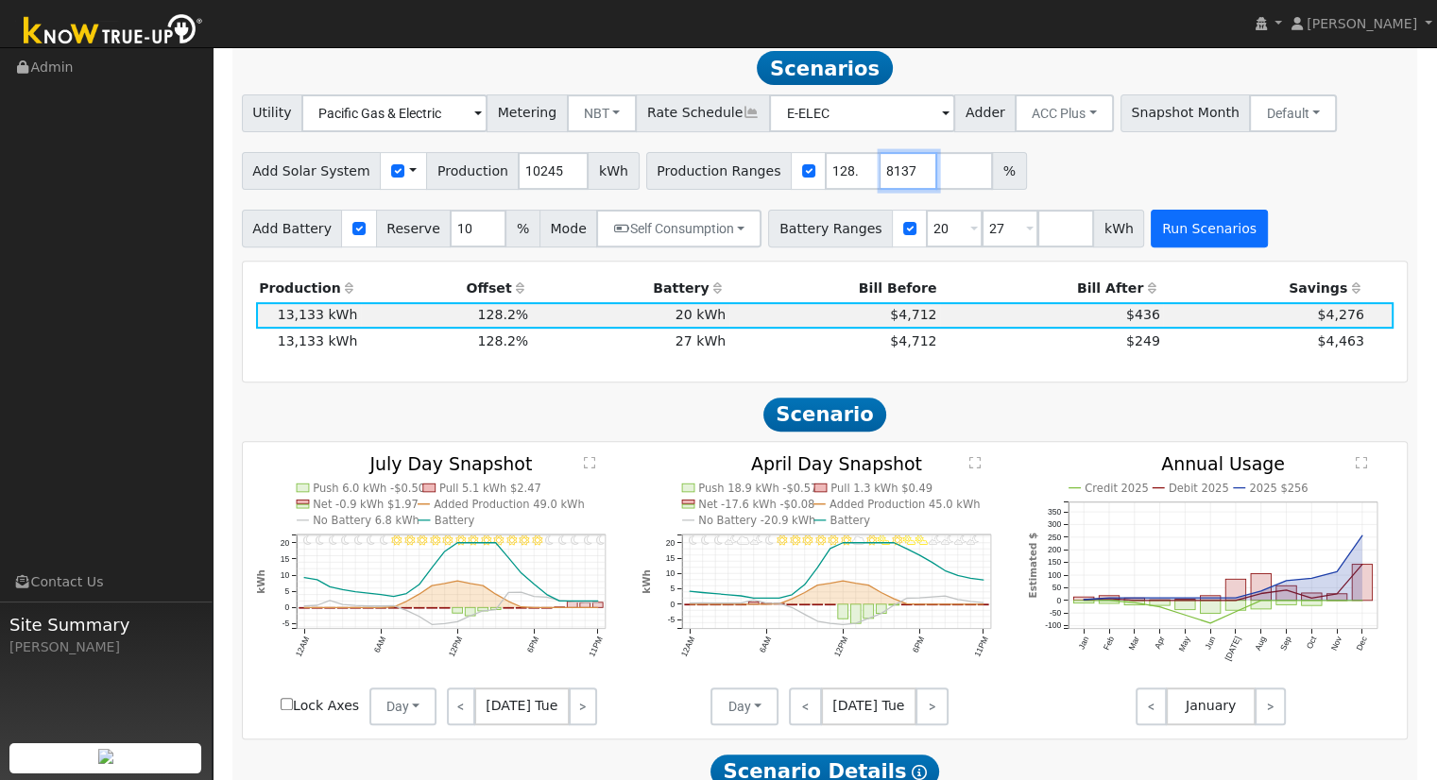
type input "122.848137"
type input "128.189361"
click at [1185, 247] on button "Run Scenarios" at bounding box center [1209, 229] width 116 height 38
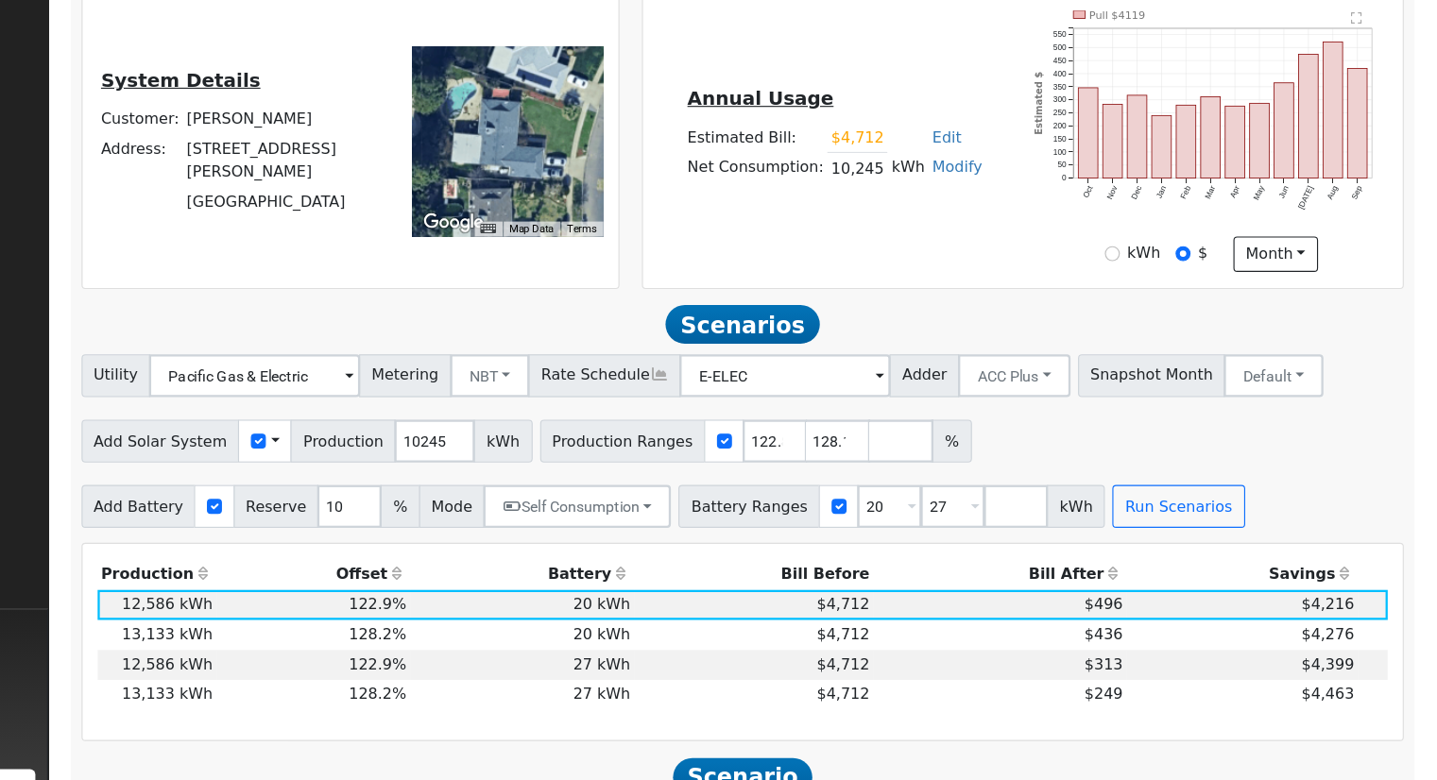
scroll to position [369, 0]
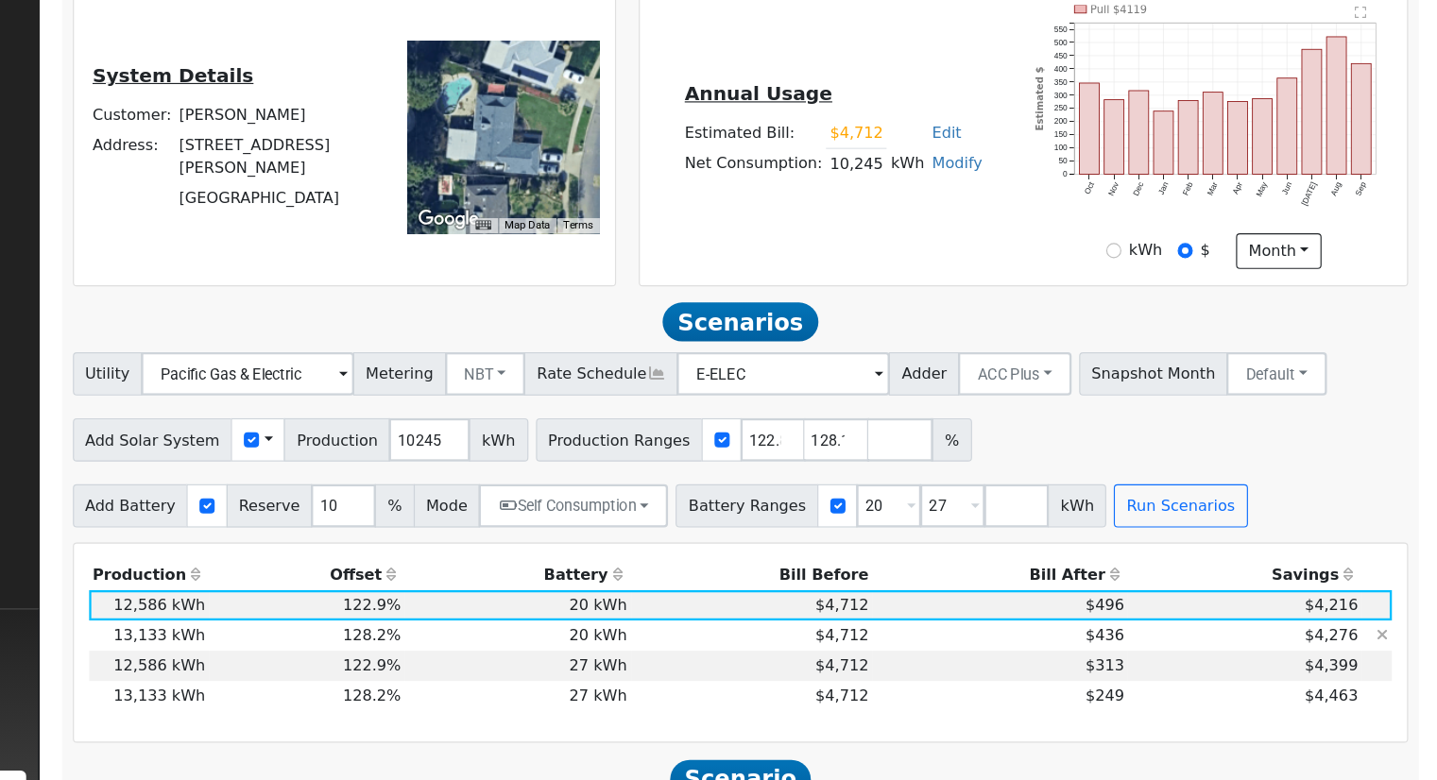
click at [278, 639] on td "13,133 kWh" at bounding box center [308, 625] width 105 height 26
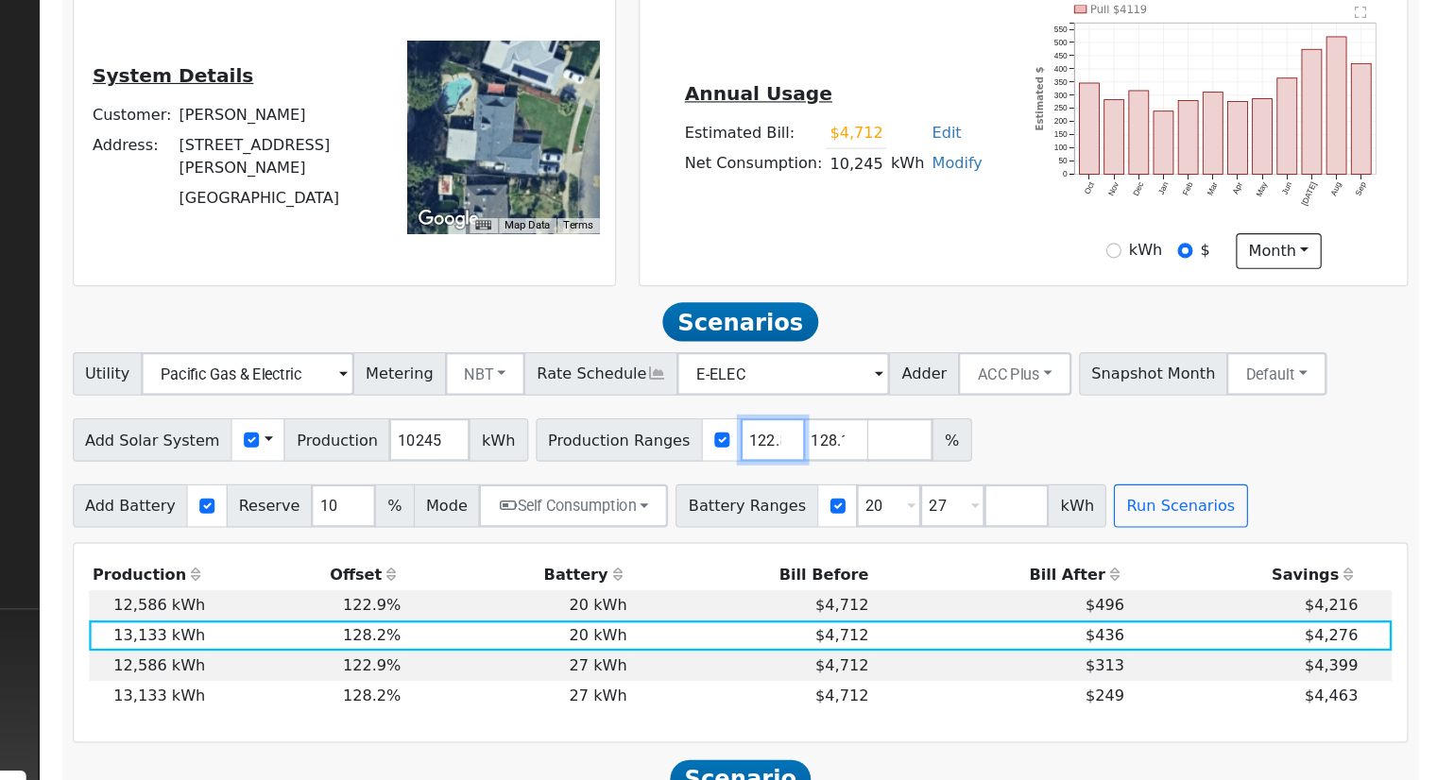
click at [825, 452] on input "122.848137" at bounding box center [853, 455] width 57 height 38
type input "123.757931"
click at [1176, 524] on button "Run Scenarios" at bounding box center [1209, 512] width 116 height 38
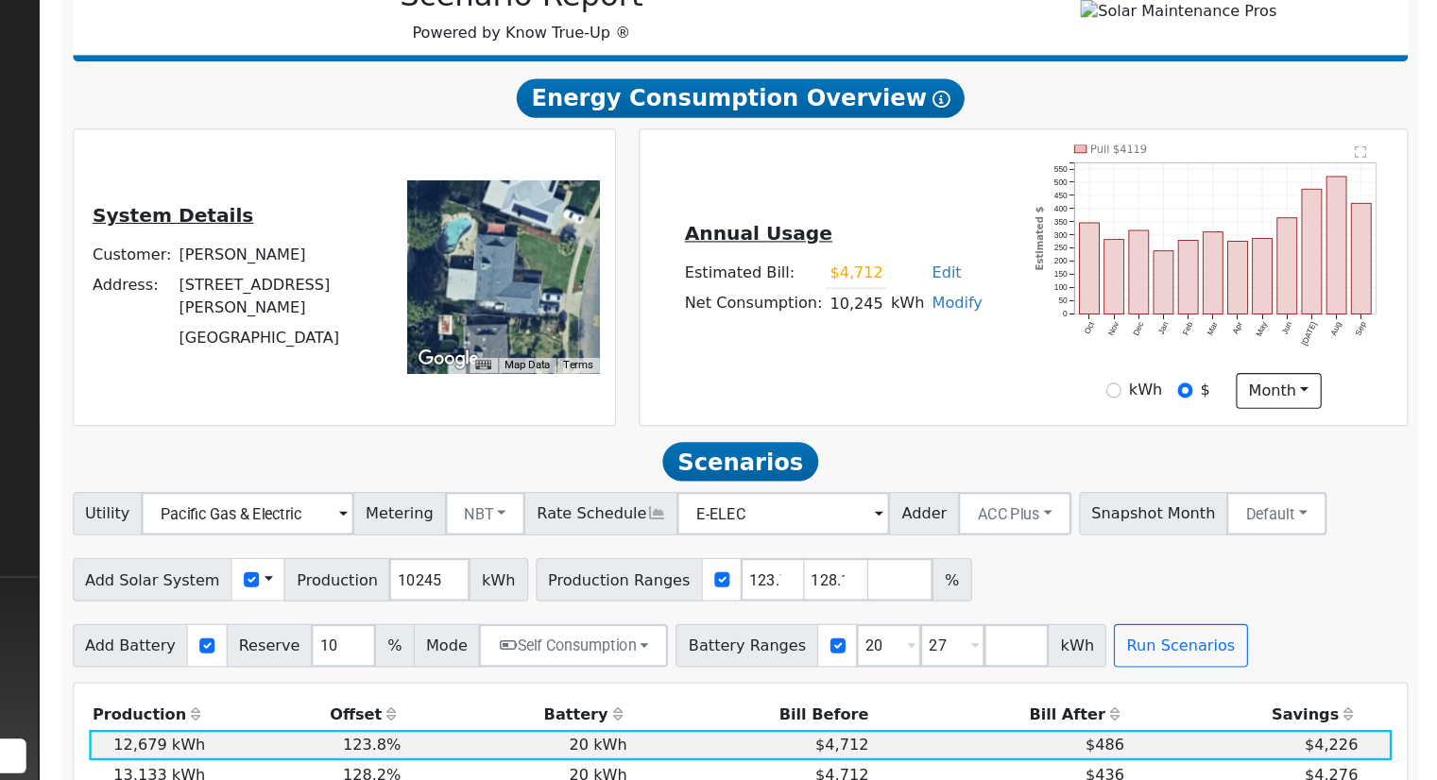
scroll to position [495, 0]
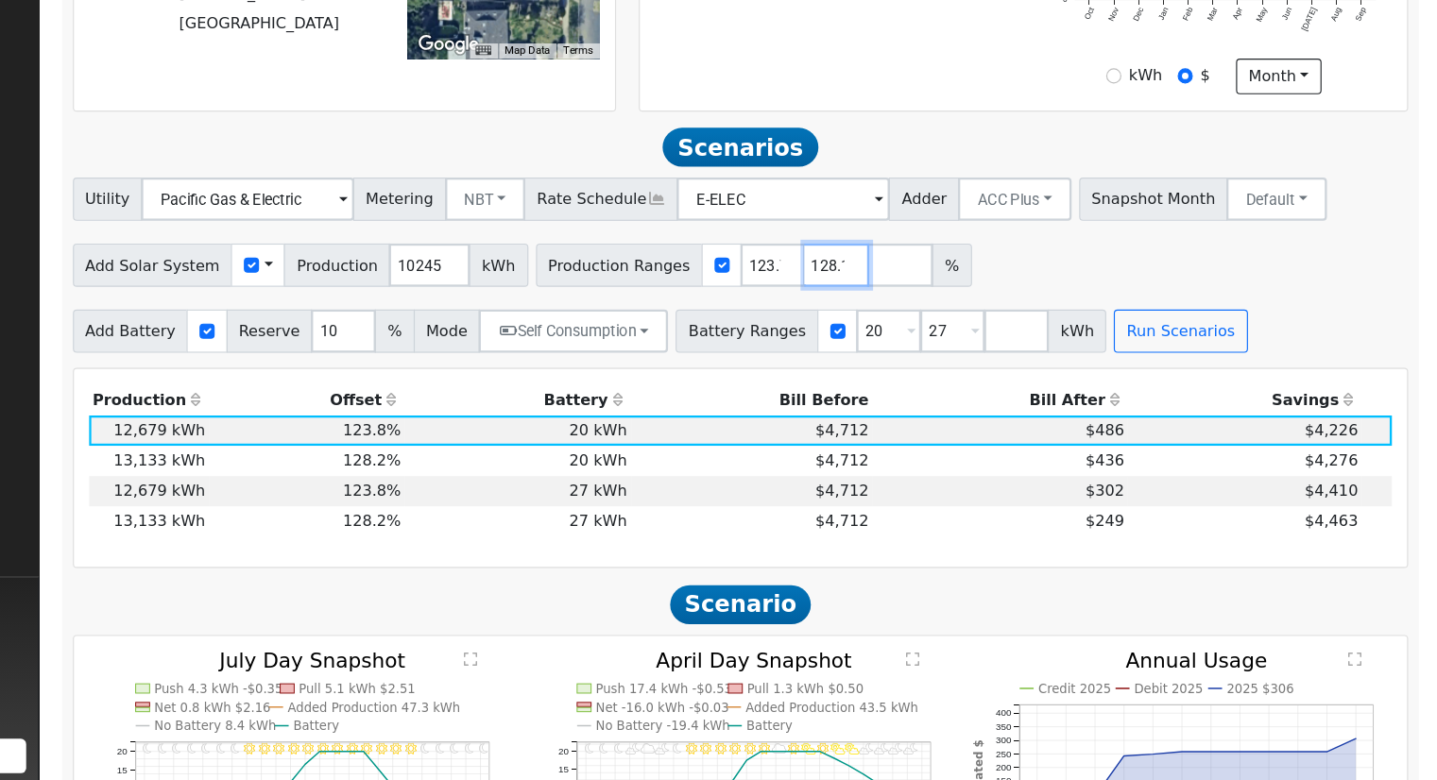
click at [881, 334] on input "128.189361" at bounding box center [909, 330] width 57 height 38
type input "1"
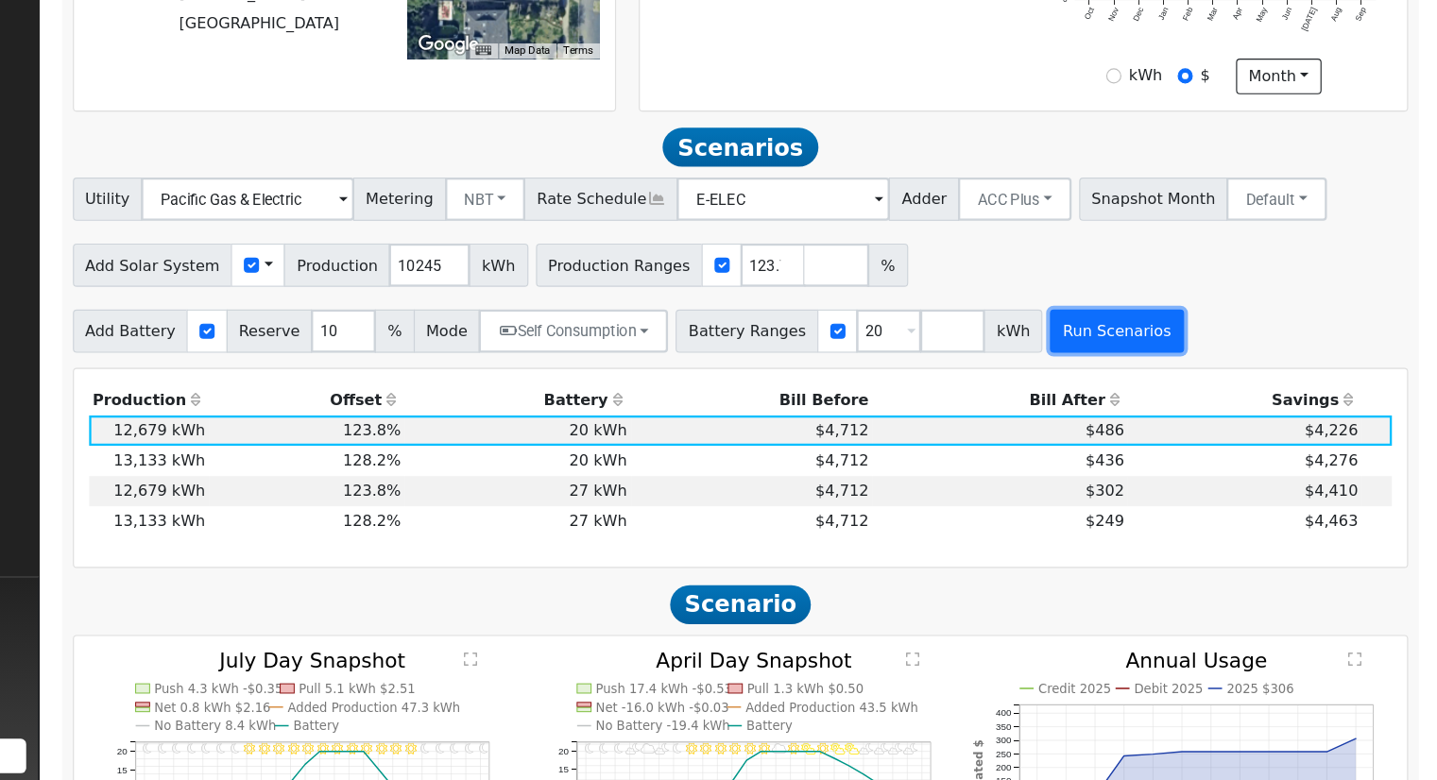
click at [1143, 384] on button "Run Scenarios" at bounding box center [1153, 387] width 116 height 38
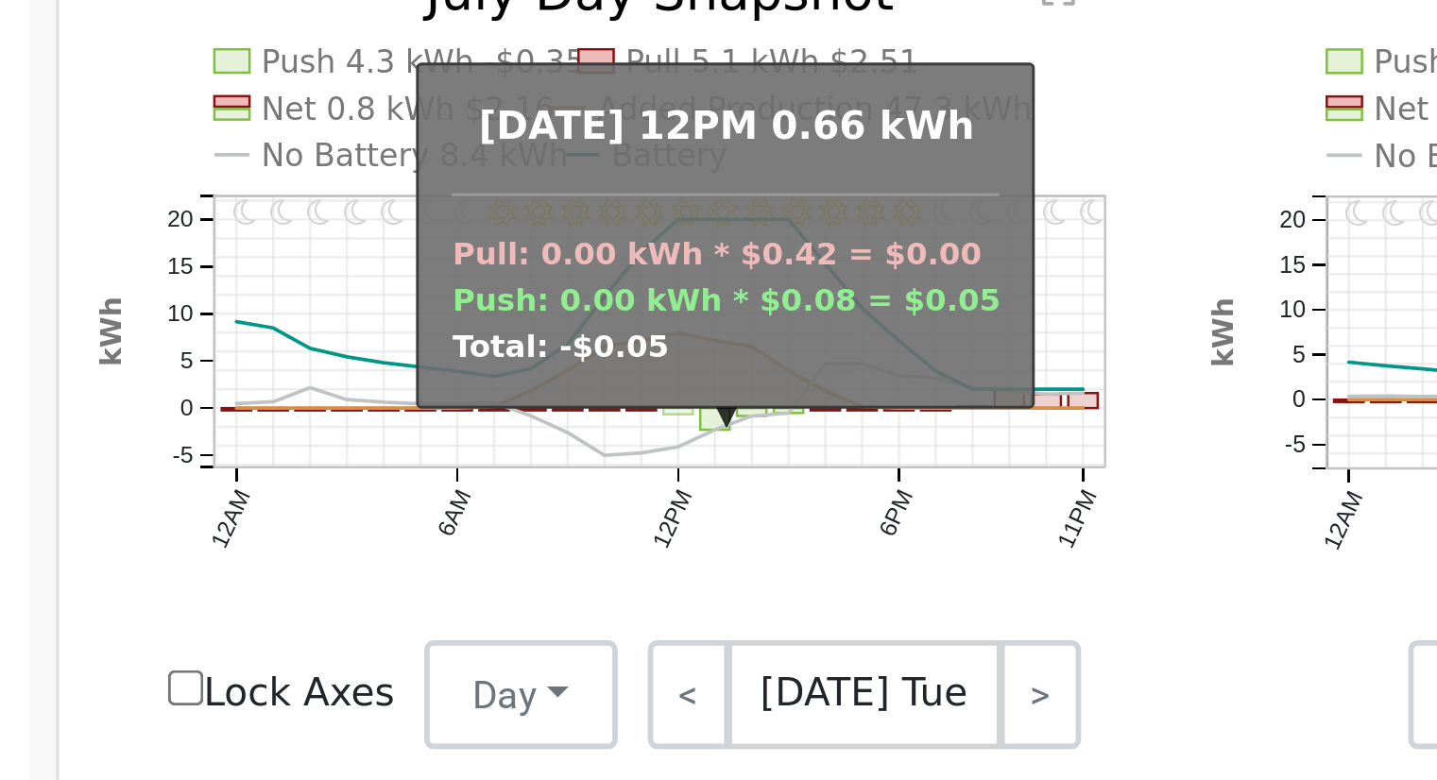
scroll to position [742, 0]
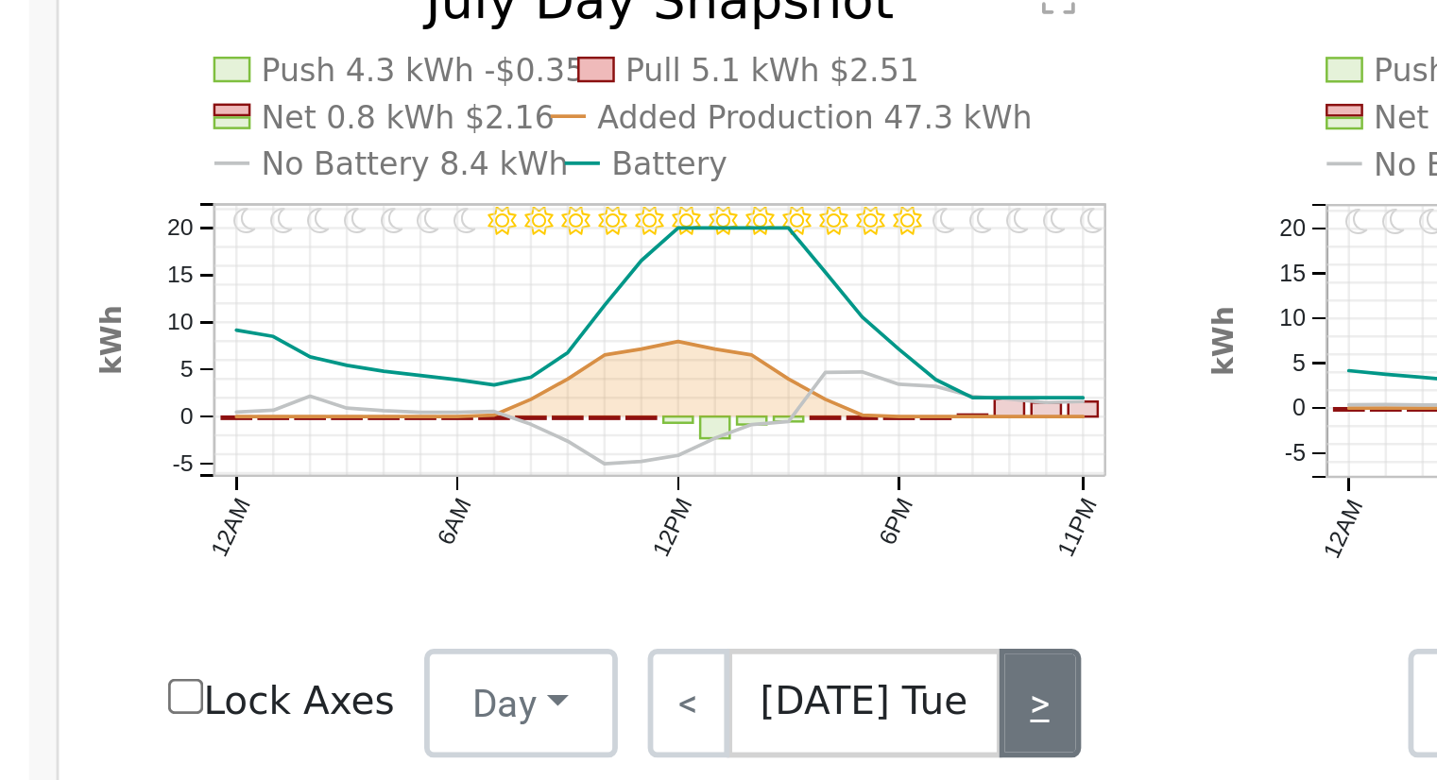
click at [579, 595] on link ">" at bounding box center [583, 592] width 28 height 38
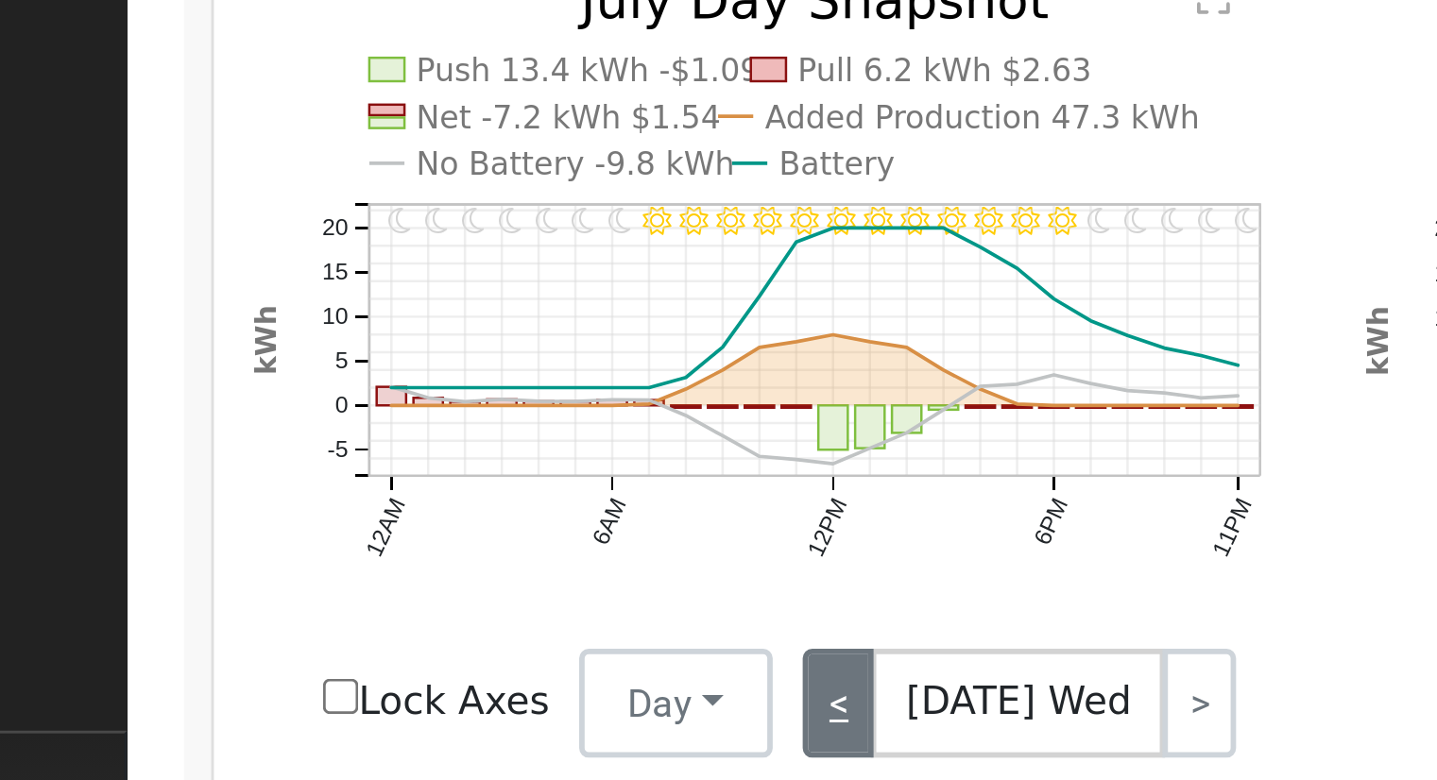
click at [448, 599] on link "<" at bounding box center [460, 592] width 26 height 38
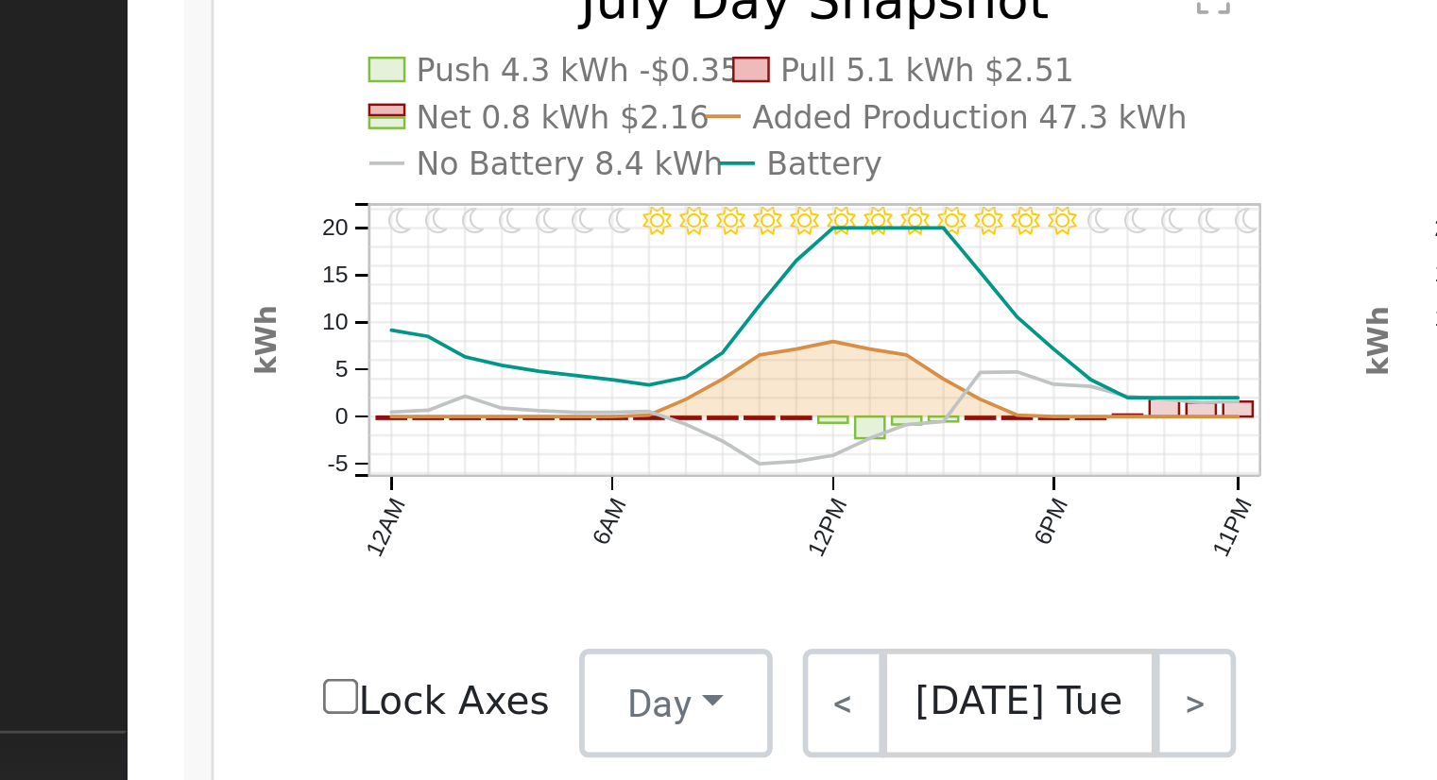
drag, startPoint x: 569, startPoint y: 591, endPoint x: 554, endPoint y: 582, distance: 17.8
click at [569, 591] on link ">" at bounding box center [583, 592] width 28 height 38
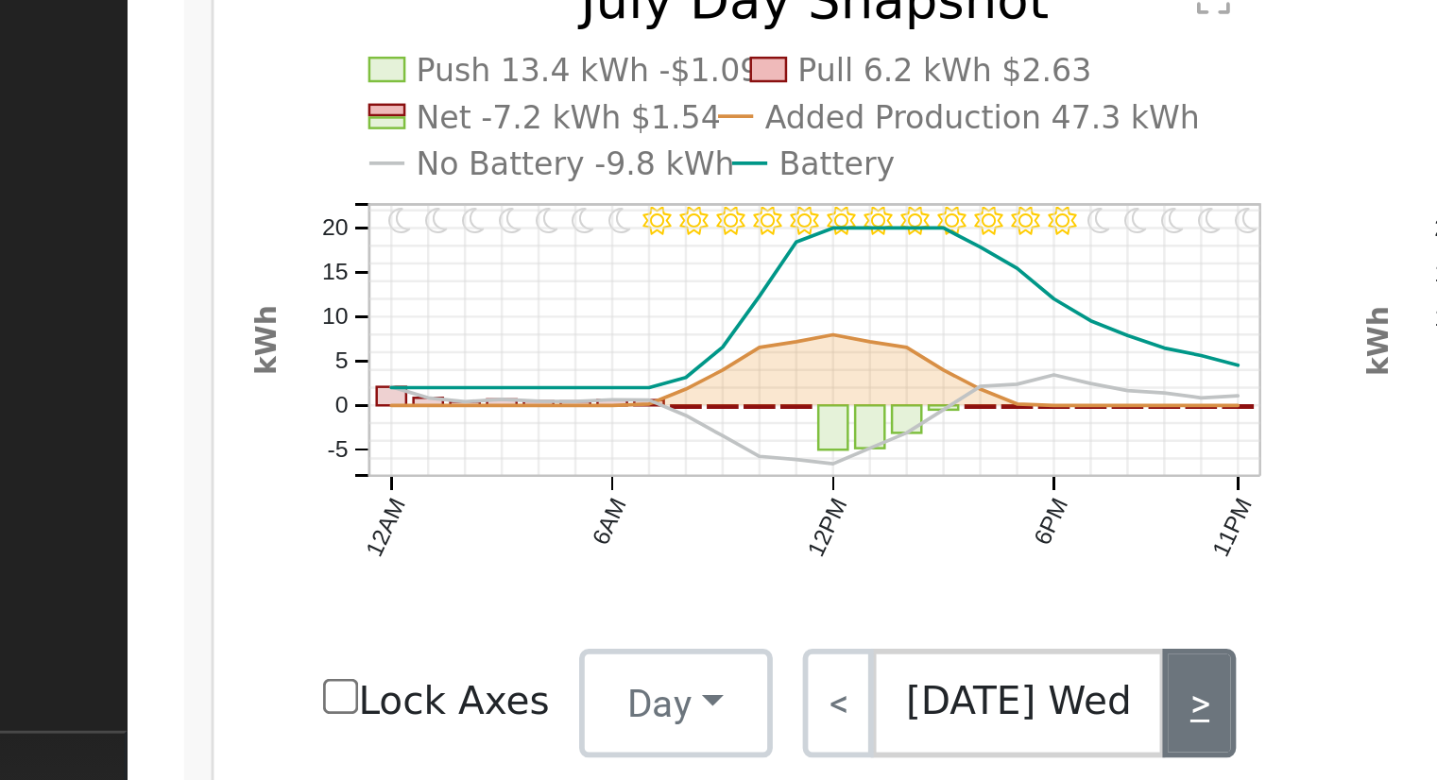
click at [572, 601] on link ">" at bounding box center [585, 592] width 26 height 38
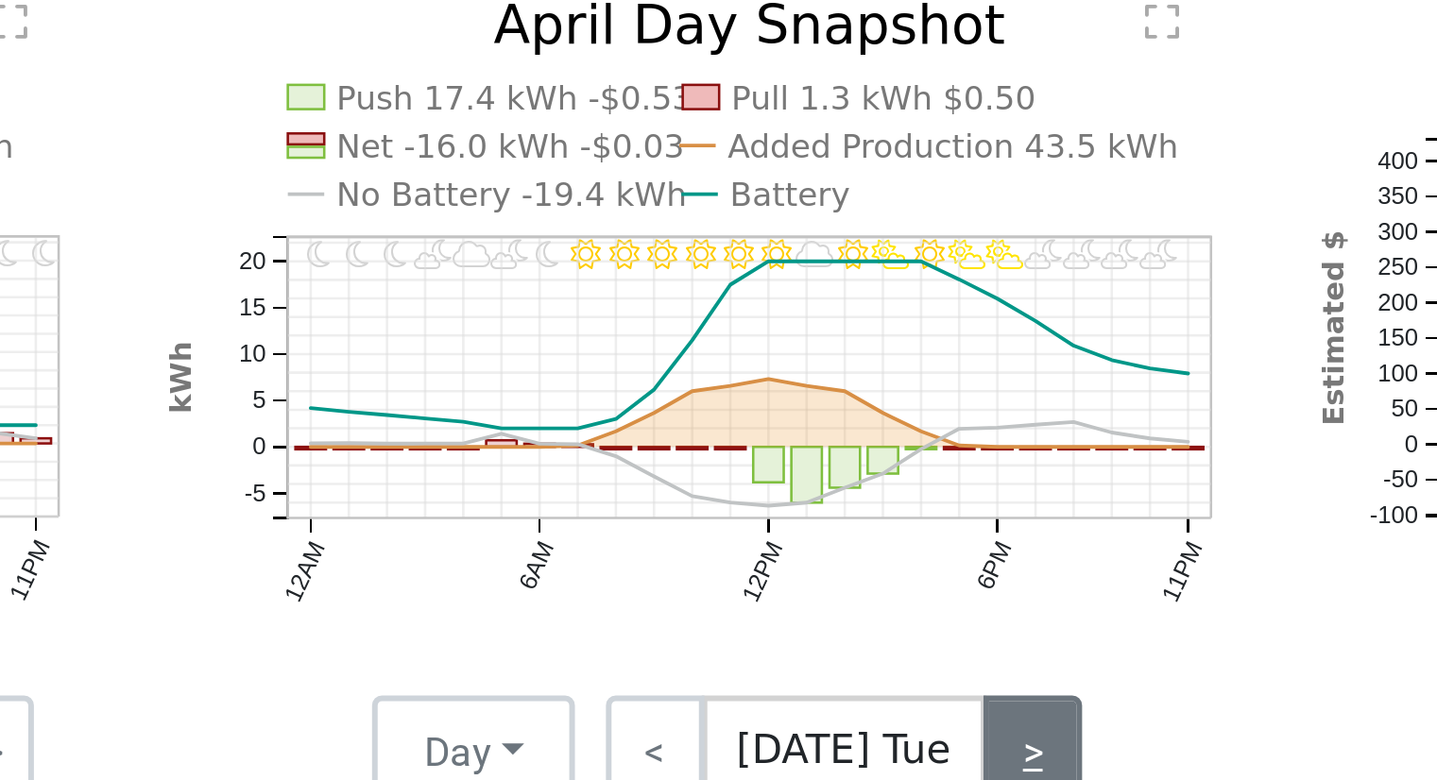
click at [927, 589] on link ">" at bounding box center [932, 592] width 33 height 38
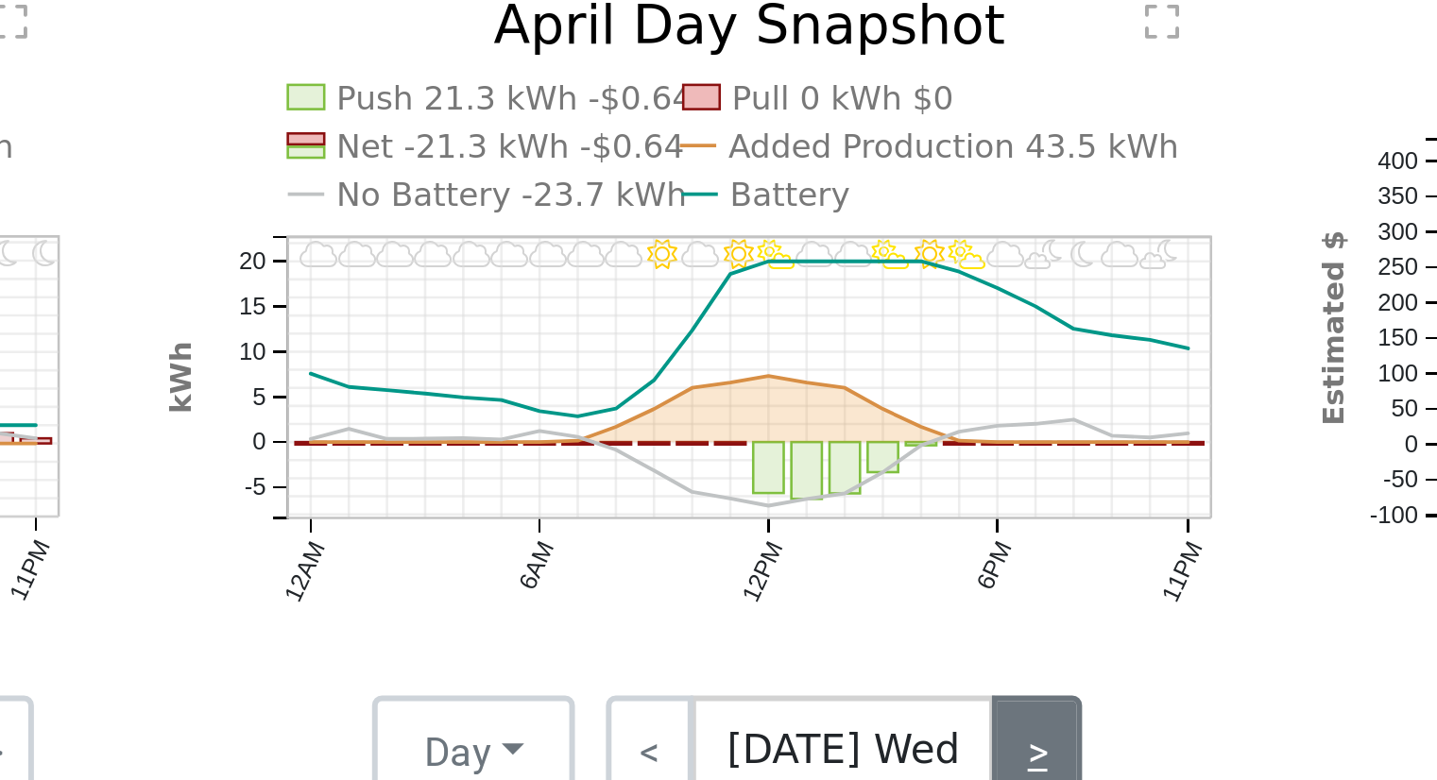
click at [922, 593] on link ">" at bounding box center [933, 592] width 30 height 38
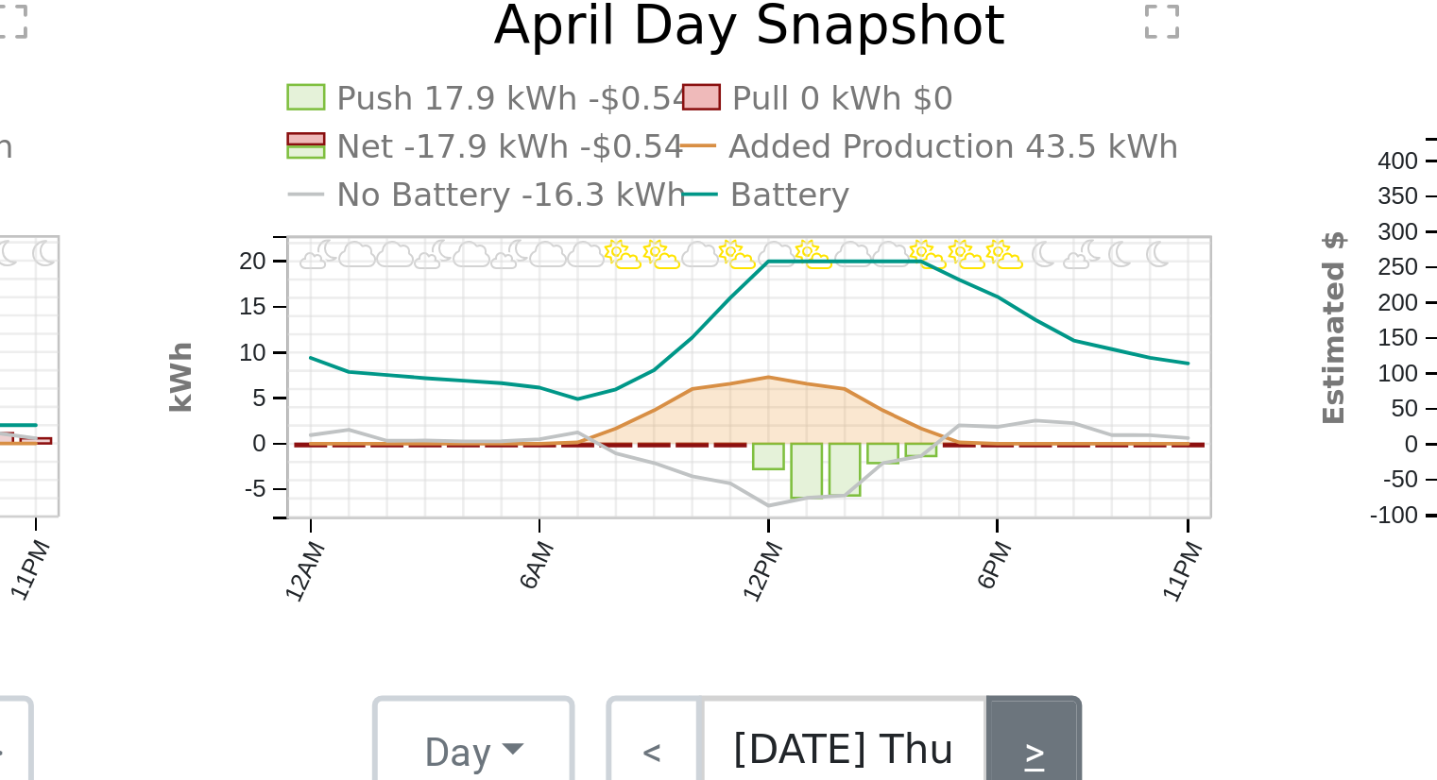
click at [926, 586] on link ">" at bounding box center [932, 592] width 32 height 38
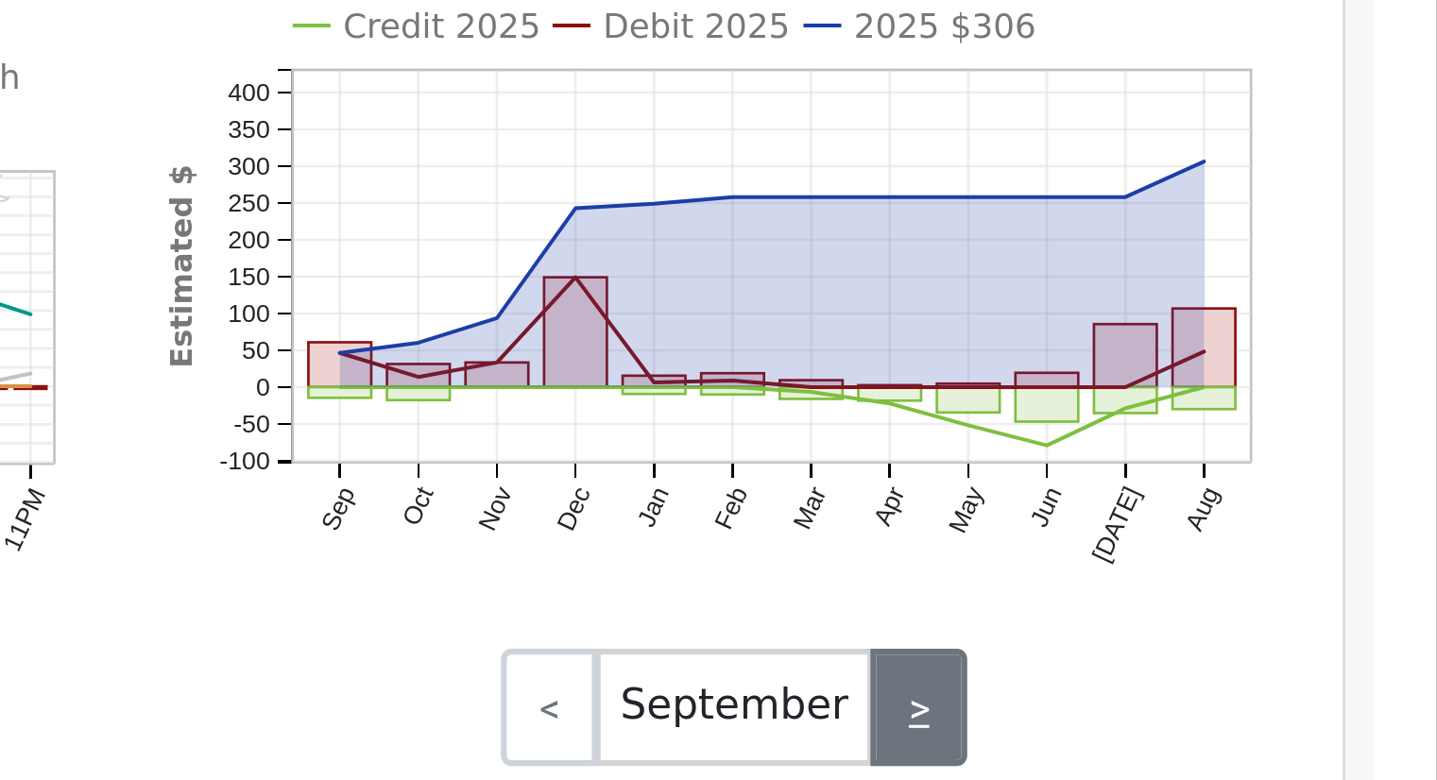
click at [1276, 589] on link ">" at bounding box center [1270, 592] width 31 height 38
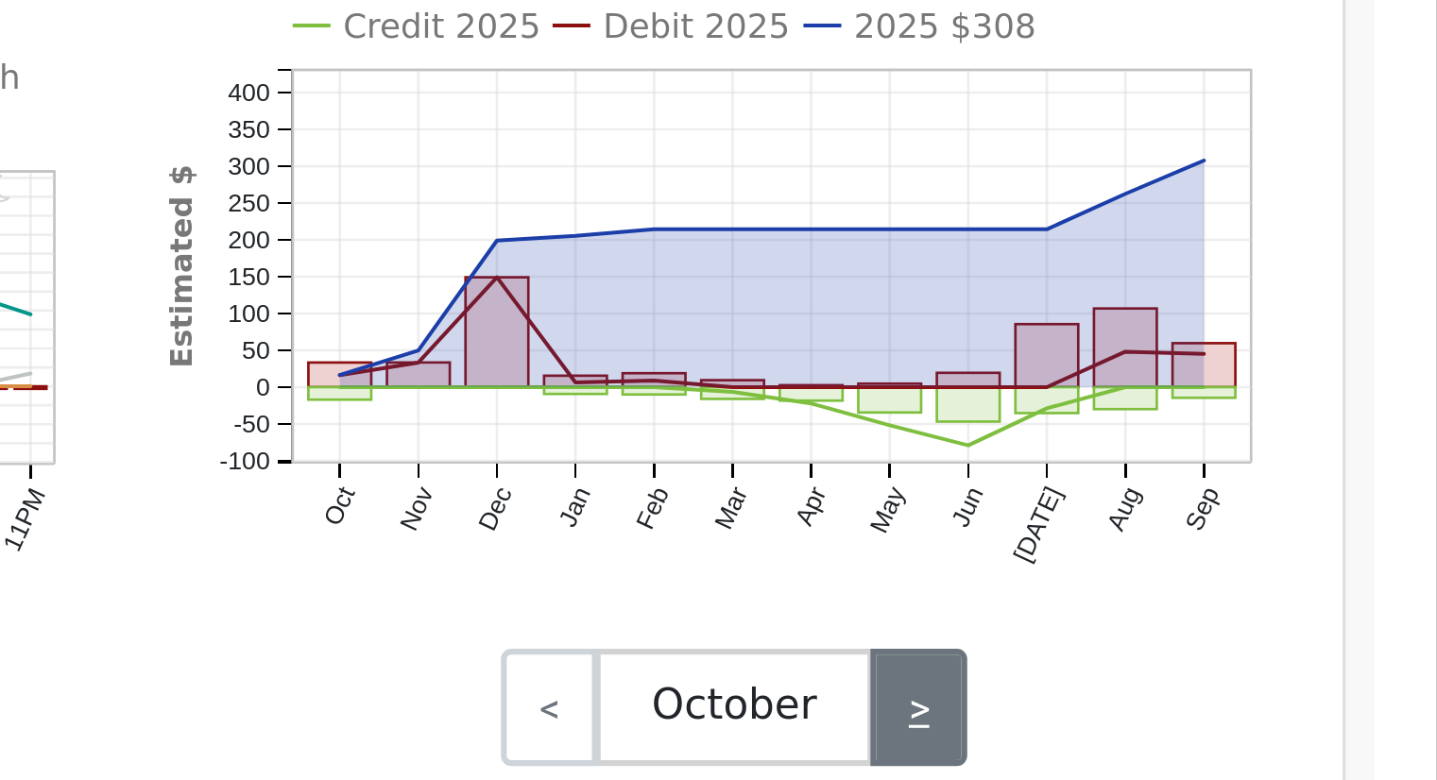
click at [1276, 589] on link ">" at bounding box center [1270, 592] width 31 height 38
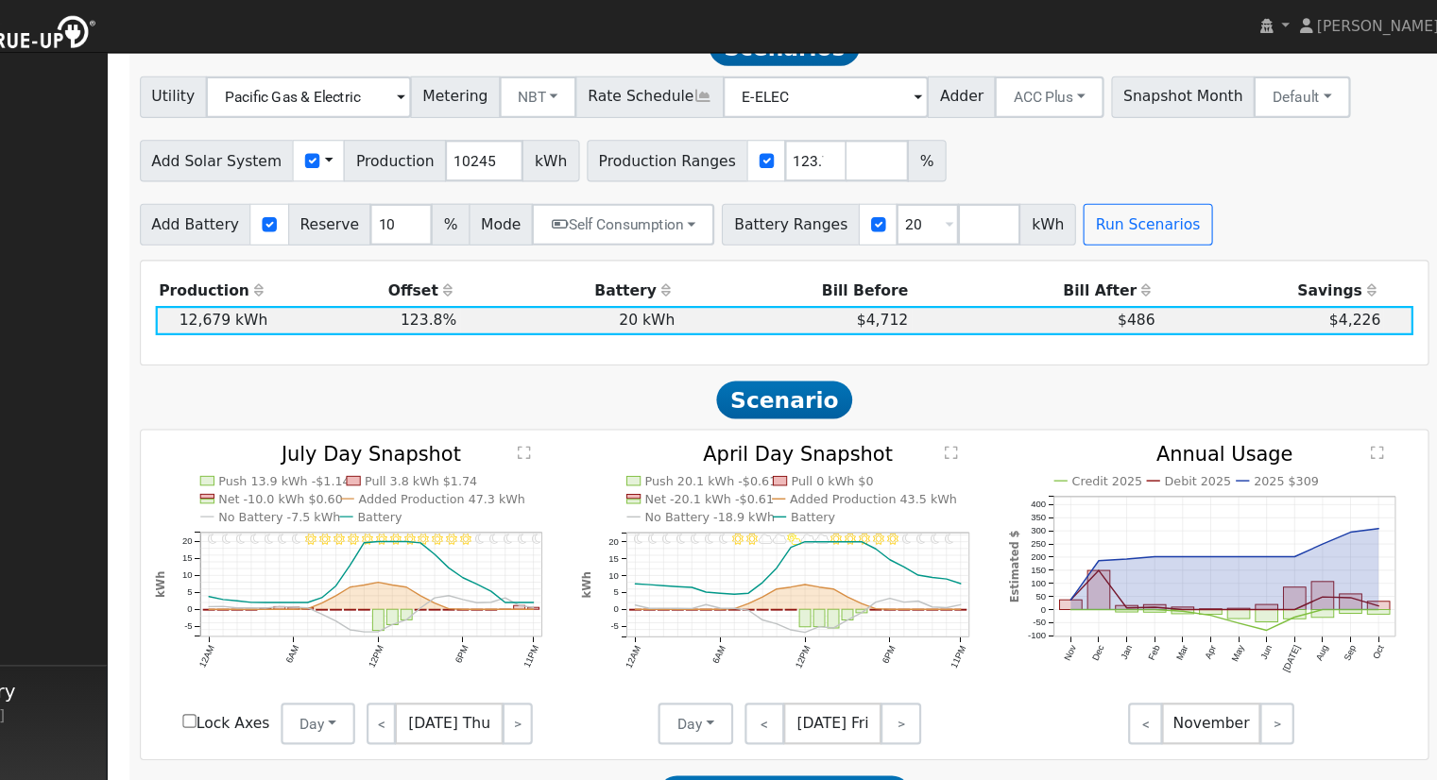
scroll to position [674, 0]
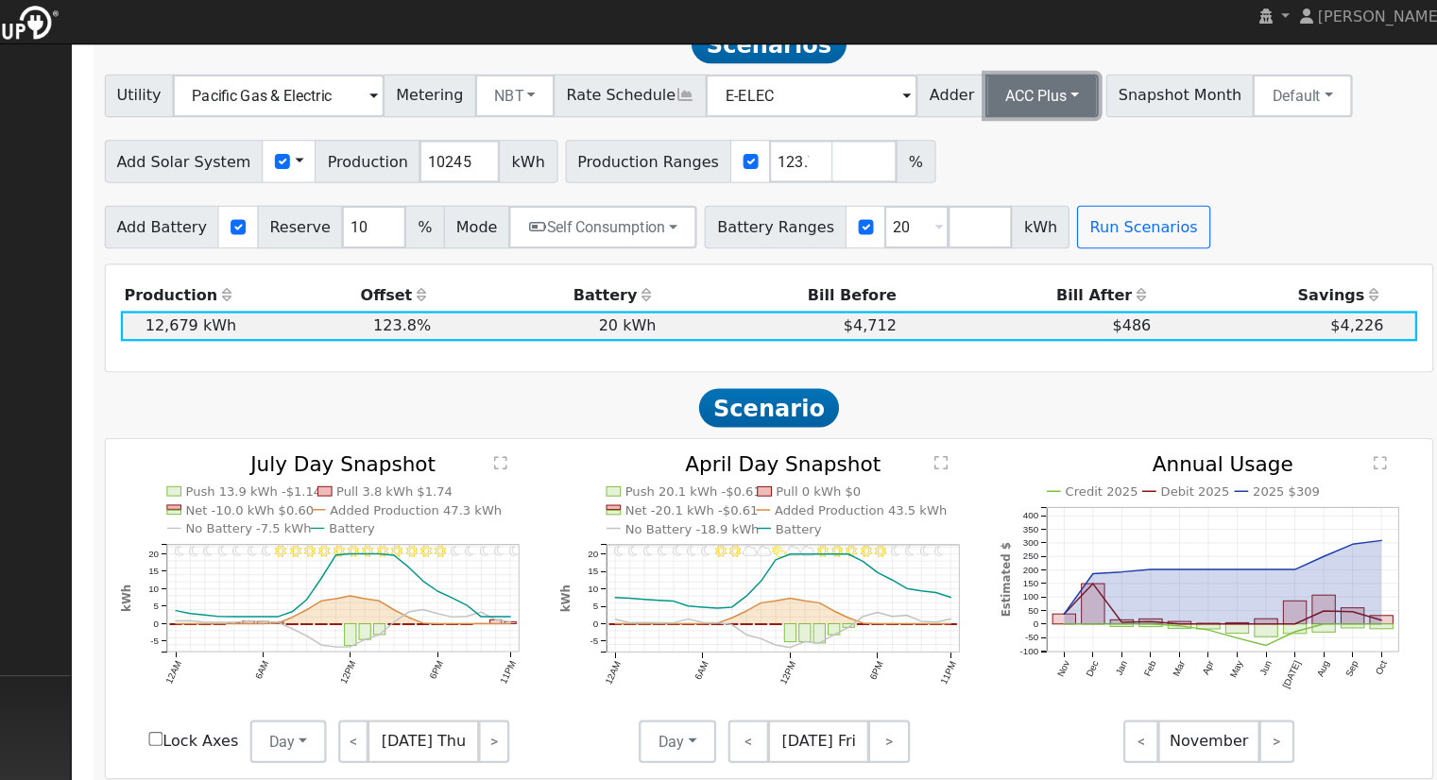
click at [1027, 106] on button "ACC Plus" at bounding box center [1064, 94] width 99 height 38
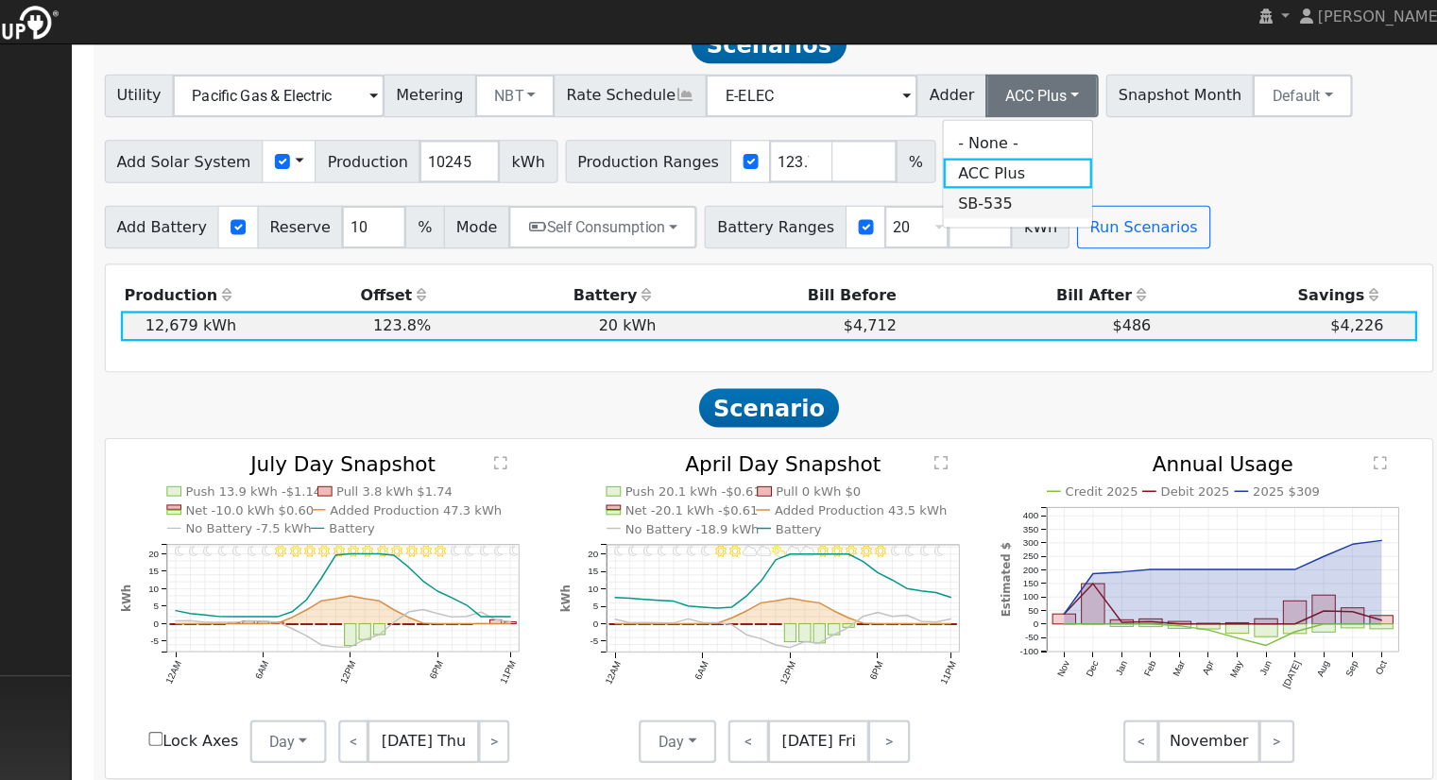
click at [1048, 189] on link "SB-535" at bounding box center [1043, 188] width 131 height 26
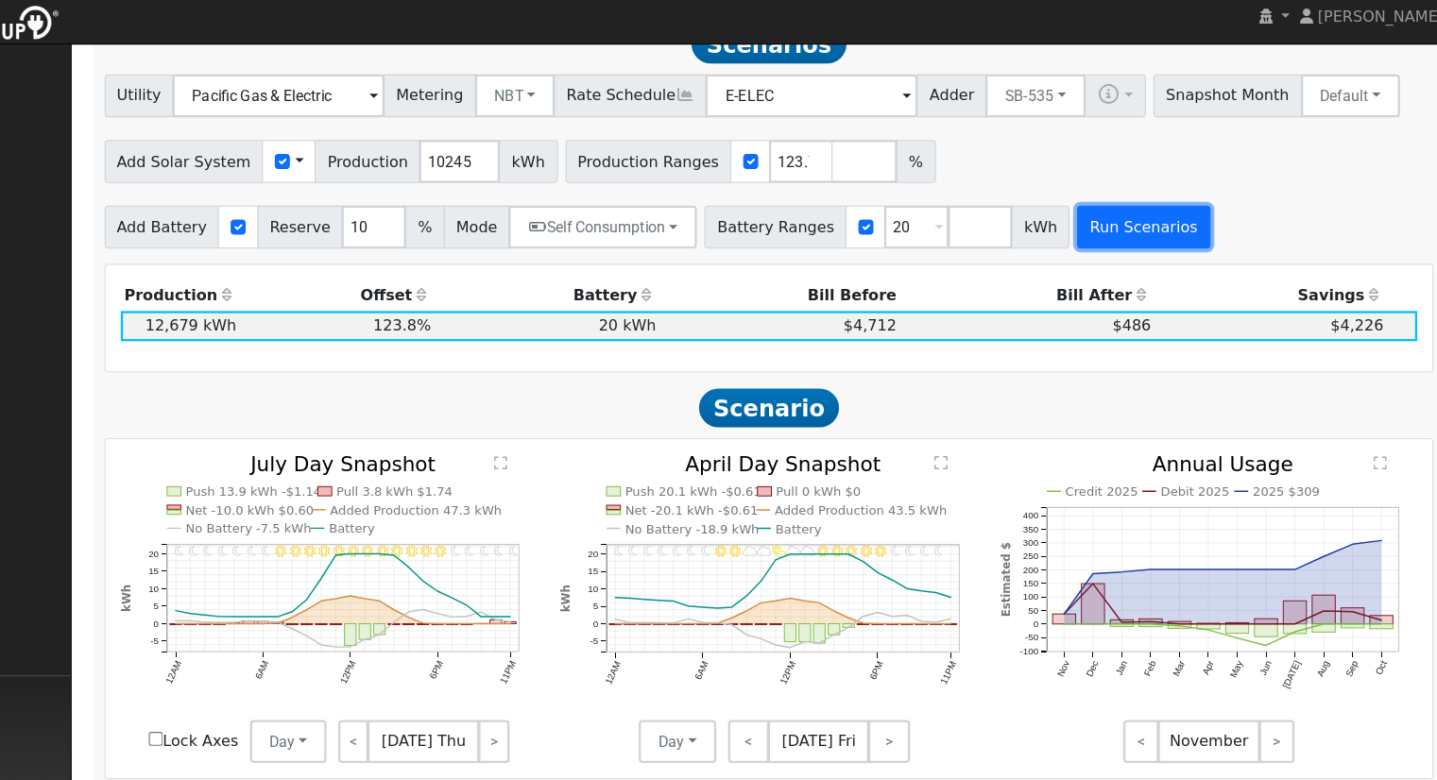
click at [1117, 211] on button "Run Scenarios" at bounding box center [1153, 209] width 116 height 38
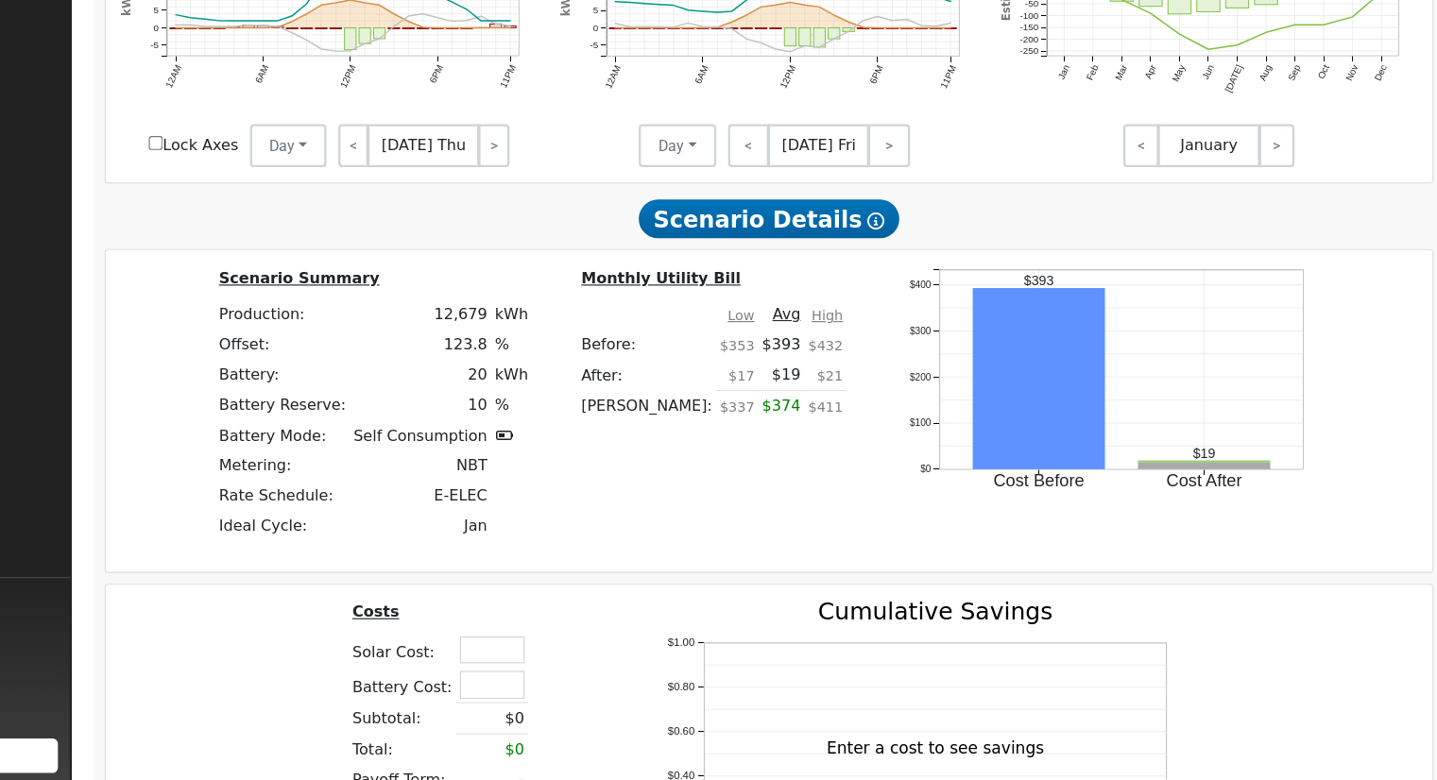
scroll to position [1234, 0]
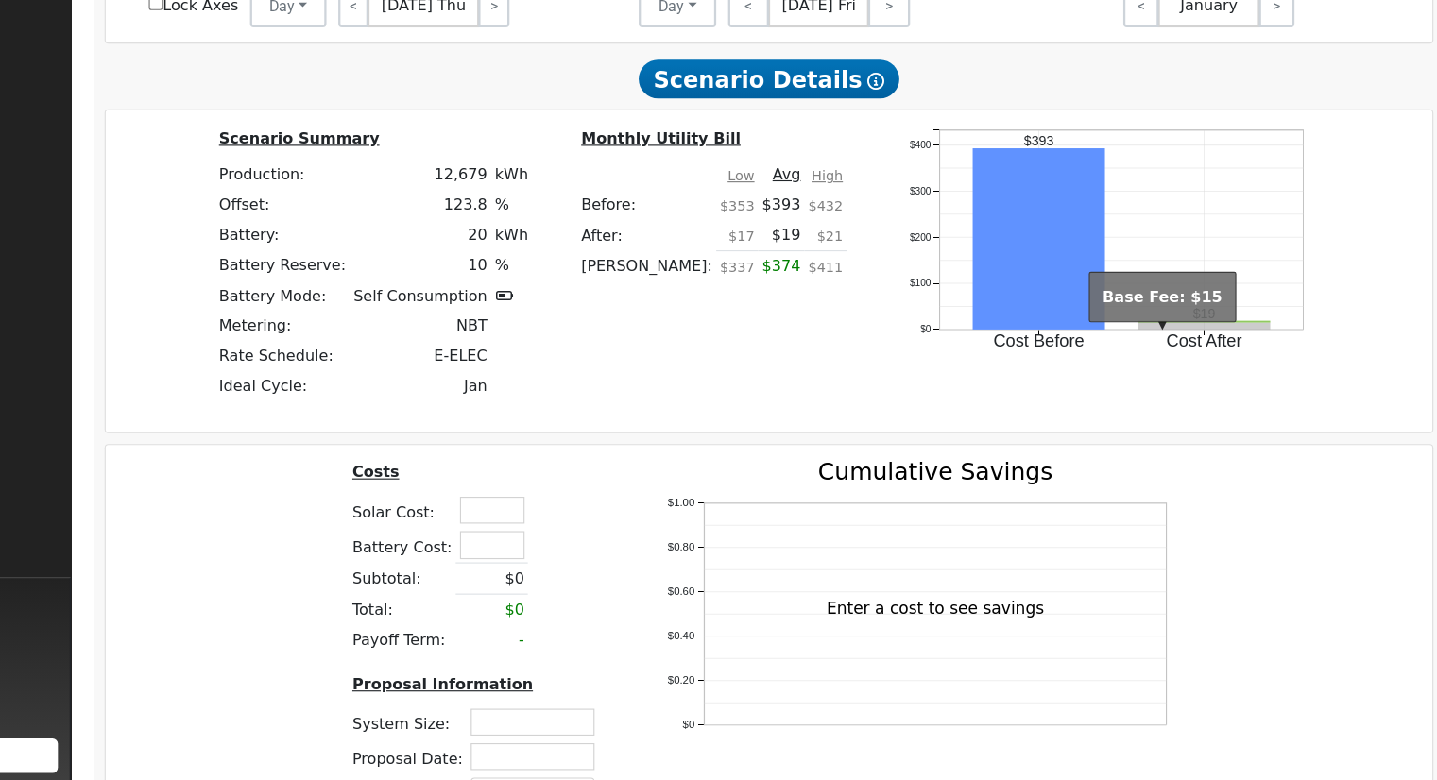
drag, startPoint x: 1167, startPoint y: 385, endPoint x: 1036, endPoint y: 528, distance: 194.0
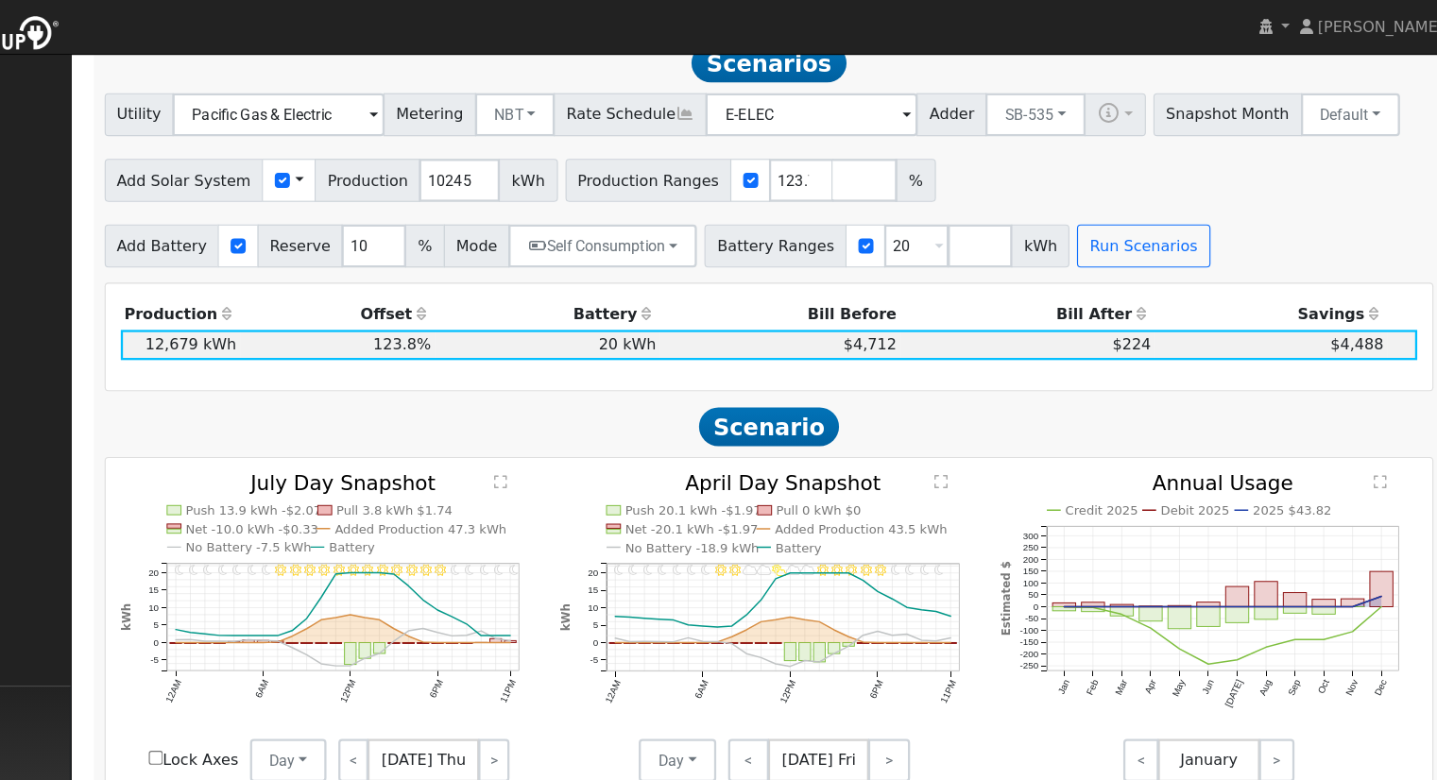
scroll to position [169, 0]
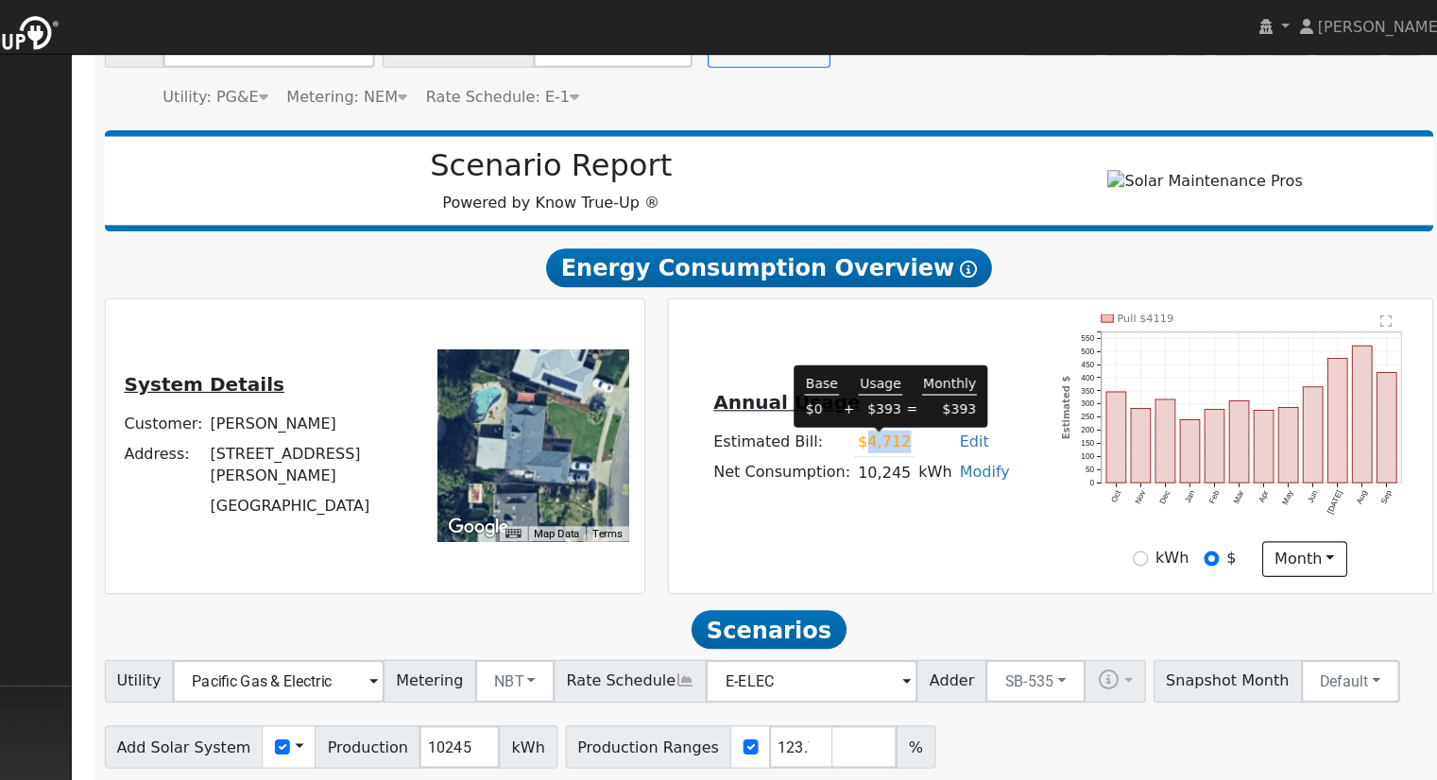
drag, startPoint x: 910, startPoint y: 390, endPoint x: 941, endPoint y: 392, distance: 31.2
click at [941, 392] on td "$4,712" at bounding box center [925, 387] width 53 height 27
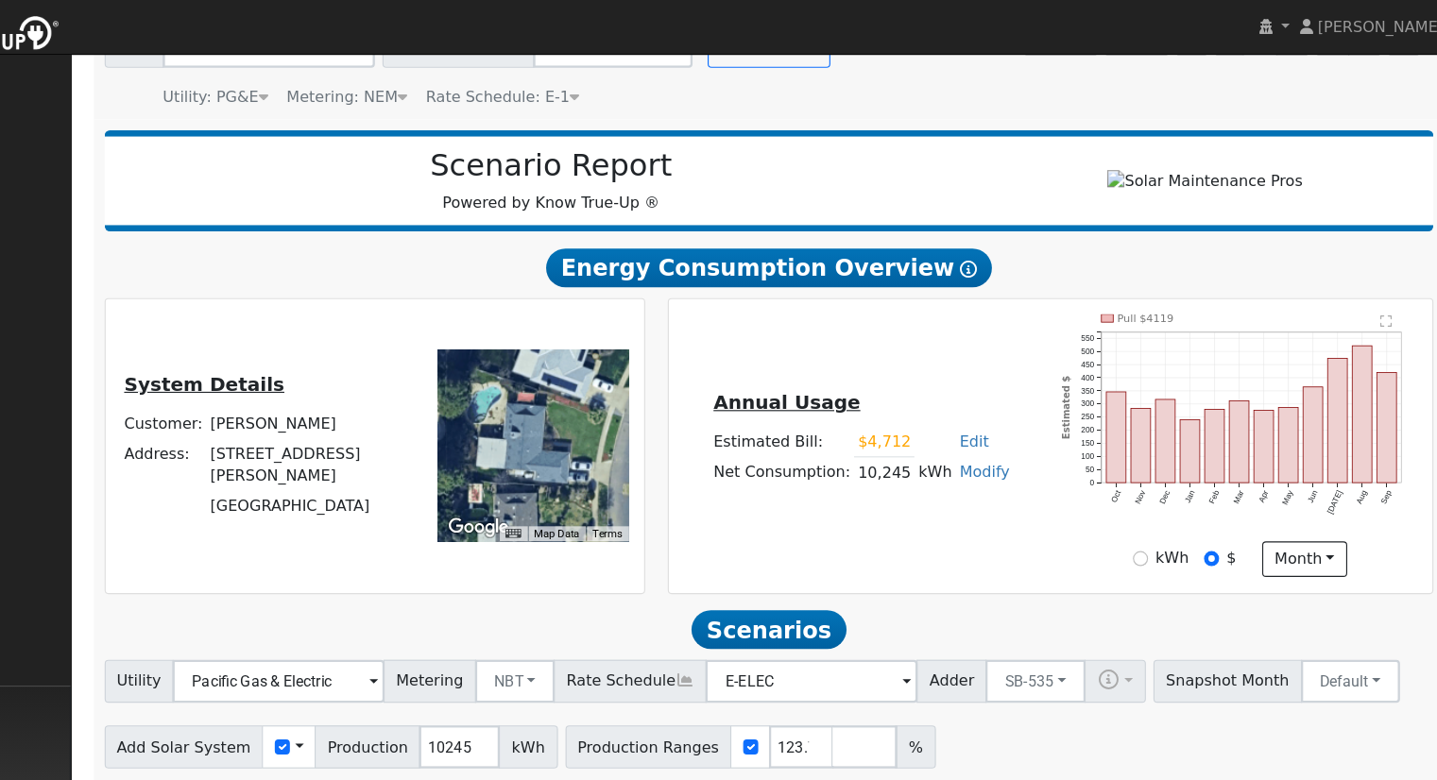
click at [445, 309] on div "System Details Customer: Michael Cook Address: 7335 North Vagedes Avenue Fresno…" at bounding box center [479, 391] width 466 height 231
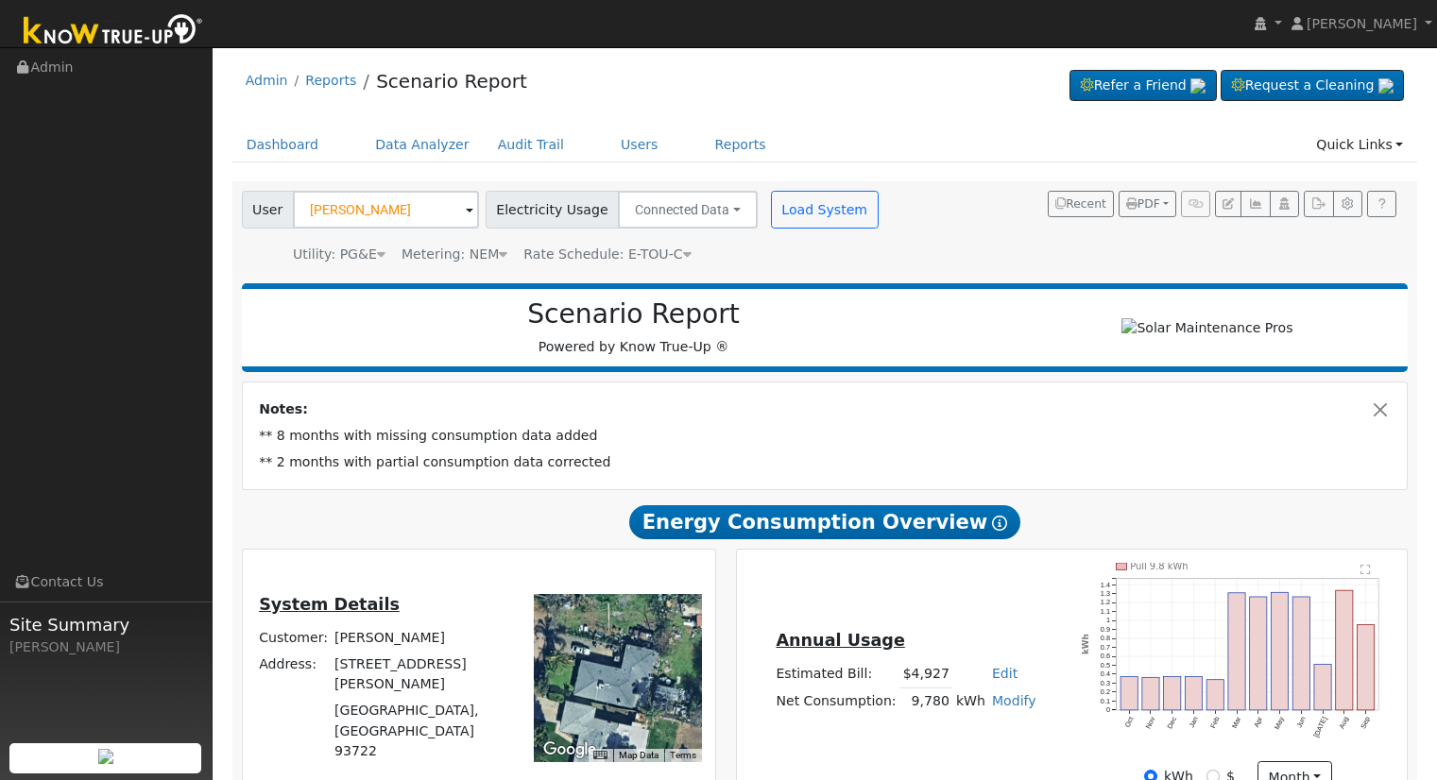
scroll to position [189, 0]
